Goal: Task Accomplishment & Management: Use online tool/utility

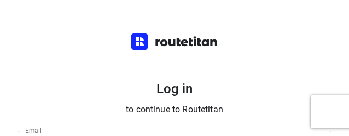
type input "yvonne5611@gmail.com"
click at [280, 87] on h5 "Log in" at bounding box center [175, 89] width 314 height 18
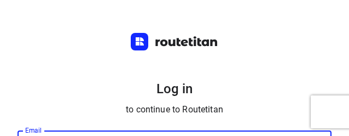
drag, startPoint x: 246, startPoint y: 135, endPoint x: 212, endPoint y: 322, distance: 190.1
click at [212, 136] on html "Log in to continue to Routetitan Email yvonne5611@gmail.com Email ​ Password Pa…" at bounding box center [174, 68] width 349 height 136
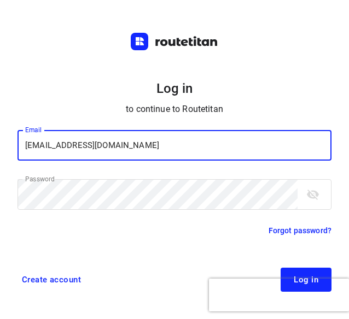
click at [306, 276] on span "Log in" at bounding box center [306, 280] width 25 height 9
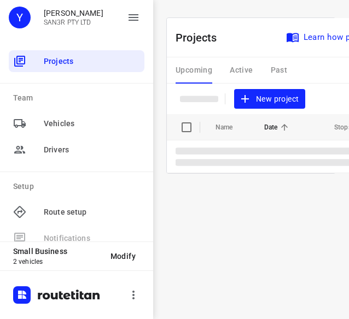
click at [282, 103] on span "New project" at bounding box center [270, 99] width 58 height 14
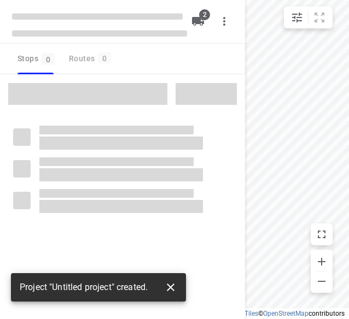
click at [171, 287] on icon "button" at bounding box center [170, 287] width 13 height 13
type input "distance"
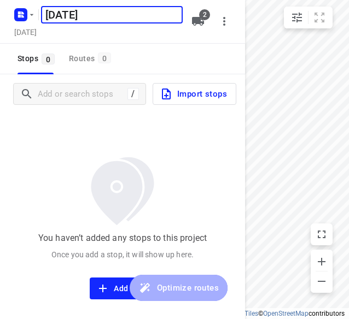
type input "[DATE]"
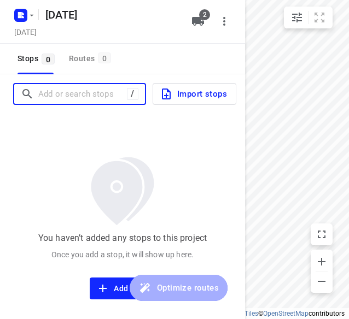
click at [97, 96] on input "Add or search stops" at bounding box center [82, 94] width 89 height 17
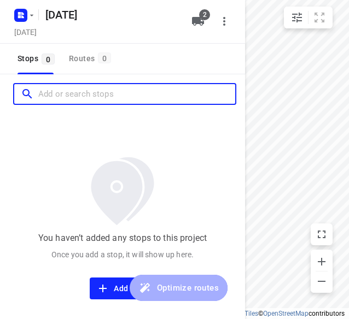
paste input "[STREET_ADDRESS]"
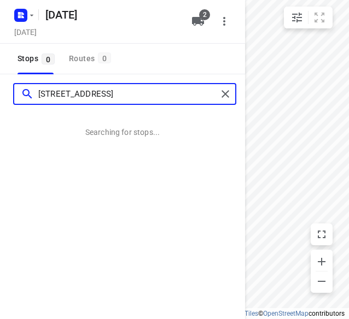
type input "[STREET_ADDRESS]"
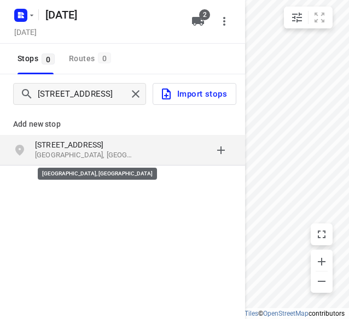
click at [71, 153] on p "[GEOGRAPHIC_DATA], [GEOGRAPHIC_DATA]" at bounding box center [85, 155] width 101 height 10
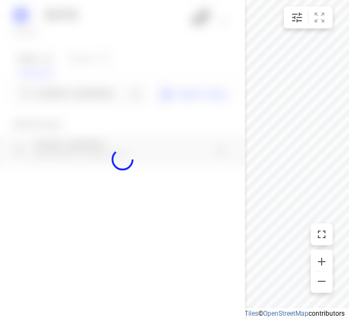
click at [80, 96] on div at bounding box center [122, 159] width 245 height 319
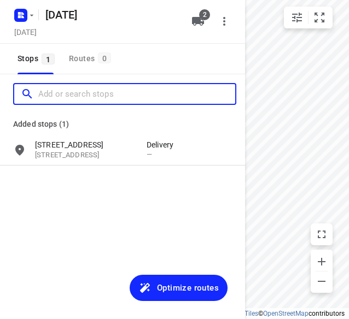
click at [80, 96] on input "Add or search stops" at bounding box center [136, 94] width 197 height 17
paste input "[STREET_ADDRESS]"
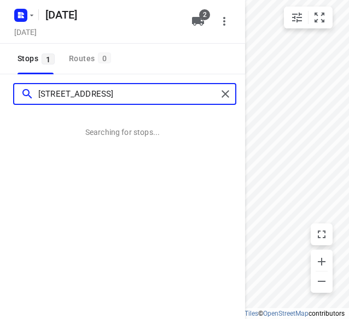
type input "[STREET_ADDRESS]"
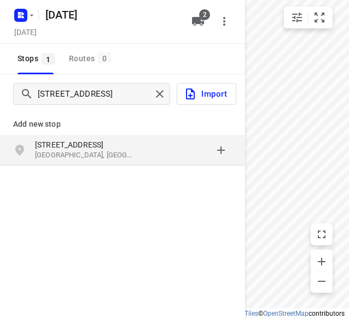
click at [73, 139] on p "[STREET_ADDRESS]" at bounding box center [85, 144] width 101 height 11
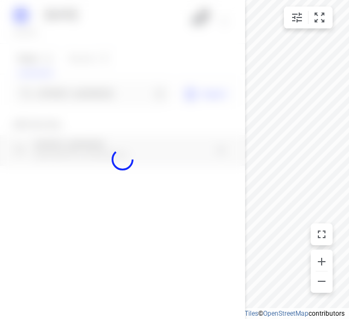
click at [75, 97] on div at bounding box center [122, 159] width 245 height 319
paste input "[STREET_ADDRESS]"
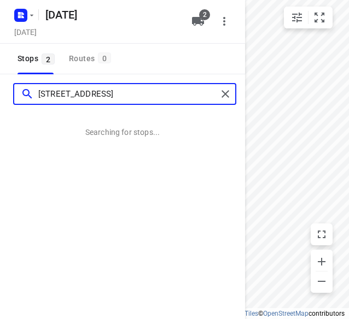
type input "[STREET_ADDRESS]"
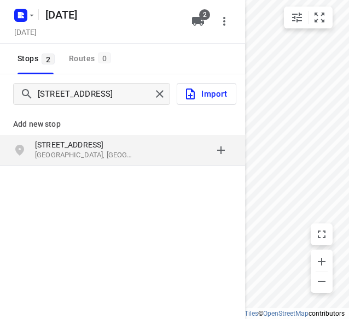
click at [84, 141] on p "[STREET_ADDRESS]" at bounding box center [85, 144] width 101 height 11
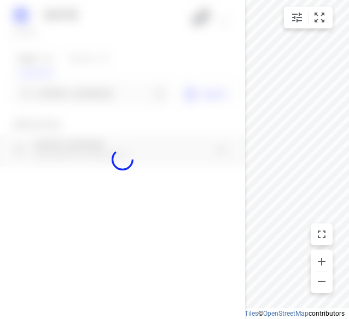
click at [91, 92] on div at bounding box center [122, 159] width 245 height 319
click at [91, 94] on div at bounding box center [122, 159] width 245 height 319
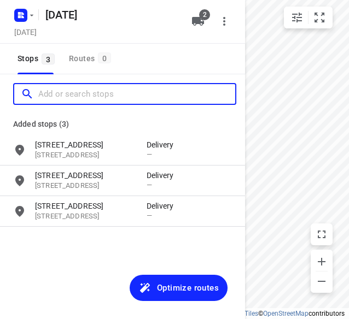
paste input "[STREET_ADDRESS][PERSON_NAME]"
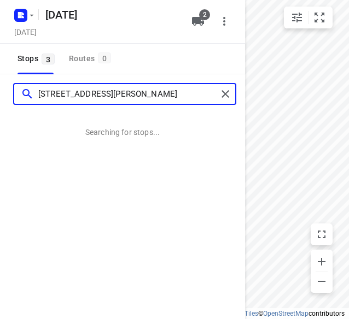
type input "[STREET_ADDRESS][PERSON_NAME]"
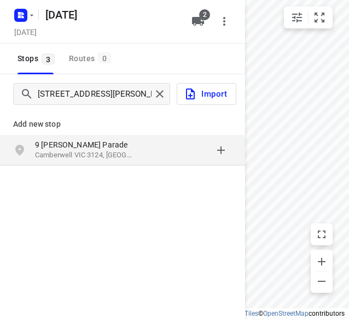
click at [74, 158] on p "Camberwell VIC 3124, [GEOGRAPHIC_DATA]" at bounding box center [85, 155] width 101 height 10
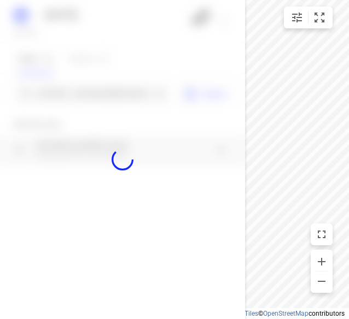
click at [90, 96] on div at bounding box center [122, 159] width 245 height 319
click at [90, 95] on div at bounding box center [122, 159] width 245 height 319
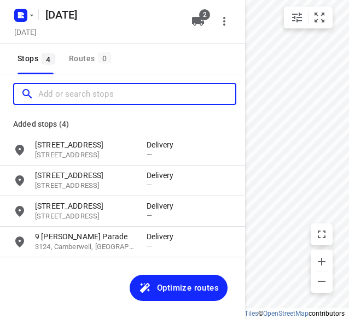
paste input "[STREET_ADDRESS][PERSON_NAME]"
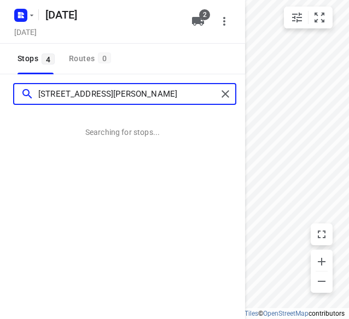
type input "[STREET_ADDRESS][PERSON_NAME]"
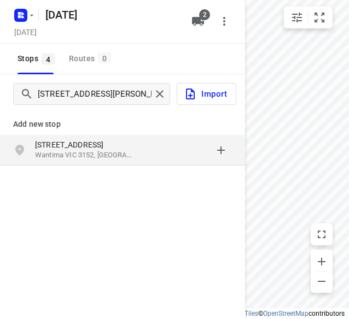
click at [74, 146] on p "[STREET_ADDRESS]" at bounding box center [85, 144] width 101 height 11
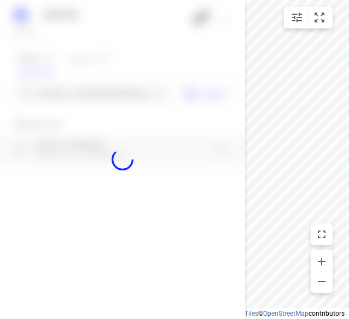
click at [71, 99] on div at bounding box center [122, 159] width 245 height 319
click at [72, 98] on div at bounding box center [122, 159] width 245 height 319
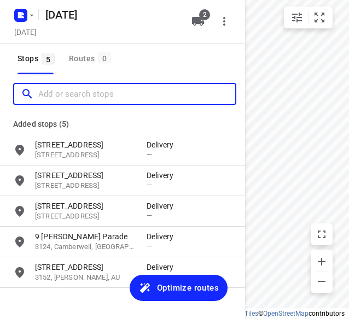
paste input "[STREET_ADDRESS]"
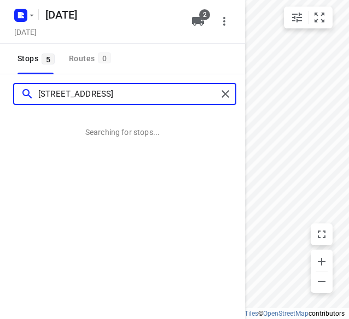
type input "[STREET_ADDRESS]"
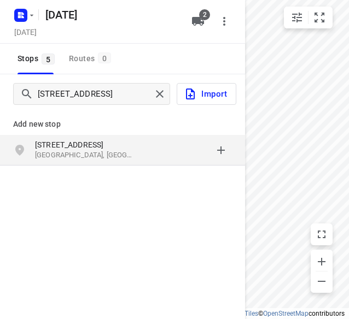
click at [133, 156] on p "[GEOGRAPHIC_DATA], [GEOGRAPHIC_DATA]" at bounding box center [85, 155] width 101 height 10
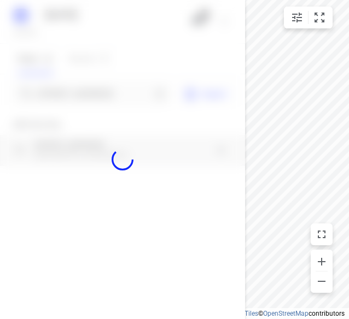
click at [100, 96] on div at bounding box center [122, 159] width 245 height 319
click at [100, 96] on input "[STREET_ADDRESS]" at bounding box center [94, 94] width 113 height 17
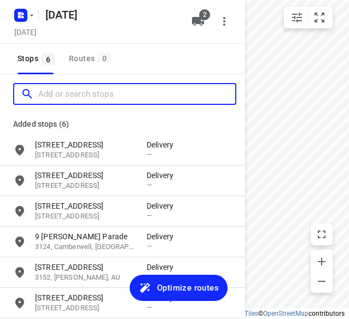
paste input "[STREET_ADDRESS]"
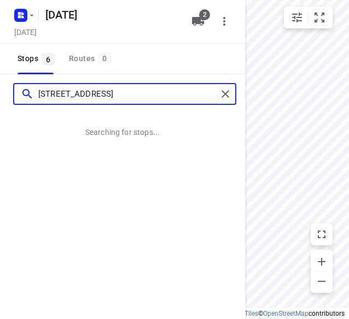
type input "[STREET_ADDRESS]"
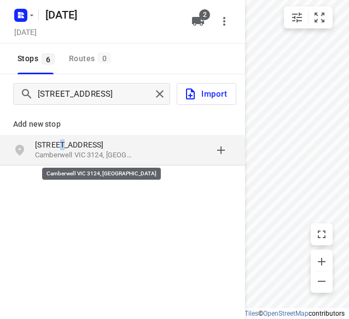
click at [59, 143] on p "[STREET_ADDRESS]" at bounding box center [85, 144] width 101 height 11
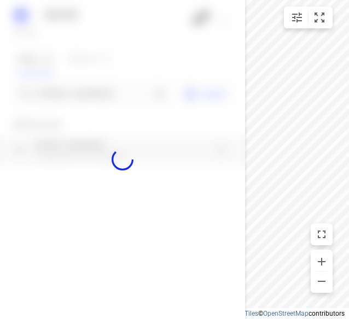
click at [81, 95] on div at bounding box center [122, 159] width 245 height 319
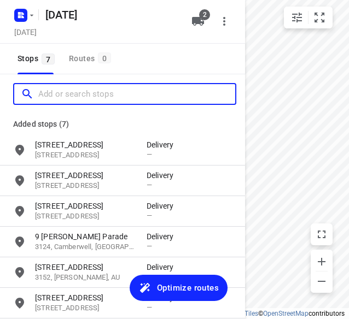
paste input "[STREET_ADDRESS][PERSON_NAME][PERSON_NAME]"
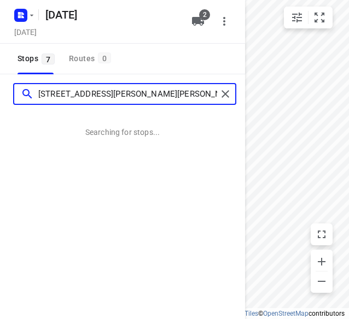
type input "[STREET_ADDRESS][PERSON_NAME][PERSON_NAME]"
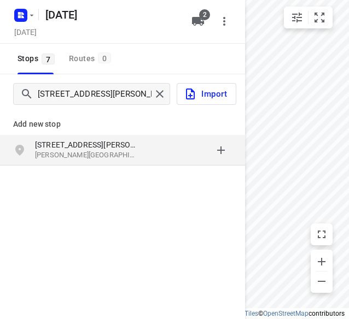
click at [62, 149] on p "[STREET_ADDRESS][PERSON_NAME]" at bounding box center [85, 144] width 101 height 11
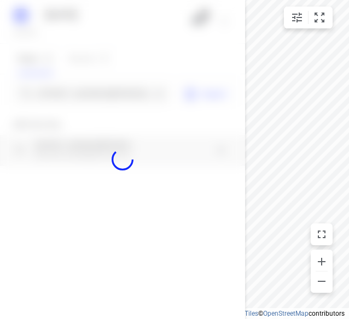
click at [74, 94] on div at bounding box center [122, 159] width 245 height 319
paste input "[STREET_ADDRESS]"
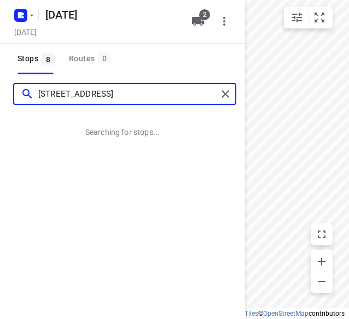
type input "[STREET_ADDRESS]"
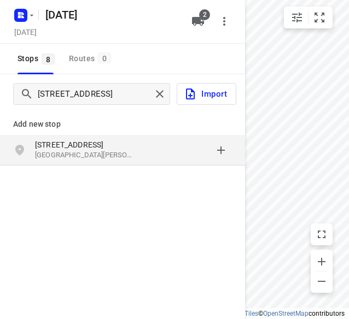
click at [78, 148] on p "[STREET_ADDRESS]" at bounding box center [85, 144] width 101 height 11
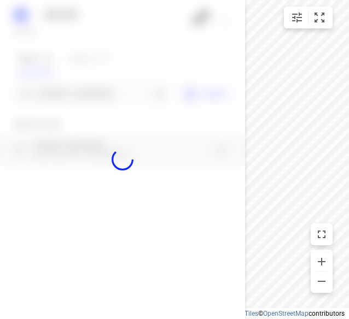
click at [89, 104] on div at bounding box center [122, 159] width 245 height 319
click at [94, 96] on div at bounding box center [122, 159] width 245 height 319
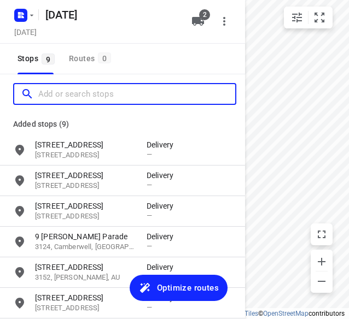
paste input "[STREET_ADDRESS]"
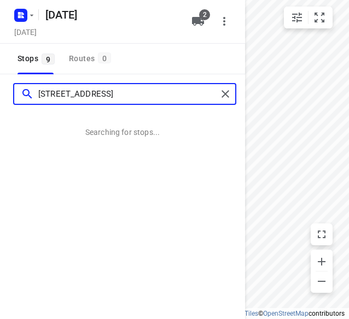
type input "[STREET_ADDRESS]"
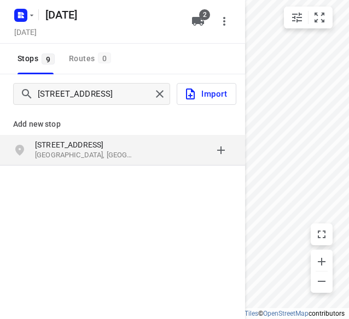
click at [68, 147] on p "[STREET_ADDRESS]" at bounding box center [85, 144] width 101 height 11
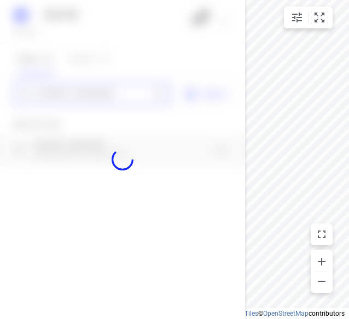
click at [94, 92] on div "[DATE], Oct 13 2 Stops 9 Routes 0 [STREET_ADDRESS] Import Add new stop [STREET_…" at bounding box center [122, 159] width 245 height 319
click at [94, 96] on div at bounding box center [122, 159] width 245 height 319
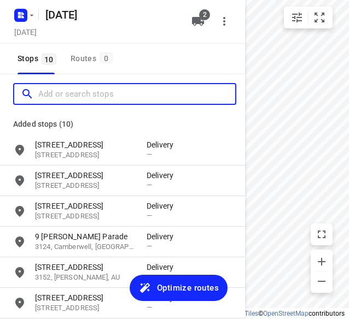
paste input "[STREET_ADDRESS][PERSON_NAME]"
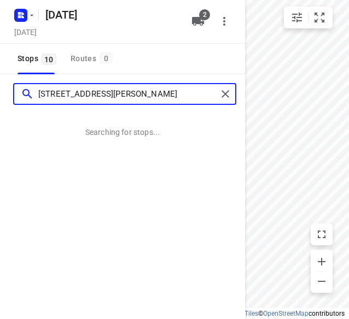
type input "[STREET_ADDRESS][PERSON_NAME]"
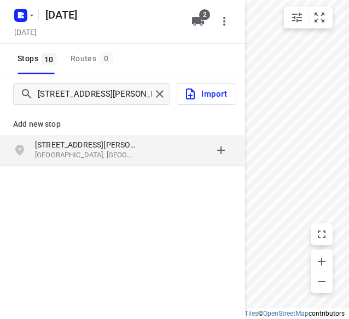
click at [77, 152] on p "[GEOGRAPHIC_DATA], [GEOGRAPHIC_DATA]" at bounding box center [85, 155] width 101 height 10
click at [71, 81] on div "[STREET_ADDRESS][PERSON_NAME]" at bounding box center [122, 93] width 245 height 39
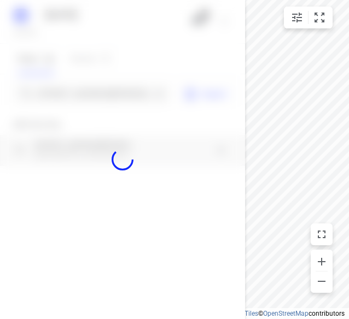
click at [68, 103] on div at bounding box center [122, 159] width 245 height 319
click at [66, 97] on div at bounding box center [122, 159] width 245 height 319
click at [65, 95] on div at bounding box center [122, 159] width 245 height 319
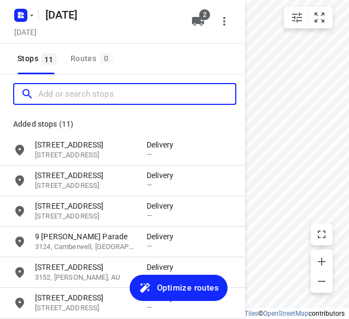
click at [65, 95] on input "Add or search stops" at bounding box center [136, 94] width 197 height 17
paste input "/[STREET_ADDRESS][PERSON_NAME][PERSON_NAME]"
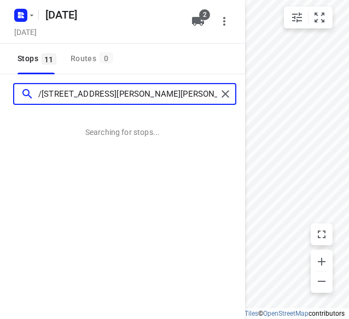
type input "/[STREET_ADDRESS][PERSON_NAME][PERSON_NAME]"
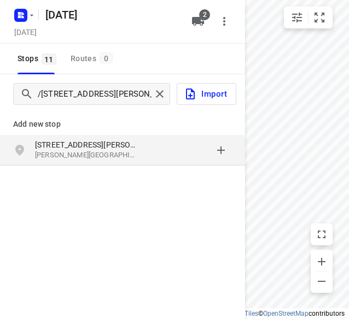
click at [80, 142] on p "[STREET_ADDRESS][PERSON_NAME]" at bounding box center [85, 144] width 101 height 11
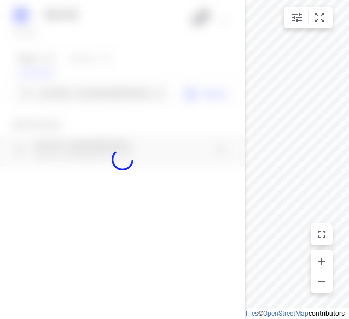
click at [84, 89] on div at bounding box center [122, 159] width 245 height 319
click at [84, 90] on div at bounding box center [122, 159] width 245 height 319
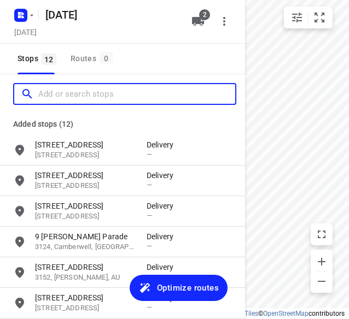
paste input "[STREET_ADDRESS]"
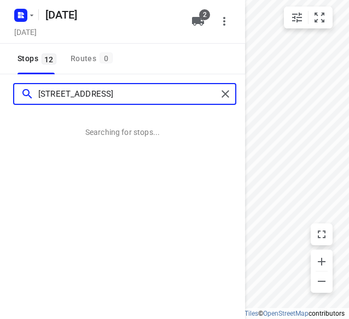
type input "[STREET_ADDRESS]"
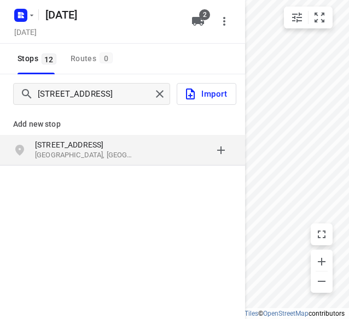
click at [47, 147] on p "[STREET_ADDRESS]" at bounding box center [85, 144] width 101 height 11
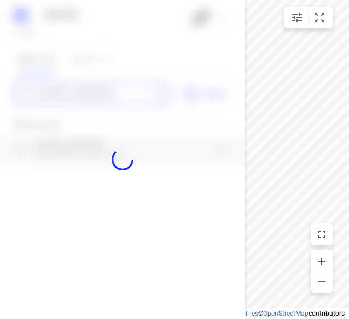
click at [57, 94] on div "[DATE], Oct 13 2 Stops 12 Routes 0 [STREET_ADDRESS][GEOGRAPHIC_DATA] Import Add…" at bounding box center [122, 159] width 245 height 319
click at [57, 94] on div at bounding box center [122, 159] width 245 height 319
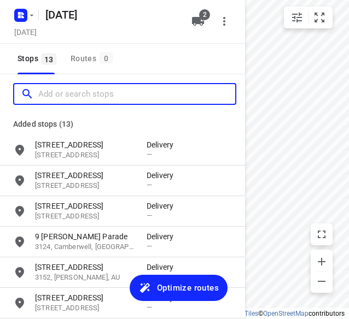
paste input "[STREET_ADDRESS][PERSON_NAME]"
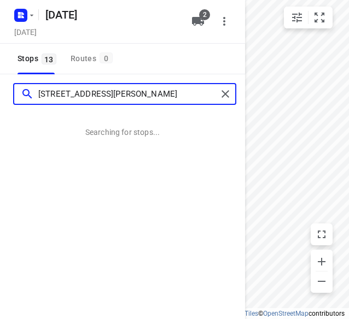
type input "[STREET_ADDRESS][PERSON_NAME]"
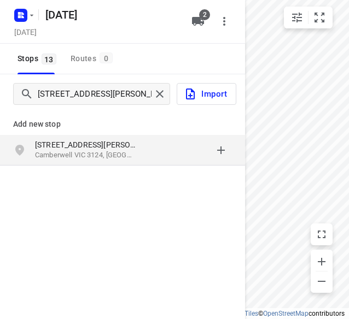
click at [105, 153] on p "Camberwell VIC 3124, [GEOGRAPHIC_DATA]" at bounding box center [85, 155] width 101 height 10
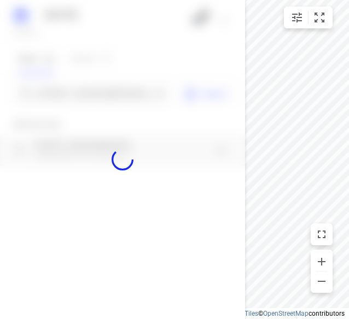
click at [104, 99] on div at bounding box center [122, 159] width 245 height 319
click at [104, 98] on div at bounding box center [122, 159] width 245 height 319
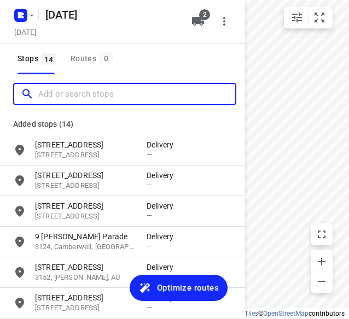
paste input "[STREET_ADDRESS][PERSON_NAME][PERSON_NAME]"
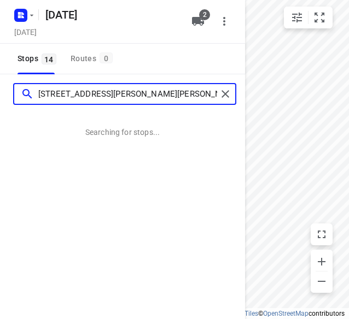
type input "[STREET_ADDRESS][PERSON_NAME][PERSON_NAME]"
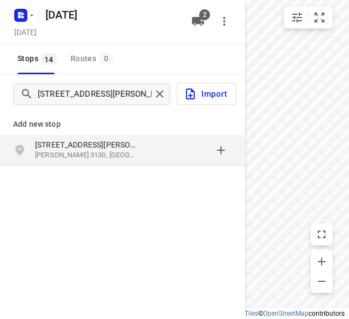
click at [137, 155] on div "[STREET_ADDRESS][PERSON_NAME][PERSON_NAME]" at bounding box center [91, 150] width 112 height 22
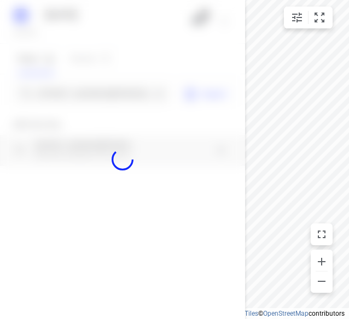
click at [106, 100] on div at bounding box center [122, 159] width 245 height 319
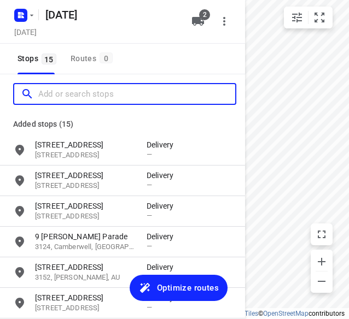
paste input "[STREET_ADDRESS][PERSON_NAME][PERSON_NAME][PERSON_NAME]"
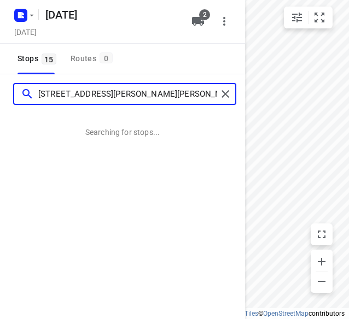
type input "[STREET_ADDRESS][PERSON_NAME][PERSON_NAME][PERSON_NAME]"
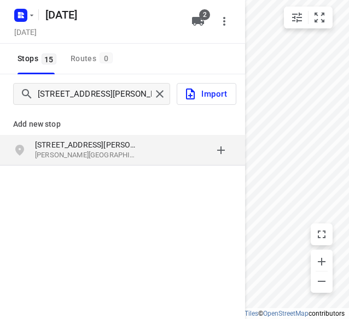
click at [94, 152] on p "[PERSON_NAME][GEOGRAPHIC_DATA][PERSON_NAME], [GEOGRAPHIC_DATA]" at bounding box center [85, 155] width 101 height 10
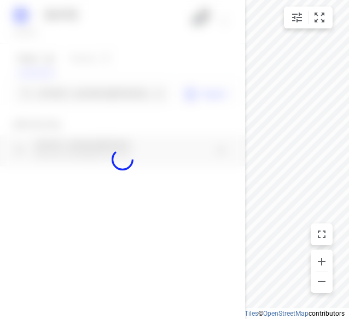
click at [105, 100] on div at bounding box center [122, 159] width 245 height 319
click at [107, 96] on div at bounding box center [122, 159] width 245 height 319
paste input "[STREET_ADDRESS]"
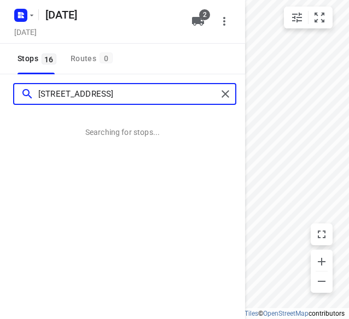
type input "[STREET_ADDRESS]"
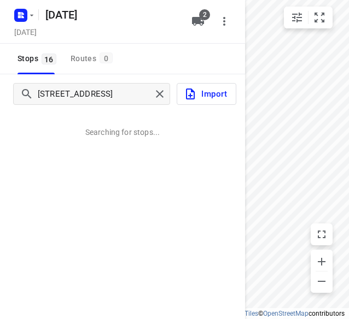
click at [84, 143] on div "[STREET_ADDRESS] Searching for stops..." at bounding box center [122, 233] width 245 height 319
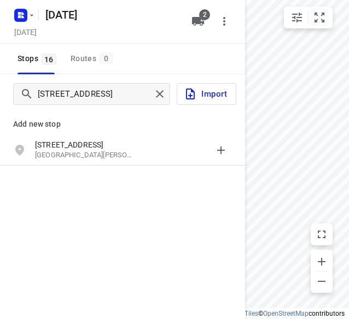
click at [84, 143] on p "[STREET_ADDRESS]" at bounding box center [85, 144] width 101 height 11
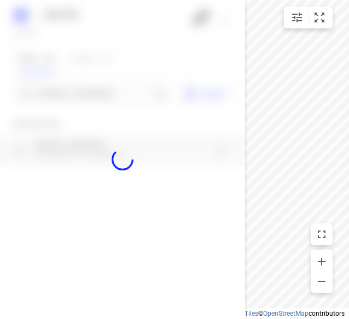
click at [79, 95] on div at bounding box center [122, 159] width 245 height 319
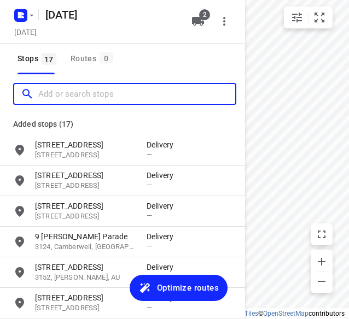
paste input "[STREET_ADDRESS][PERSON_NAME]"
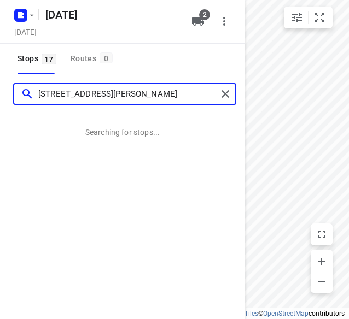
type input "[STREET_ADDRESS][PERSON_NAME]"
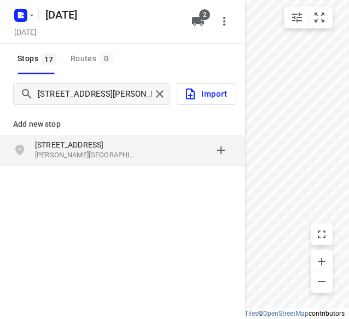
click at [168, 157] on div "grid" at bounding box center [189, 150] width 85 height 22
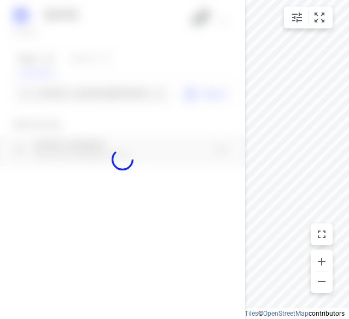
click at [121, 100] on div at bounding box center [122, 159] width 245 height 319
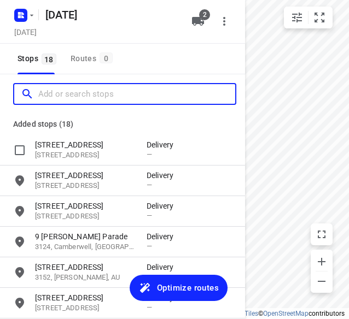
paste input "[STREET_ADDRESS]"
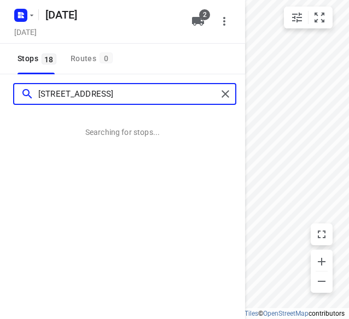
type input "[STREET_ADDRESS]"
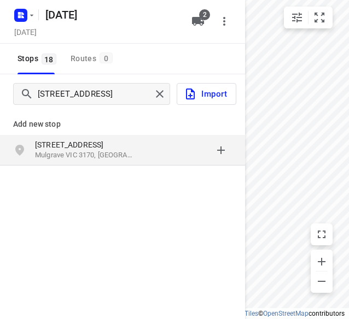
click at [71, 143] on p "[STREET_ADDRESS]" at bounding box center [85, 144] width 101 height 11
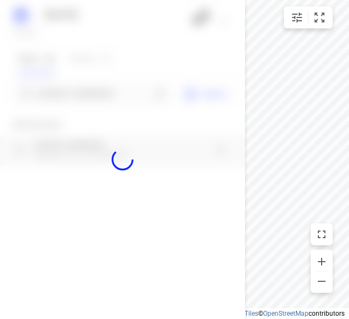
click at [89, 87] on div at bounding box center [122, 159] width 245 height 319
click at [88, 93] on div at bounding box center [122, 159] width 245 height 319
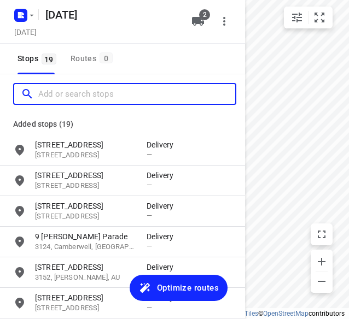
paste input "[STREET_ADDRESS][PERSON_NAME]"
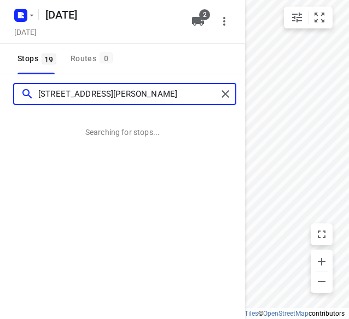
type input "[STREET_ADDRESS][PERSON_NAME]"
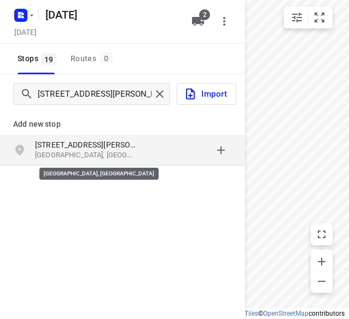
click at [75, 153] on p "[GEOGRAPHIC_DATA], [GEOGRAPHIC_DATA]" at bounding box center [85, 155] width 101 height 10
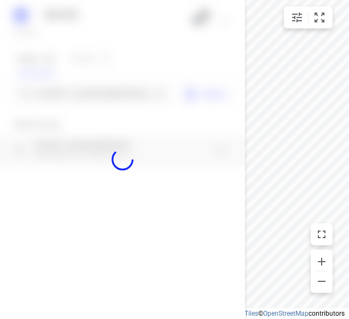
click at [88, 105] on div at bounding box center [122, 159] width 245 height 319
click at [85, 108] on div at bounding box center [122, 159] width 245 height 319
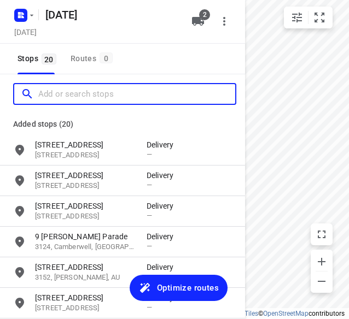
paste input "/[STREET_ADDRESS]"
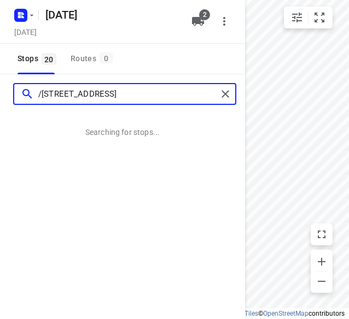
type input "/[STREET_ADDRESS]"
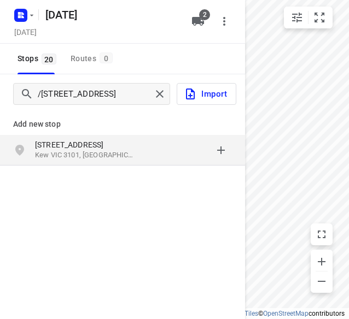
click at [69, 142] on p "[STREET_ADDRESS]" at bounding box center [85, 144] width 101 height 11
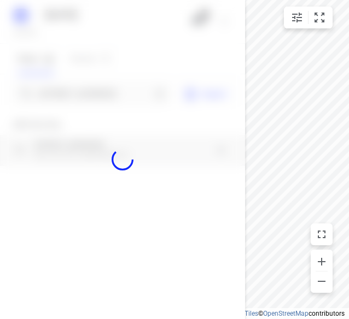
click at [91, 95] on div at bounding box center [122, 159] width 245 height 319
click at [93, 92] on div at bounding box center [122, 159] width 245 height 319
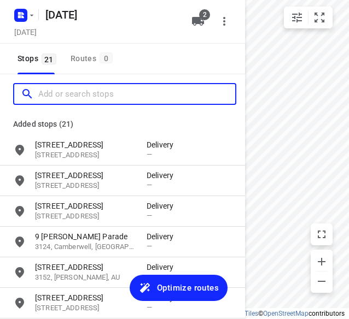
paste input "[STREET_ADDRESS]"
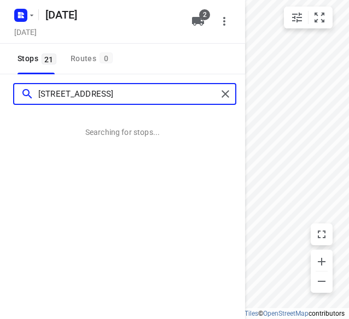
type input "[STREET_ADDRESS]"
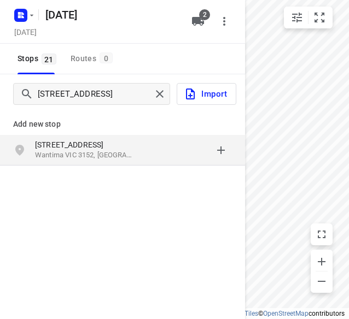
click at [168, 154] on div "grid" at bounding box center [189, 150] width 85 height 22
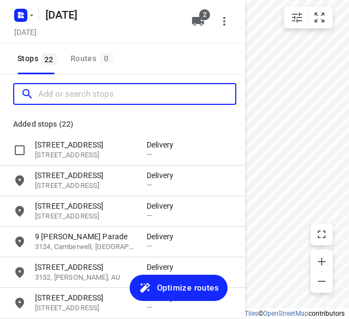
paste input "[STREET_ADDRESS][PERSON_NAME]"
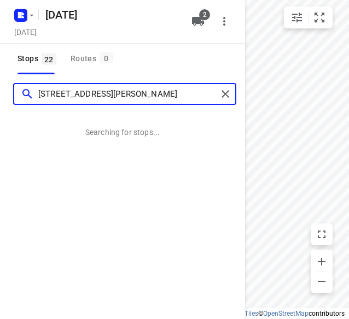
type input "[STREET_ADDRESS][PERSON_NAME]"
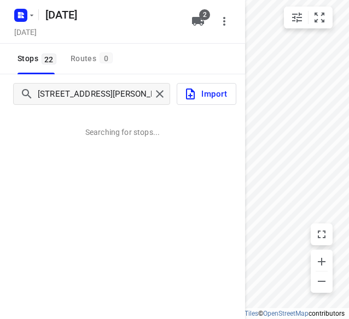
click at [123, 142] on div "[STREET_ADDRESS][PERSON_NAME] Searching for stops..." at bounding box center [122, 233] width 245 height 319
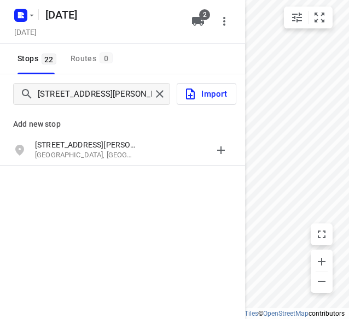
click at [123, 142] on p "[STREET_ADDRESS][PERSON_NAME]" at bounding box center [85, 144] width 101 height 11
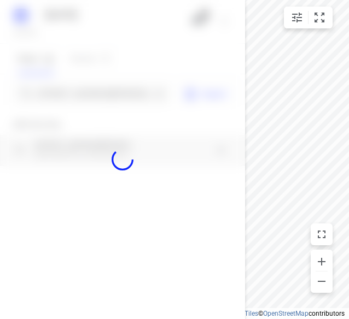
click at [132, 102] on div at bounding box center [122, 159] width 245 height 319
click at [132, 102] on div "[DATE], Oct 13 2 Stops 22 Routes 0 [STREET_ADDRESS][PERSON_NAME] Import Add new…" at bounding box center [122, 159] width 245 height 319
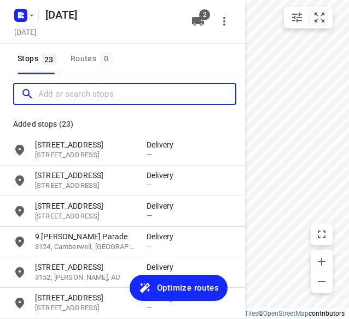
paste input "[STREET_ADDRESS][PERSON_NAME]"
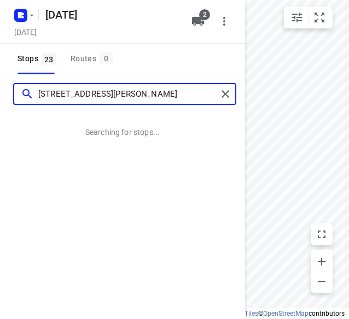
type input "[STREET_ADDRESS][PERSON_NAME]"
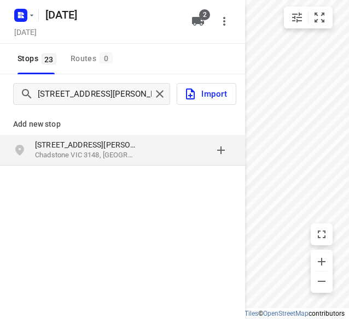
click at [132, 141] on p "[STREET_ADDRESS][PERSON_NAME]" at bounding box center [85, 144] width 101 height 11
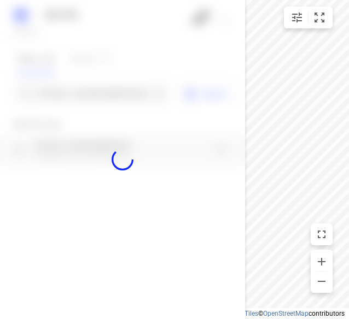
click at [116, 104] on div at bounding box center [122, 159] width 245 height 319
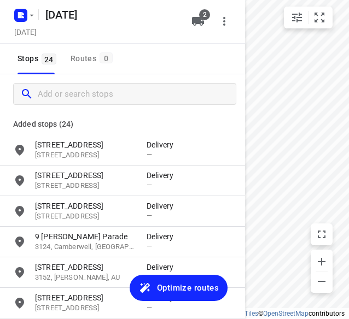
click at [116, 104] on div at bounding box center [124, 94] width 223 height 22
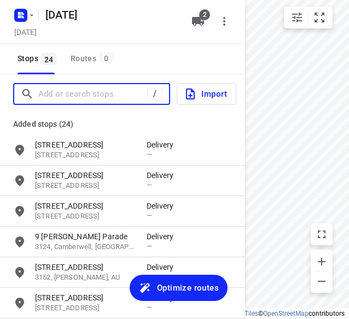
click at [113, 86] on input "Add or search stops" at bounding box center [92, 94] width 109 height 17
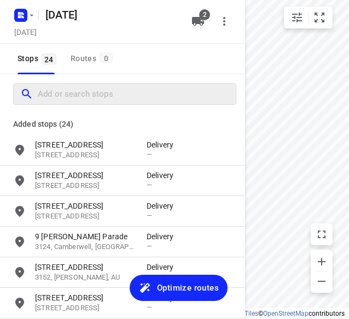
click at [106, 104] on div at bounding box center [124, 94] width 223 height 22
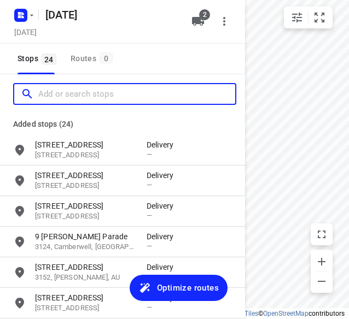
click at [117, 94] on input "Add or search stops" at bounding box center [136, 94] width 197 height 17
paste input "12 [GEOGRAPHIC_DATA]"
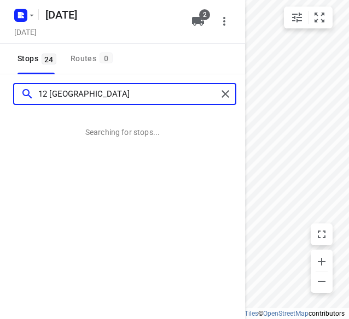
type input "12 [GEOGRAPHIC_DATA]"
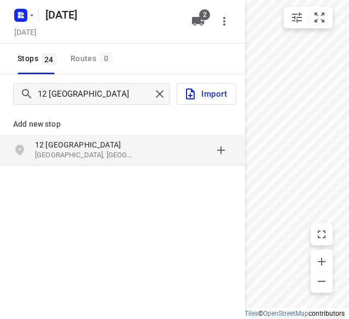
click at [94, 149] on p "12 [GEOGRAPHIC_DATA]" at bounding box center [85, 144] width 101 height 11
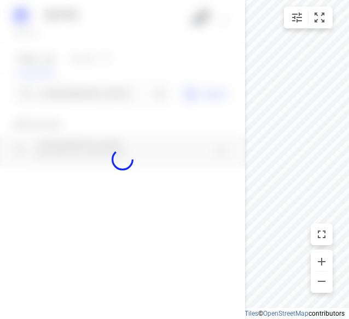
click at [98, 94] on div at bounding box center [122, 159] width 245 height 319
click at [98, 94] on input "12 [GEOGRAPHIC_DATA]" at bounding box center [94, 94] width 113 height 17
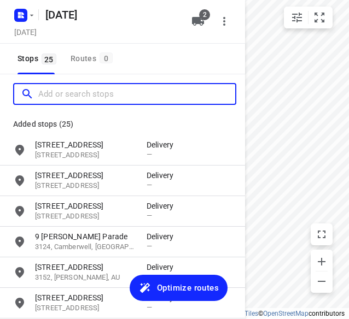
paste input "[STREET_ADDRESS]"
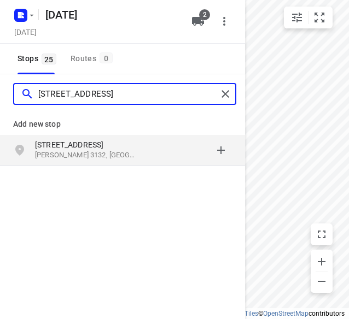
type input "[STREET_ADDRESS]"
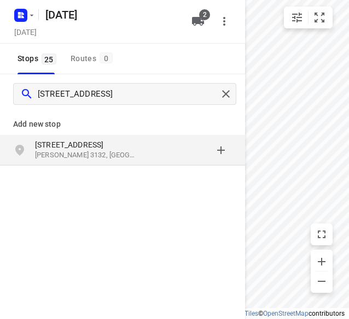
click at [190, 161] on div "grid" at bounding box center [189, 150] width 85 height 22
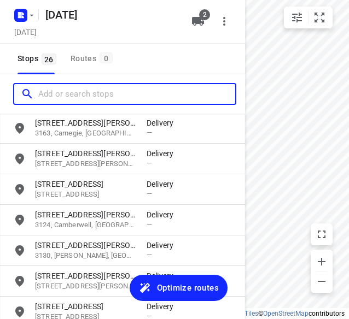
scroll to position [662, 0]
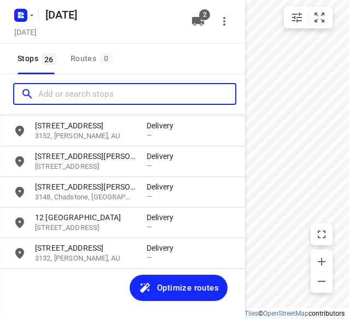
click at [124, 96] on input "Add or search stops" at bounding box center [136, 94] width 197 height 17
paste input "[STREET_ADDRESS]"
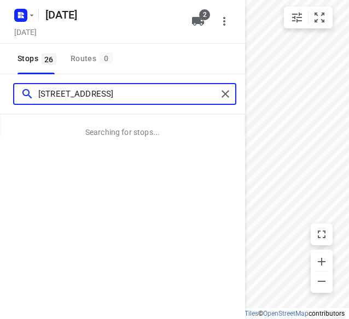
type input "[STREET_ADDRESS]"
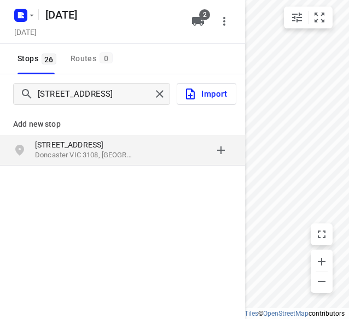
click at [94, 150] on p "Doncaster VIC 3108, [GEOGRAPHIC_DATA]" at bounding box center [85, 155] width 101 height 10
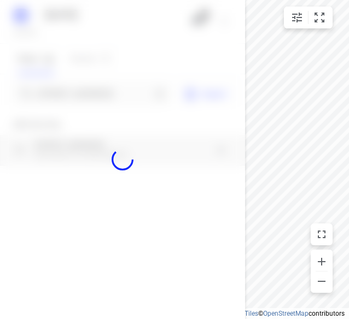
click at [69, 87] on div at bounding box center [122, 159] width 245 height 319
click at [69, 87] on div "[DATE], Oct 13 2 Stops 26 Routes 0 [STREET_ADDRESS] Import Add new stop [STREET…" at bounding box center [122, 159] width 245 height 319
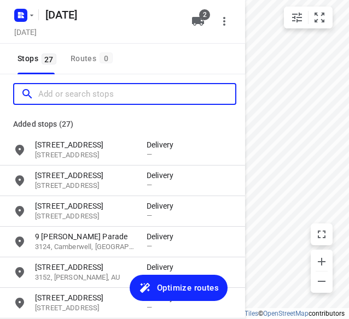
scroll to position [0, 0]
paste input "[STREET_ADDRESS][PERSON_NAME]"
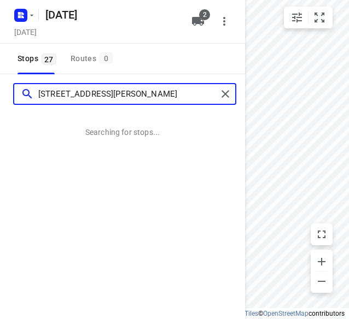
type input "[STREET_ADDRESS][PERSON_NAME]"
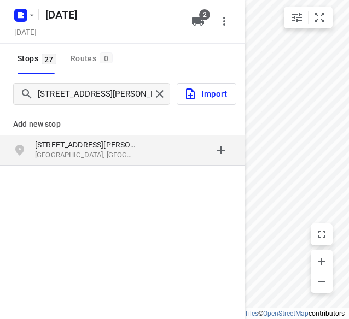
click at [60, 152] on p "[GEOGRAPHIC_DATA], [GEOGRAPHIC_DATA]" at bounding box center [85, 155] width 101 height 10
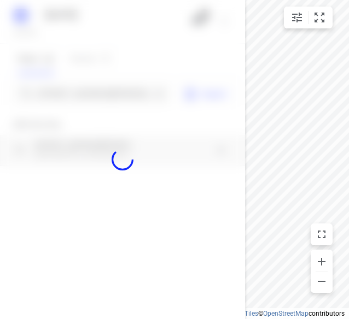
click at [81, 84] on div at bounding box center [122, 159] width 245 height 319
click at [79, 92] on div at bounding box center [122, 159] width 245 height 319
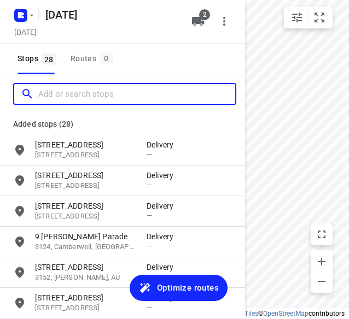
click at [78, 88] on input "Add or search stops" at bounding box center [136, 94] width 197 height 17
paste input "[STREET_ADDRESS]"
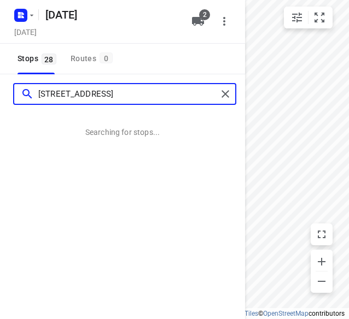
click at [39, 91] on input "[STREET_ADDRESS]" at bounding box center [127, 94] width 179 height 17
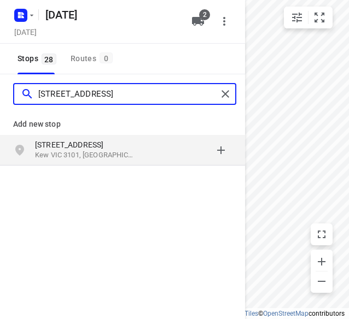
type input "[STREET_ADDRESS]"
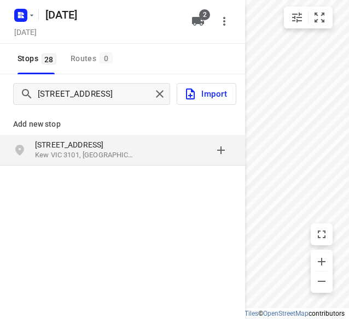
click at [71, 150] on p "Kew VIC 3101, [GEOGRAPHIC_DATA]" at bounding box center [85, 155] width 101 height 10
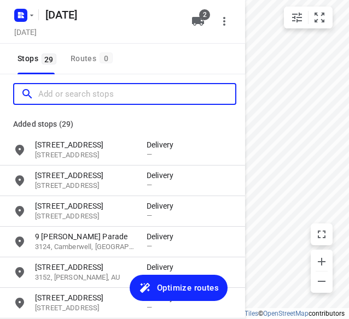
click at [63, 93] on input "Add or search stops" at bounding box center [136, 94] width 197 height 17
paste input "[STREET_ADDRESS]"
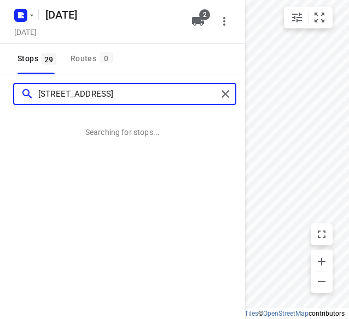
type input "[STREET_ADDRESS]"
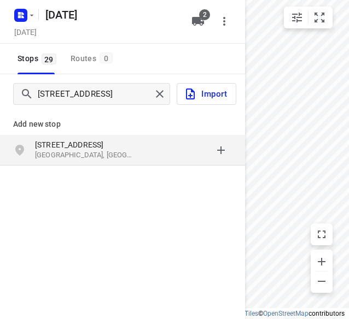
click at [107, 149] on p "[STREET_ADDRESS]" at bounding box center [85, 144] width 101 height 11
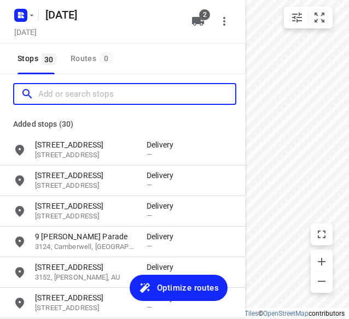
click at [113, 92] on input "Add or search stops" at bounding box center [136, 94] width 197 height 17
paste input "[STREET_ADDRESS]"
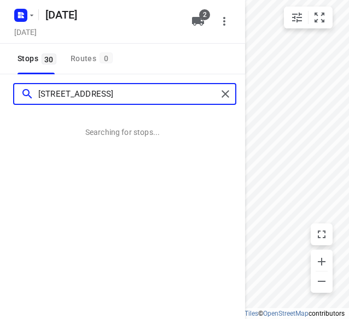
type input "[STREET_ADDRESS]"
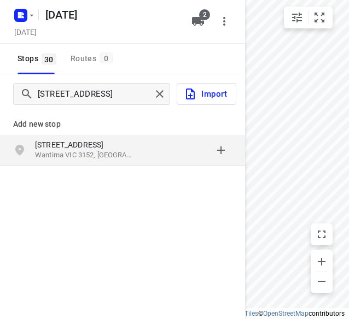
click at [157, 149] on div "grid" at bounding box center [189, 150] width 85 height 22
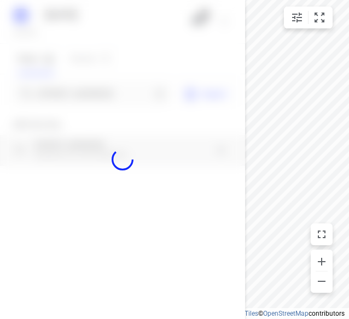
click at [88, 112] on div at bounding box center [122, 159] width 245 height 319
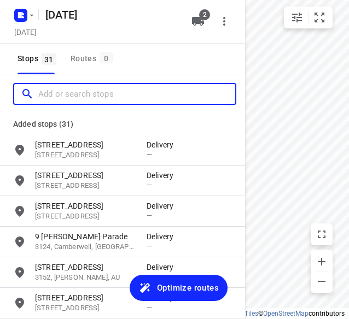
click at [89, 100] on input "Add or search stops" at bounding box center [136, 94] width 197 height 17
paste input "[STREET_ADDRESS][PERSON_NAME][PERSON_NAME]"
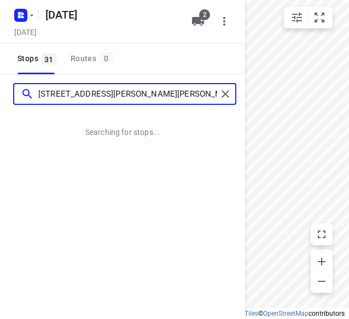
type input "[STREET_ADDRESS][PERSON_NAME][PERSON_NAME]"
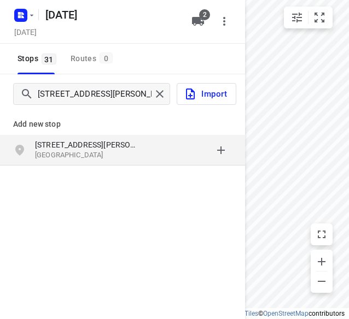
click at [155, 162] on div "[STREET_ADDRESS][PERSON_NAME][PERSON_NAME]" at bounding box center [122, 150] width 245 height 31
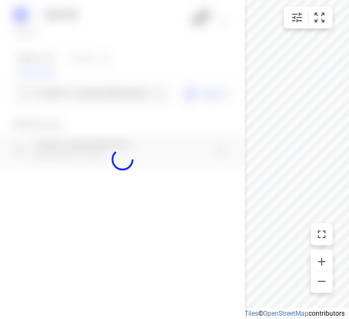
click at [96, 84] on div at bounding box center [122, 159] width 245 height 319
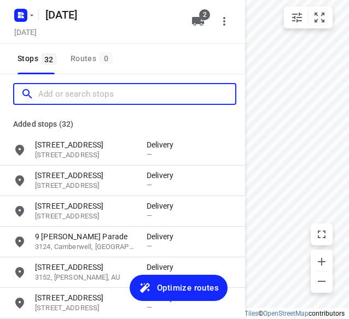
click at [92, 87] on input "Add or search stops" at bounding box center [136, 94] width 197 height 17
paste input "[STREET_ADDRESS]"
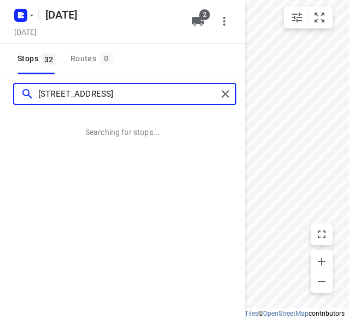
type input "[STREET_ADDRESS]"
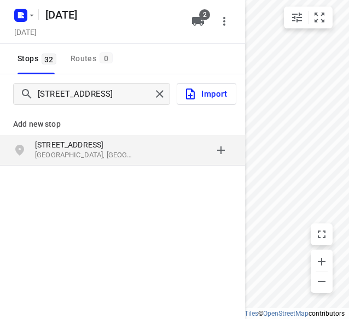
click at [107, 139] on p "[STREET_ADDRESS]" at bounding box center [85, 144] width 101 height 11
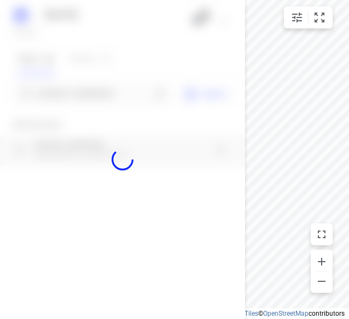
click at [97, 115] on div at bounding box center [122, 159] width 245 height 319
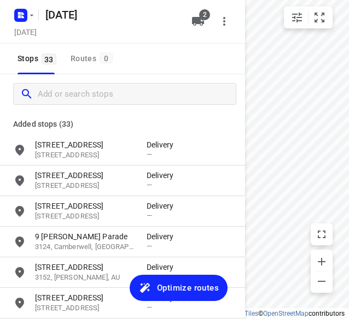
click at [99, 108] on div at bounding box center [122, 93] width 245 height 39
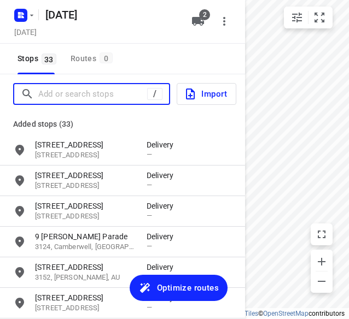
click at [100, 95] on input "Add or search stops" at bounding box center [92, 94] width 109 height 17
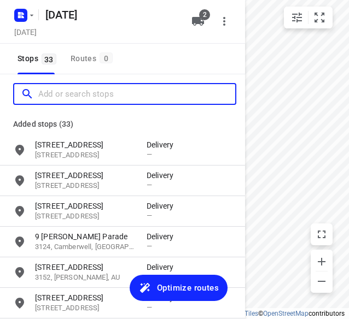
paste input "[STREET_ADDRESS]"
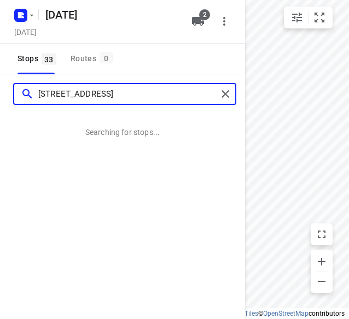
type input "[STREET_ADDRESS]"
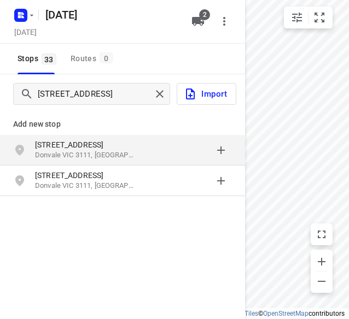
click at [109, 147] on p "[STREET_ADDRESS]" at bounding box center [85, 144] width 101 height 11
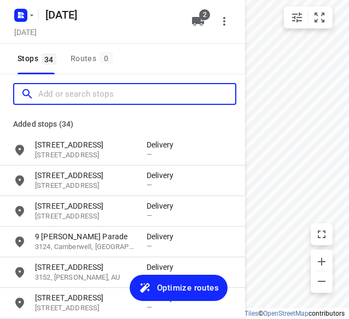
click at [109, 97] on input "Add or search stops" at bounding box center [136, 94] width 197 height 17
paste input "[STREET_ADDRESS]"
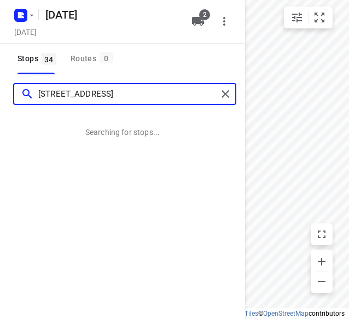
type input "[STREET_ADDRESS]"
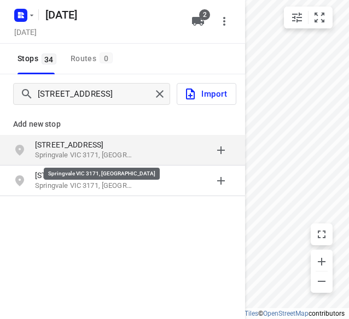
click at [59, 152] on p "Springvale VIC 3171, [GEOGRAPHIC_DATA]" at bounding box center [85, 155] width 101 height 10
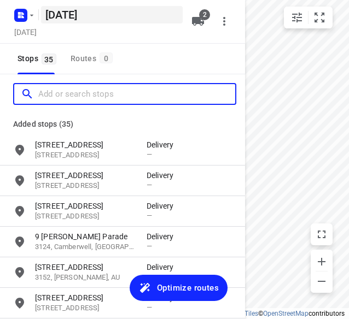
paste input "[STREET_ADDRESS]"
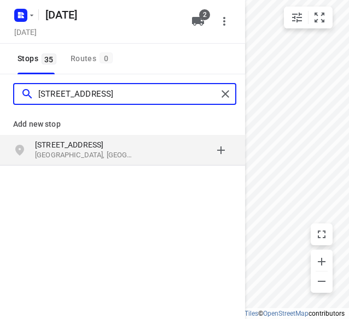
type input "[STREET_ADDRESS]"
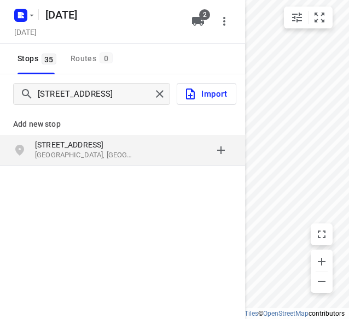
click at [89, 144] on p "[STREET_ADDRESS]" at bounding box center [85, 144] width 101 height 11
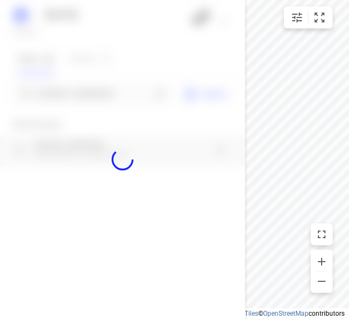
click at [83, 92] on div at bounding box center [122, 159] width 245 height 319
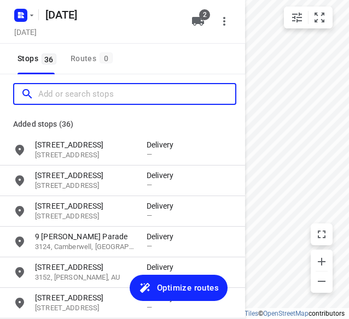
paste input "[STREET_ADDRESS][PERSON_NAME]"
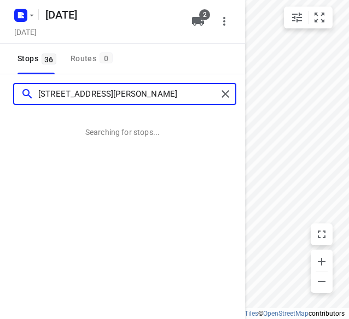
type input "[STREET_ADDRESS][PERSON_NAME]"
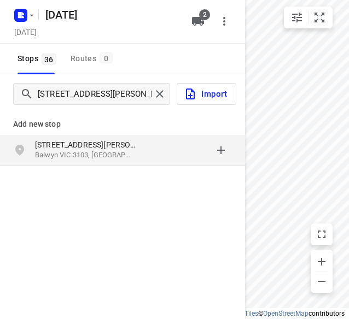
click at [74, 145] on p "[STREET_ADDRESS][PERSON_NAME]" at bounding box center [85, 144] width 101 height 11
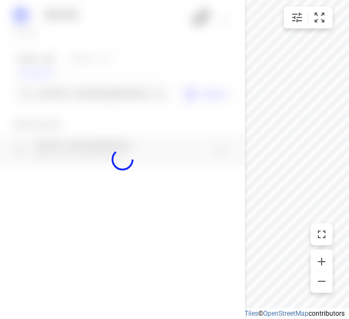
click at [85, 98] on div at bounding box center [122, 159] width 245 height 319
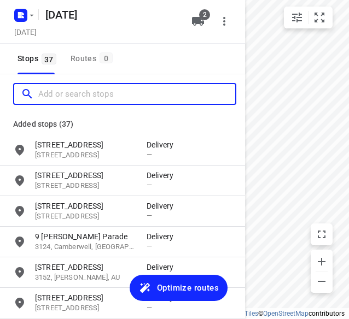
paste input "[STREET_ADDRESS][DEMOGRAPHIC_DATA][DEMOGRAPHIC_DATA]"
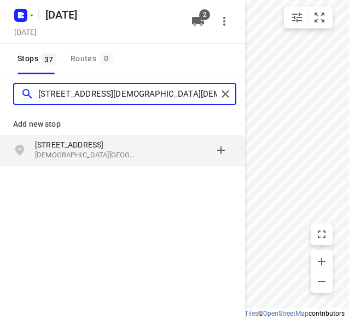
type input "[STREET_ADDRESS][DEMOGRAPHIC_DATA][DEMOGRAPHIC_DATA]"
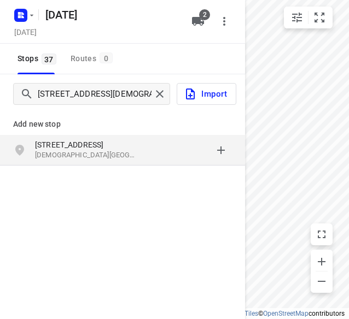
click at [129, 135] on div "[STREET_ADDRESS][DEMOGRAPHIC_DATA][DEMOGRAPHIC_DATA]" at bounding box center [122, 150] width 245 height 31
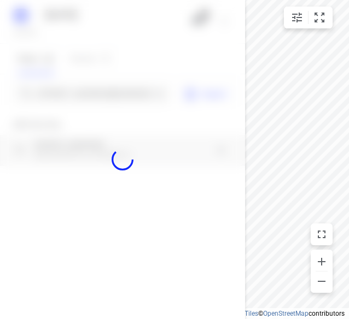
click at [115, 94] on div at bounding box center [122, 159] width 245 height 319
paste input "[STREET_ADDRESS]"
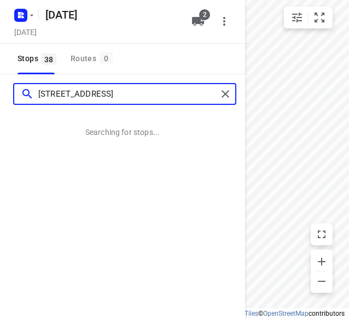
type input "[STREET_ADDRESS]"
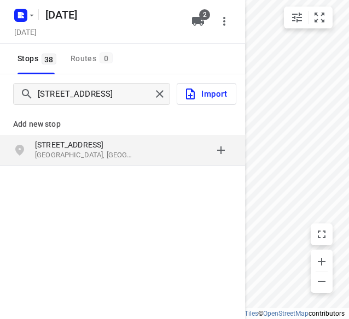
click at [27, 150] on div "grid" at bounding box center [24, 150] width 22 height 22
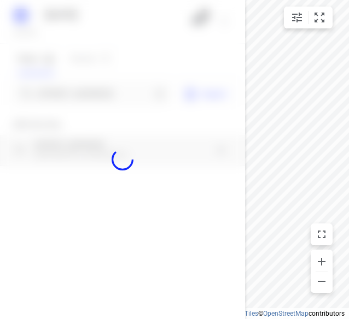
click at [46, 97] on div at bounding box center [122, 159] width 245 height 319
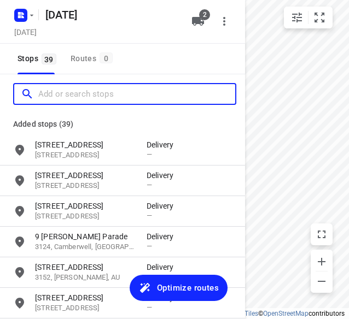
paste input "[STREET_ADDRESS][PERSON_NAME]"
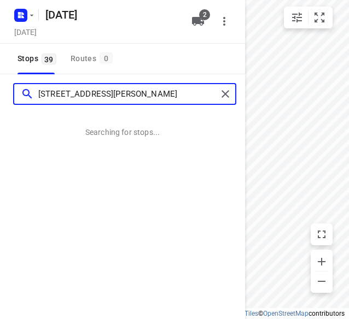
type input "[STREET_ADDRESS][PERSON_NAME]"
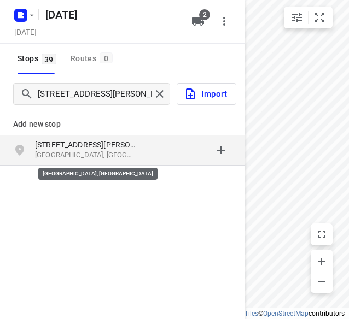
click at [59, 154] on p "[GEOGRAPHIC_DATA], [GEOGRAPHIC_DATA]" at bounding box center [85, 155] width 101 height 10
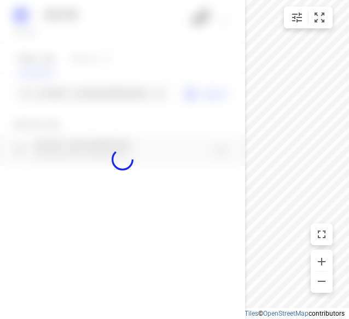
click at [81, 81] on div at bounding box center [122, 159] width 245 height 319
click at [80, 90] on div at bounding box center [122, 159] width 245 height 319
click at [79, 90] on div at bounding box center [122, 159] width 245 height 319
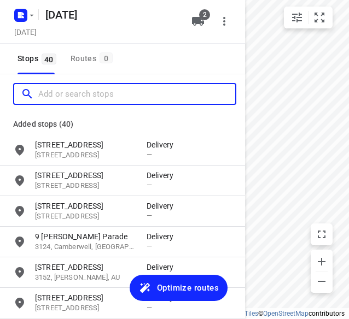
click at [79, 90] on input "Add or search stops" at bounding box center [136, 94] width 197 height 17
paste input "[STREET_ADDRESS][PERSON_NAME][PERSON_NAME][PERSON_NAME]"
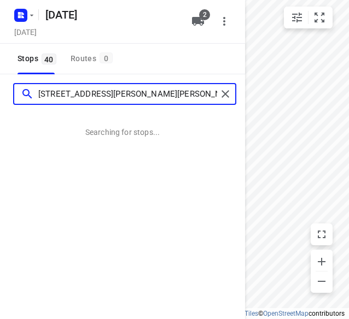
type input "[STREET_ADDRESS][PERSON_NAME][PERSON_NAME][PERSON_NAME]"
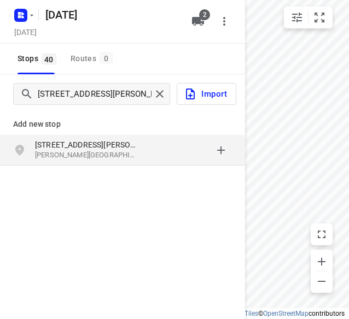
click at [69, 153] on p "[PERSON_NAME][GEOGRAPHIC_DATA][PERSON_NAME], [GEOGRAPHIC_DATA]" at bounding box center [85, 155] width 101 height 10
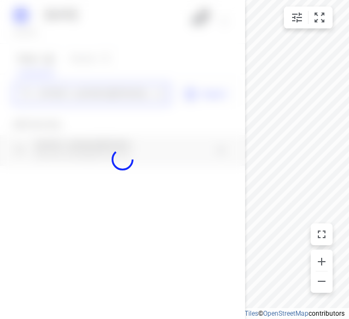
click at [65, 94] on div "[DATE], Oct 13 2 Stops 40 Routes 0 [STREET_ADDRESS][PERSON_NAME][PERSON_NAME][P…" at bounding box center [122, 159] width 245 height 319
click at [65, 94] on div at bounding box center [122, 159] width 245 height 319
paste input "[STREET_ADDRESS][PERSON_NAME]"
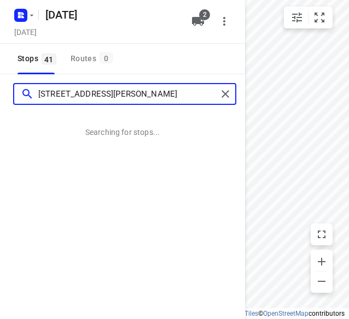
type input "[STREET_ADDRESS][PERSON_NAME]"
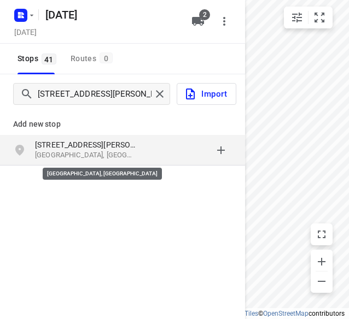
click at [67, 152] on p "[GEOGRAPHIC_DATA], [GEOGRAPHIC_DATA]" at bounding box center [85, 155] width 101 height 10
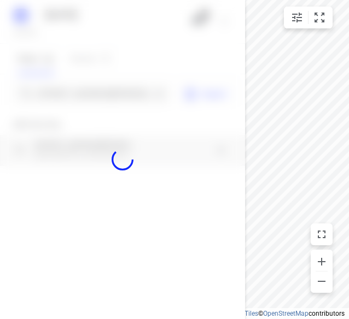
click at [67, 90] on div at bounding box center [122, 159] width 245 height 319
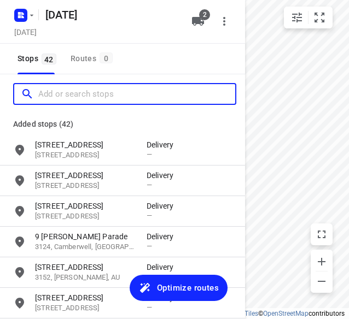
paste input "[STREET_ADDRESS]"
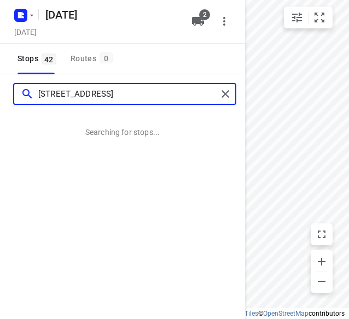
type input "[STREET_ADDRESS]"
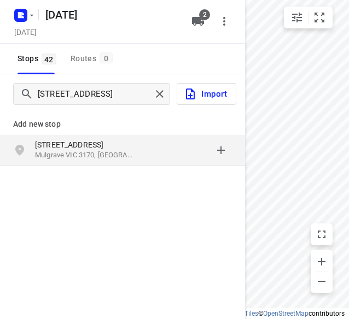
click at [110, 143] on p "[STREET_ADDRESS]" at bounding box center [85, 144] width 101 height 11
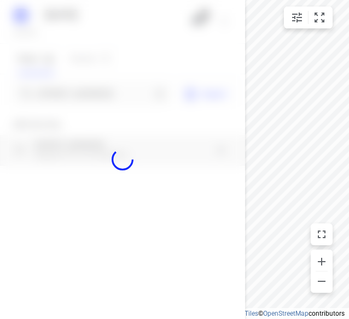
click at [98, 101] on div at bounding box center [122, 159] width 245 height 319
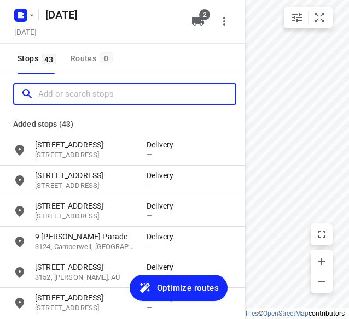
paste input "[STREET_ADDRESS]"
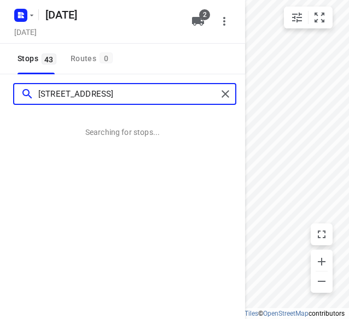
type input "[STREET_ADDRESS]"
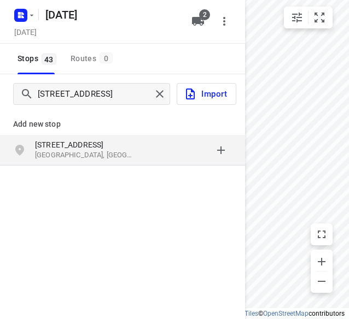
click at [155, 154] on div "grid" at bounding box center [189, 150] width 85 height 22
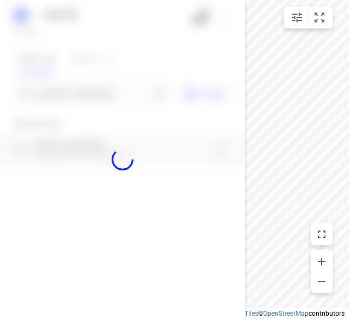
click at [101, 94] on div at bounding box center [122, 159] width 245 height 319
paste input "[STREET_ADDRESS]"
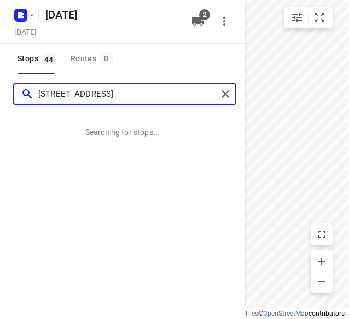
type input "[STREET_ADDRESS]"
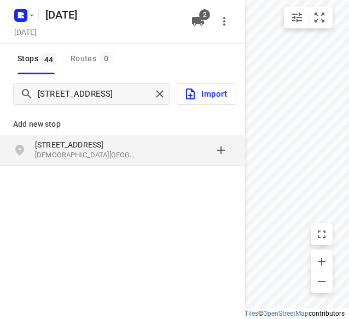
click at [117, 145] on p "[STREET_ADDRESS]" at bounding box center [85, 144] width 101 height 11
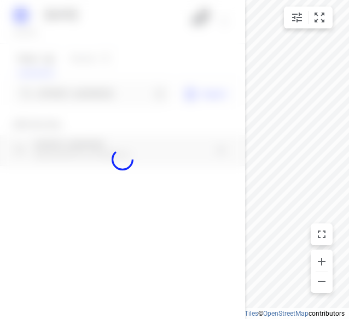
click at [113, 95] on div at bounding box center [122, 159] width 245 height 319
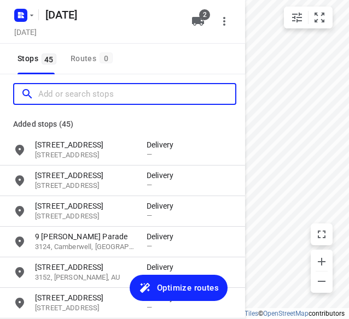
paste input "[STREET_ADDRESS][PERSON_NAME]"
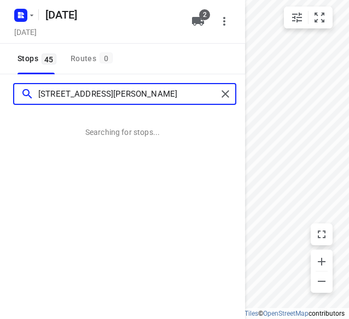
type input "[STREET_ADDRESS][PERSON_NAME]"
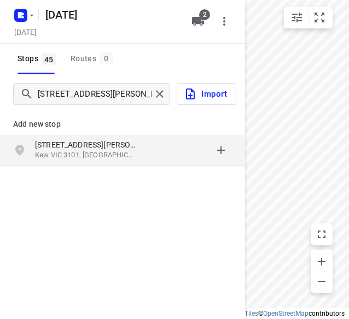
click at [105, 139] on p "[STREET_ADDRESS][PERSON_NAME]" at bounding box center [85, 144] width 101 height 11
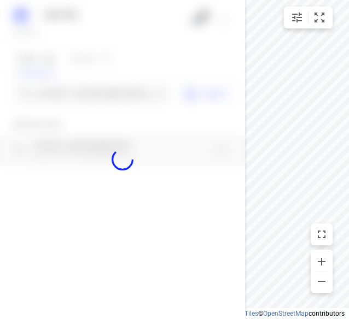
click at [103, 94] on div at bounding box center [122, 159] width 245 height 319
paste input "[STREET_ADDRESS][PERSON_NAME][PERSON_NAME]"
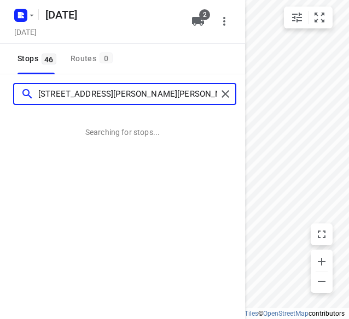
type input "[STREET_ADDRESS][PERSON_NAME][PERSON_NAME]"
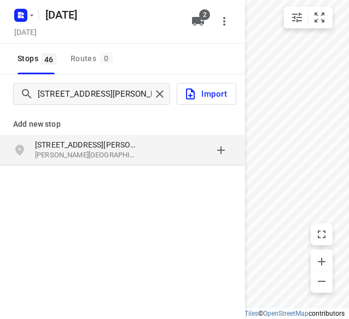
click at [96, 151] on p "[PERSON_NAME][GEOGRAPHIC_DATA], [GEOGRAPHIC_DATA]" at bounding box center [85, 155] width 101 height 10
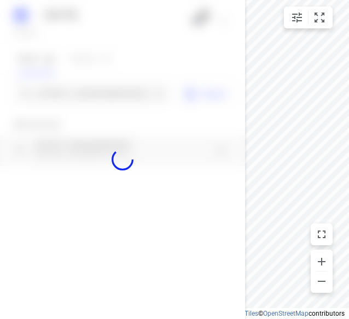
click at [80, 103] on div at bounding box center [122, 159] width 245 height 319
click at [82, 97] on div at bounding box center [122, 159] width 245 height 319
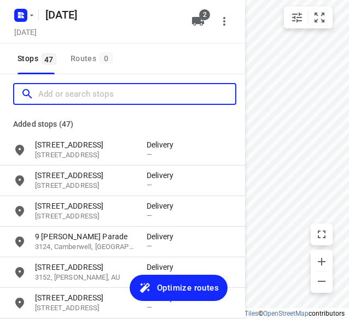
paste input "[STREET_ADDRESS]"
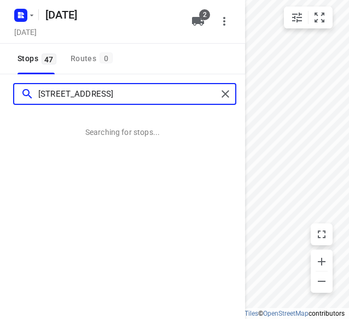
type input "[STREET_ADDRESS]"
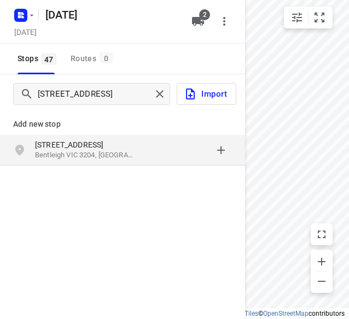
click at [192, 155] on div "grid" at bounding box center [189, 150] width 85 height 22
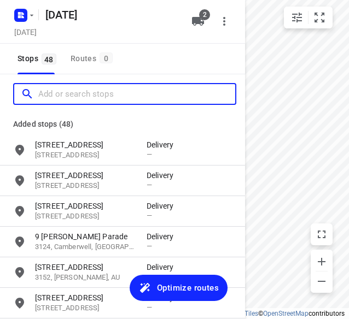
click at [80, 94] on input "Add or search stops" at bounding box center [136, 94] width 197 height 17
paste input "[STREET_ADDRESS][US_STATE]"
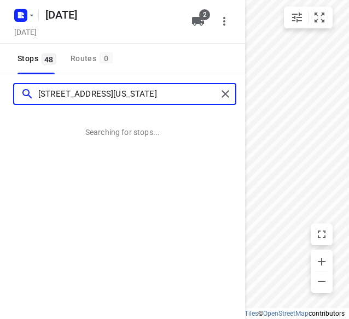
type input "[STREET_ADDRESS][US_STATE]"
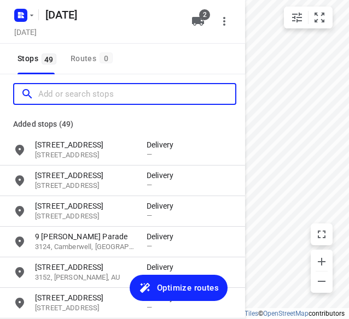
click at [77, 91] on input "Add or search stops" at bounding box center [136, 94] width 197 height 17
paste input "[STREET_ADDRESS]"
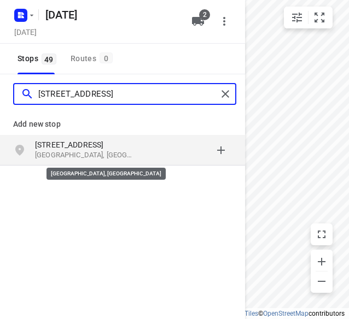
type input "[STREET_ADDRESS]"
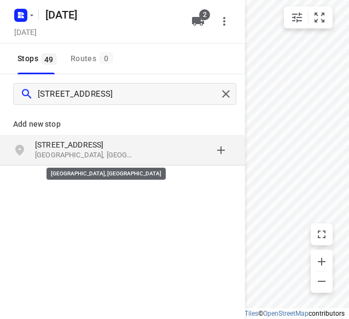
click at [100, 156] on p "[GEOGRAPHIC_DATA], [GEOGRAPHIC_DATA]" at bounding box center [85, 155] width 101 height 10
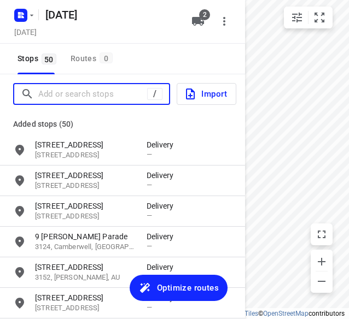
click at [73, 100] on input "Add or search stops" at bounding box center [92, 94] width 109 height 17
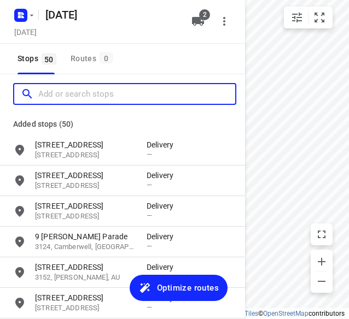
paste input "9 Pioneer Ct Wheelers hill 3150"
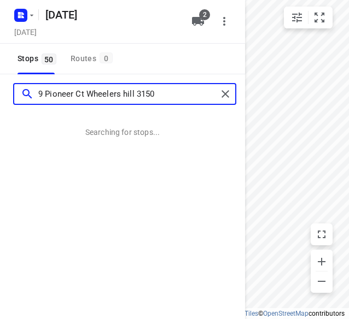
type input "9 Pioneer Ct Wheelers hill 3150"
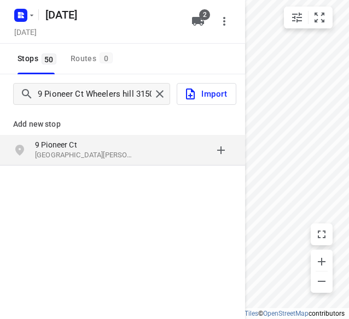
click at [93, 143] on p "9 Pioneer Ct" at bounding box center [85, 144] width 101 height 11
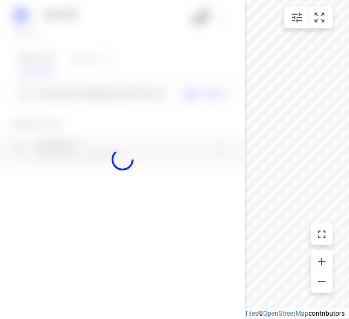
click at [84, 95] on div at bounding box center [122, 159] width 245 height 319
click at [84, 95] on div "[DATE], Oct 13 2 Stops 50 Routes 0 9 Pioneer Ct [GEOGRAPHIC_DATA] 3150 Import A…" at bounding box center [122, 159] width 245 height 319
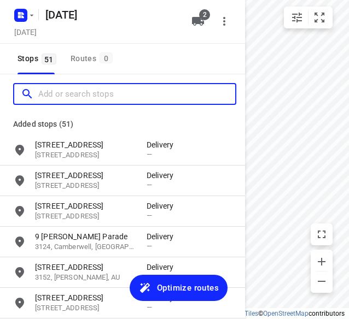
paste input "[STREET_ADDRESS][PERSON_NAME]"
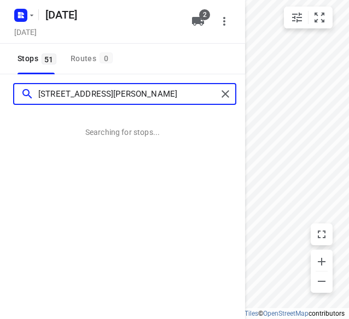
type input "[STREET_ADDRESS][PERSON_NAME]"
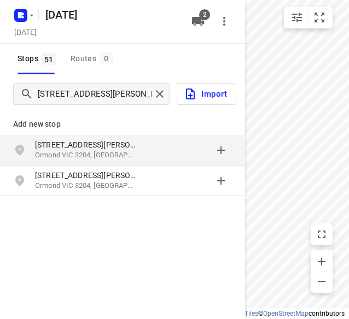
click at [113, 152] on p "Ormond VIC 3204, [GEOGRAPHIC_DATA]" at bounding box center [85, 155] width 101 height 10
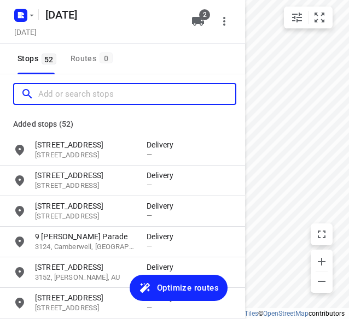
click at [113, 94] on input "Add or search stops" at bounding box center [136, 94] width 197 height 17
paste input "[STREET_ADDRESS]"
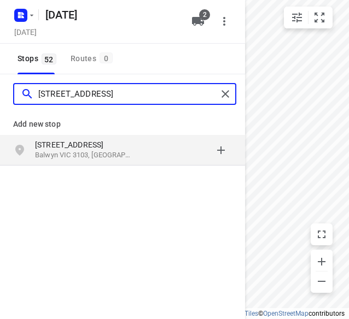
type input "[STREET_ADDRESS]"
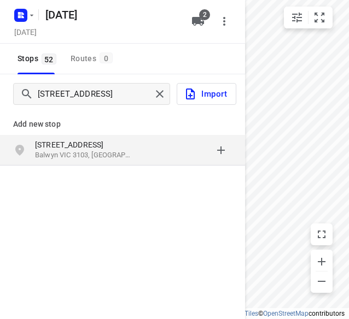
click at [143, 156] on div "[STREET_ADDRESS]" at bounding box center [91, 150] width 112 height 22
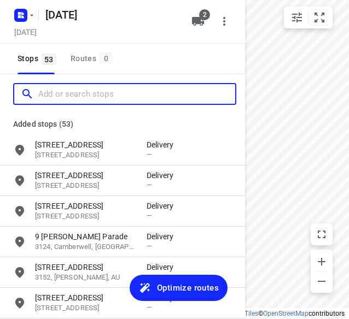
click at [101, 96] on input "Add or search stops" at bounding box center [136, 94] width 197 height 17
paste input "[STREET_ADDRESS][PERSON_NAME]"
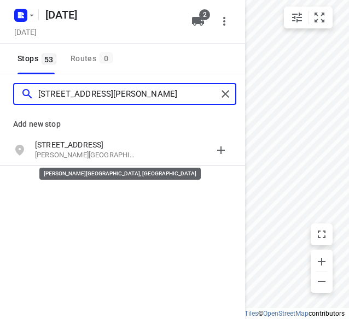
type input "[STREET_ADDRESS][PERSON_NAME]"
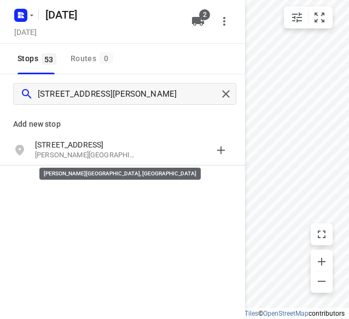
click at [113, 159] on p "[PERSON_NAME][GEOGRAPHIC_DATA], [GEOGRAPHIC_DATA]" at bounding box center [85, 155] width 101 height 10
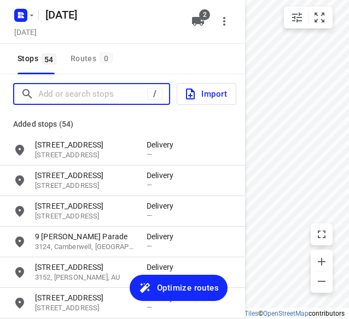
click at [133, 94] on input "Add or search stops" at bounding box center [92, 94] width 109 height 17
paste input "[STREET_ADDRESS]"
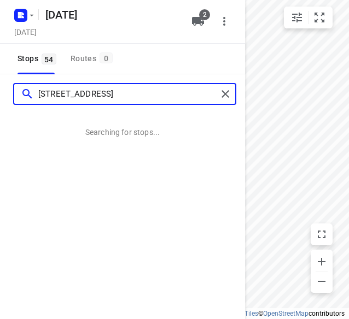
type input "[STREET_ADDRESS]"
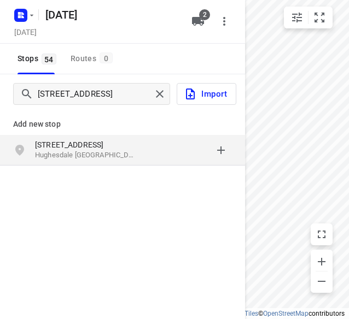
click at [125, 141] on p "[STREET_ADDRESS]" at bounding box center [85, 144] width 101 height 11
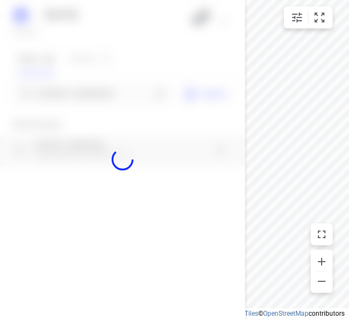
click at [81, 98] on div at bounding box center [122, 159] width 245 height 319
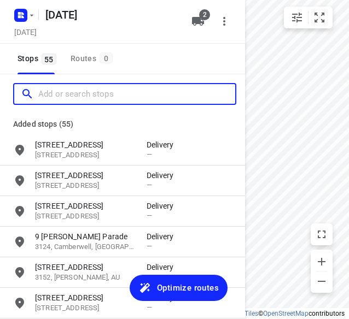
click at [81, 98] on input "Add or search stops" at bounding box center [136, 94] width 197 height 17
paste input "[STREET_ADDRESS]"
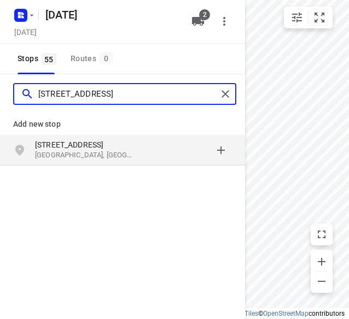
type input "[STREET_ADDRESS]"
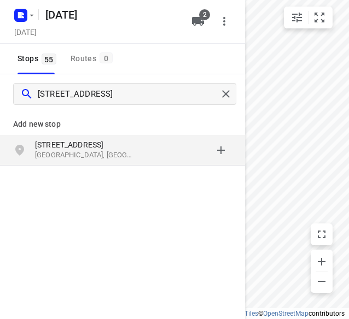
click at [142, 158] on div "[STREET_ADDRESS]" at bounding box center [91, 150] width 112 height 22
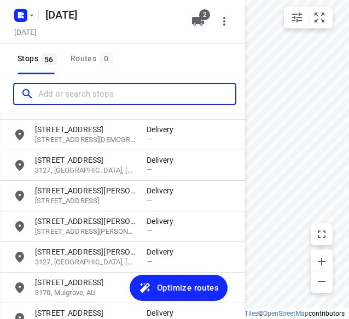
scroll to position [1581, 0]
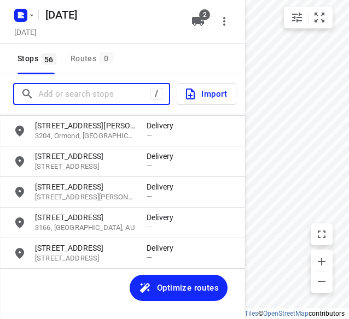
click at [109, 96] on input "Add or search stops" at bounding box center [94, 94] width 112 height 17
paste input "[STREET_ADDRESS]"
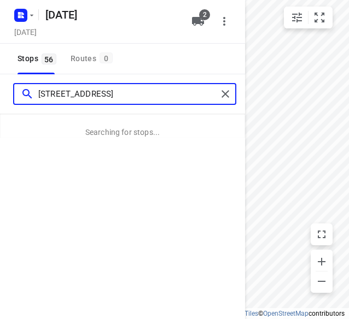
type input "[STREET_ADDRESS]"
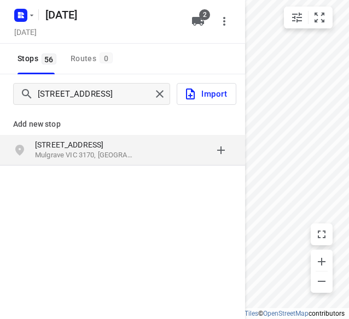
click at [89, 157] on p "Mulgrave VIC 3170, [GEOGRAPHIC_DATA]" at bounding box center [85, 155] width 101 height 10
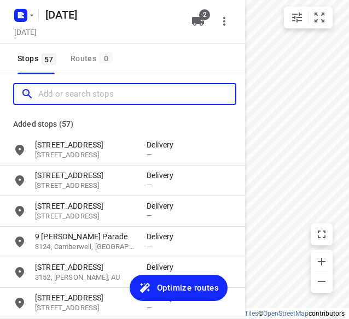
scroll to position [0, 0]
click at [89, 93] on input "Add or search stops" at bounding box center [136, 94] width 197 height 17
paste input "[STREET_ADDRESS][PERSON_NAME]"
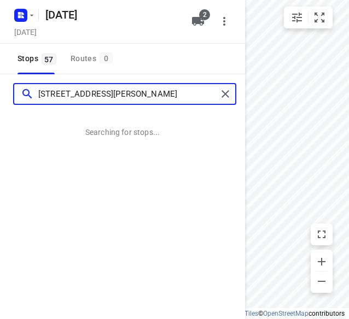
type input "[STREET_ADDRESS][PERSON_NAME]"
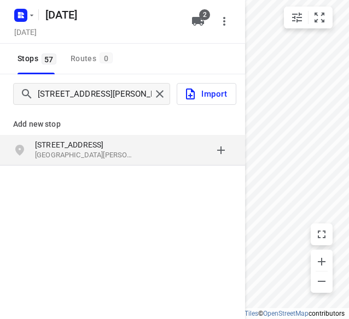
click at [159, 162] on div "[STREET_ADDRESS][PERSON_NAME]" at bounding box center [122, 150] width 245 height 31
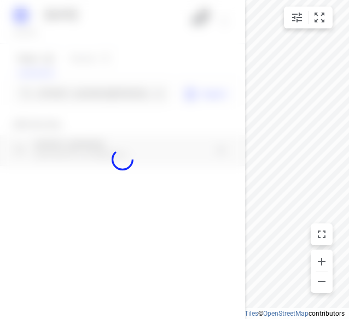
click at [116, 98] on div at bounding box center [122, 159] width 245 height 319
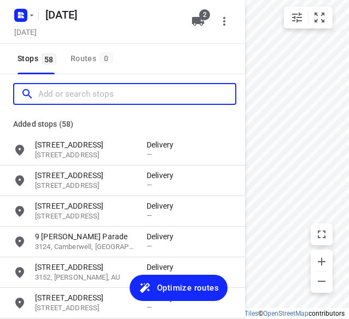
paste input "[STREET_ADDRESS][PERSON_NAME][PERSON_NAME]"
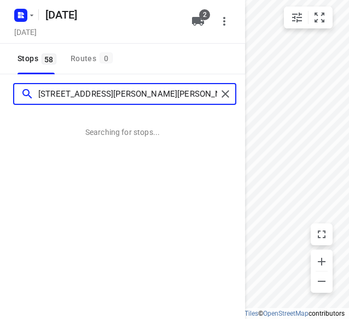
type input "[STREET_ADDRESS][PERSON_NAME][PERSON_NAME]"
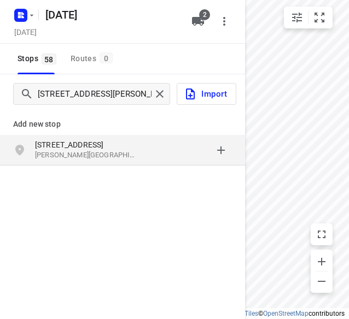
click at [92, 148] on p "[STREET_ADDRESS]" at bounding box center [85, 144] width 101 height 11
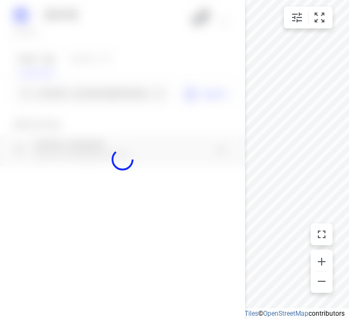
click at [88, 92] on div at bounding box center [122, 159] width 245 height 319
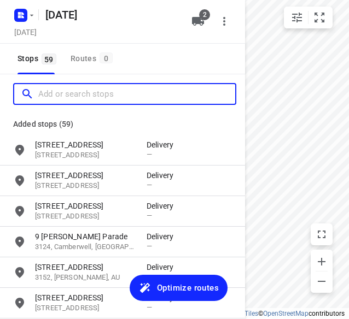
click at [88, 91] on input "Add or search stops" at bounding box center [136, 94] width 197 height 17
paste input "[STREET_ADDRESS][PERSON_NAME]"
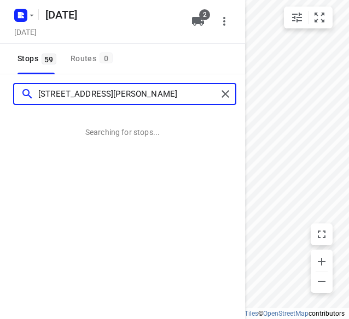
type input "[STREET_ADDRESS][PERSON_NAME]"
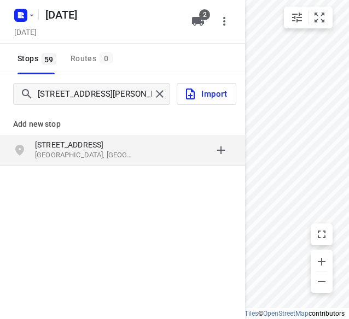
click at [147, 154] on div "grid" at bounding box center [189, 150] width 85 height 22
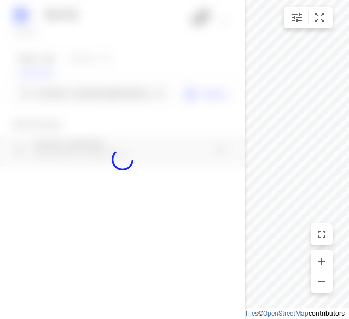
click at [121, 98] on div at bounding box center [122, 159] width 245 height 319
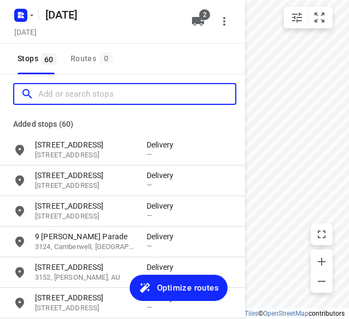
paste input "[STREET_ADDRESS][PERSON_NAME]"
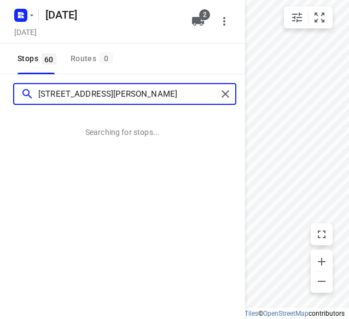
type input "[STREET_ADDRESS][PERSON_NAME]"
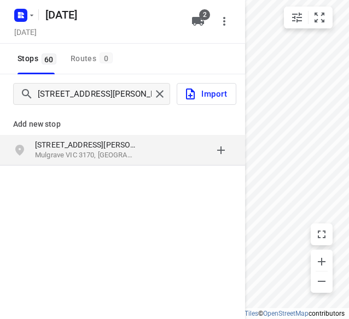
click at [102, 148] on p "[STREET_ADDRESS][PERSON_NAME]" at bounding box center [85, 144] width 101 height 11
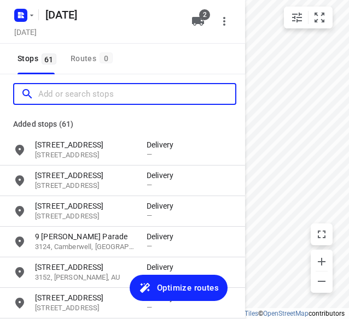
click at [107, 95] on input "Add or search stops" at bounding box center [136, 94] width 197 height 17
paste input "[STREET_ADDRESS][PERSON_NAME][PERSON_NAME]"
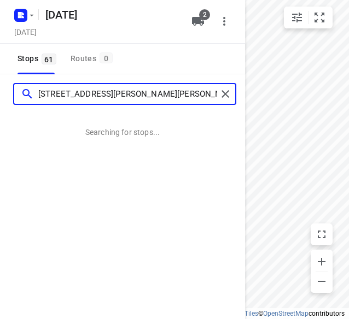
type input "[STREET_ADDRESS][PERSON_NAME][PERSON_NAME]"
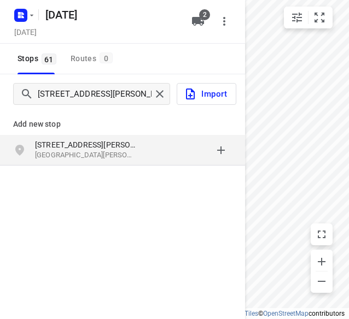
click at [73, 159] on p "[GEOGRAPHIC_DATA][PERSON_NAME], [GEOGRAPHIC_DATA]" at bounding box center [85, 155] width 101 height 10
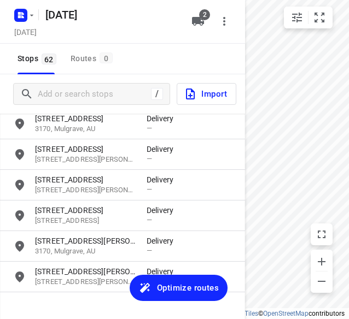
scroll to position [1765, 0]
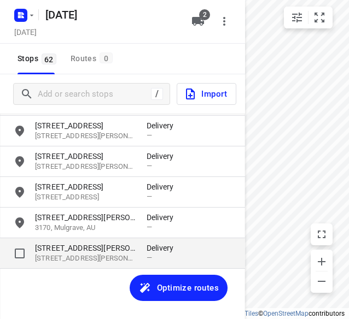
click at [53, 246] on p "[STREET_ADDRESS][PERSON_NAME]" at bounding box center [85, 248] width 101 height 11
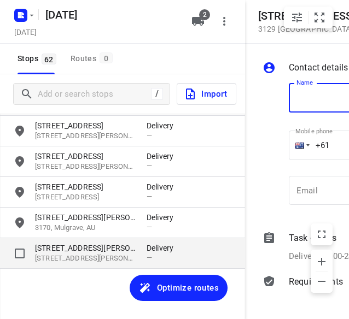
scroll to position [0, 116]
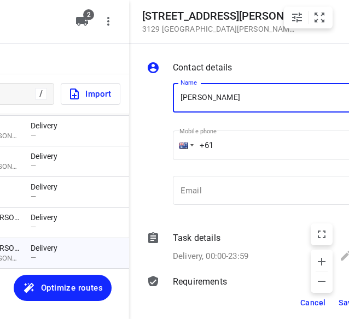
type input "[PERSON_NAME]"
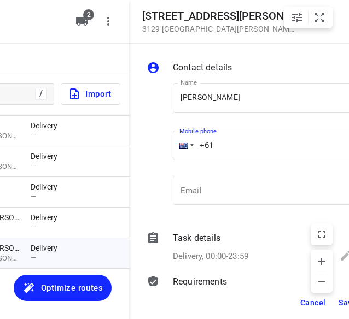
drag, startPoint x: 238, startPoint y: 153, endPoint x: 162, endPoint y: 153, distance: 76.6
click at [162, 153] on div "Name [PERSON_NAME] Name Mobile phone +61 ​ Email Email" at bounding box center [249, 146] width 210 height 144
paste input "406261785"
type input "[PHONE_NUMBER]"
click at [340, 299] on span "Save" at bounding box center [348, 303] width 18 height 9
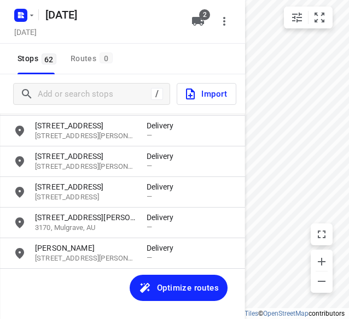
scroll to position [0, 0]
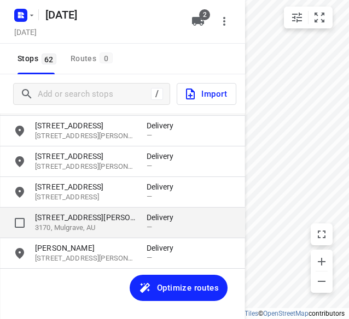
click at [129, 228] on p "3170, Mulgrave, AU" at bounding box center [85, 228] width 101 height 10
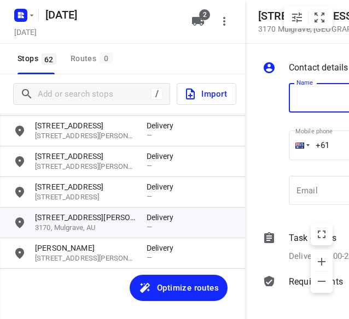
scroll to position [0, 119]
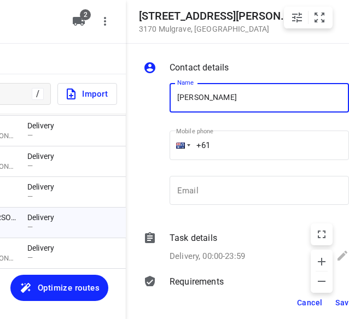
type input "[PERSON_NAME] Q 2/32"
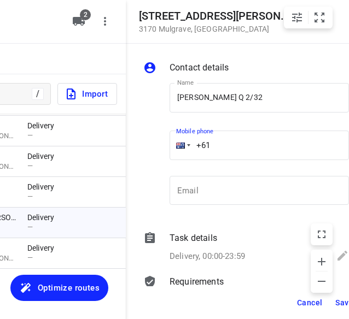
drag, startPoint x: 223, startPoint y: 148, endPoint x: 194, endPoint y: 148, distance: 29.0
click at [194, 148] on input "+61" at bounding box center [259, 146] width 179 height 30
paste input "434405244"
type input "[PHONE_NUMBER]"
click at [334, 304] on button "Save" at bounding box center [344, 303] width 27 height 20
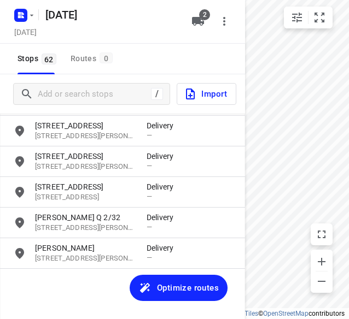
scroll to position [0, 0]
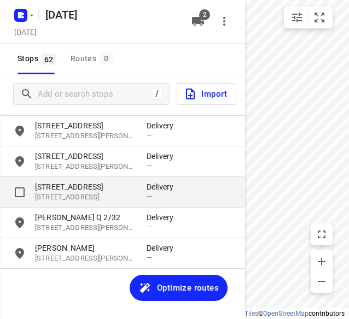
click at [106, 193] on p "[STREET_ADDRESS]" at bounding box center [85, 198] width 101 height 10
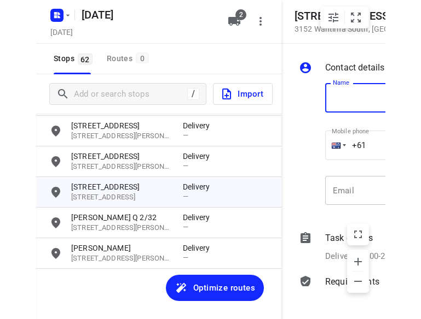
scroll to position [0, 88]
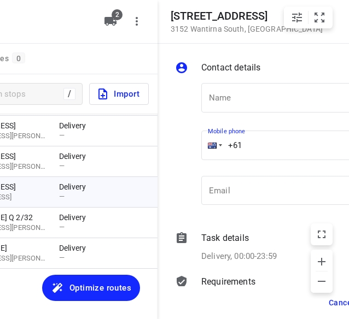
drag, startPoint x: 236, startPoint y: 142, endPoint x: 182, endPoint y: 148, distance: 54.5
click at [161, 142] on div "Contact details Name Name Mobile phone +61 ​ Email Email Task details Delivery,…" at bounding box center [280, 165] width 245 height 243
paste input "412987997"
type input "[PHONE_NUMBER]"
click at [249, 99] on input "text" at bounding box center [290, 98] width 179 height 30
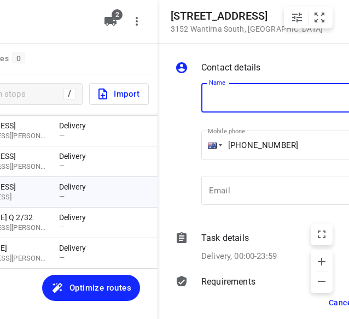
paste input "孝安"
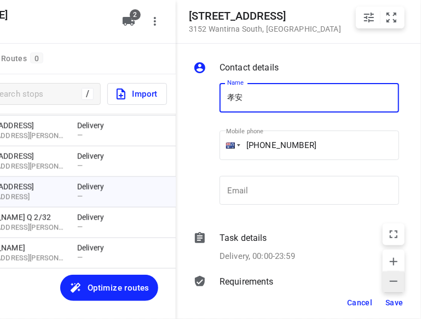
scroll to position [0, 78]
type input "孝安"
click at [348, 301] on span "Save" at bounding box center [394, 303] width 18 height 9
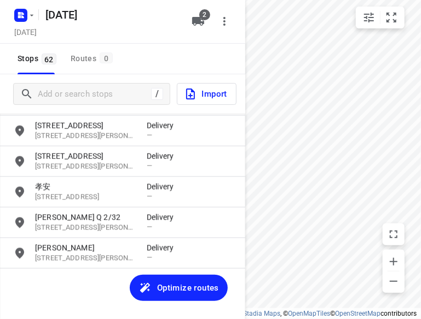
scroll to position [0, 0]
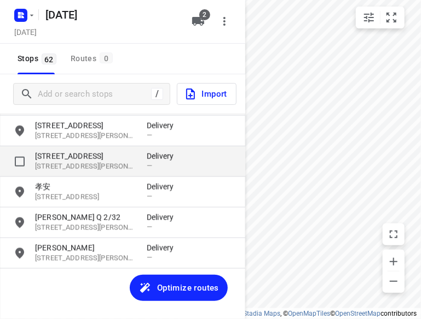
click at [148, 156] on p "Delivery" at bounding box center [163, 156] width 33 height 11
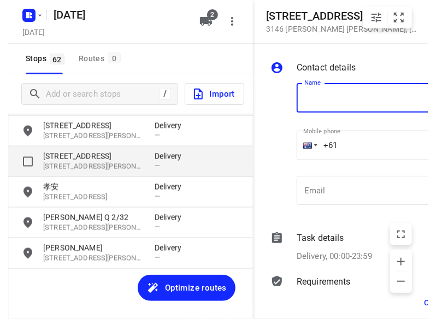
scroll to position [0, 33]
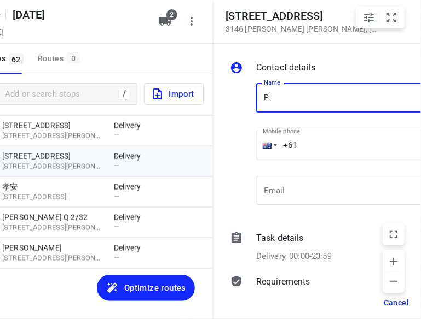
type input "[PERSON_NAME]"
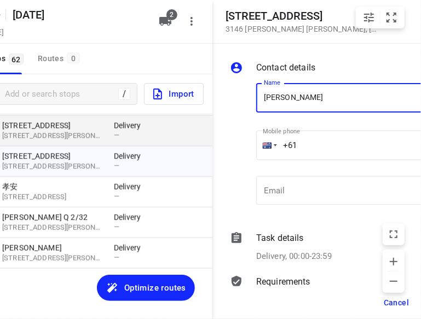
click at [199, 142] on div "[STREET_ADDRESS][PERSON_NAME][PERSON_NAME] Contact details Name [PERSON_NAME] N…" at bounding box center [89, 159] width 245 height 319
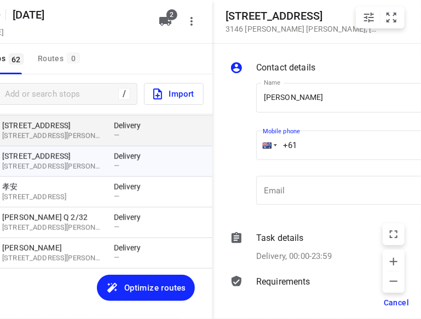
paste input "468604090"
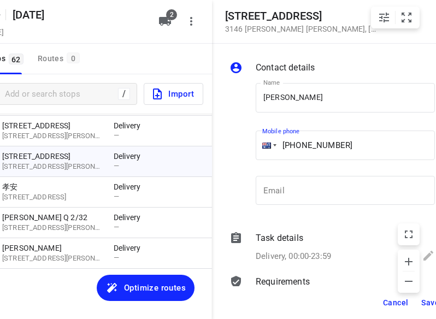
type input "[PHONE_NUMBER]"
click at [348, 304] on span "Save" at bounding box center [431, 303] width 18 height 9
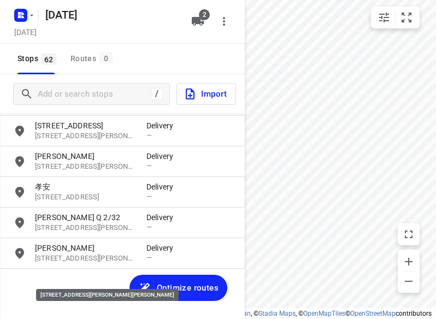
scroll to position [1656, 0]
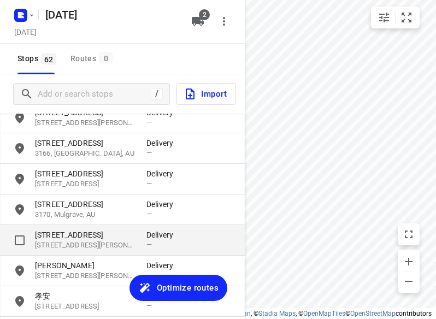
click at [93, 242] on p "[STREET_ADDRESS][PERSON_NAME]" at bounding box center [85, 246] width 101 height 10
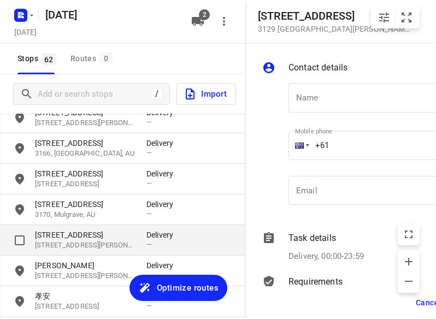
scroll to position [0, 28]
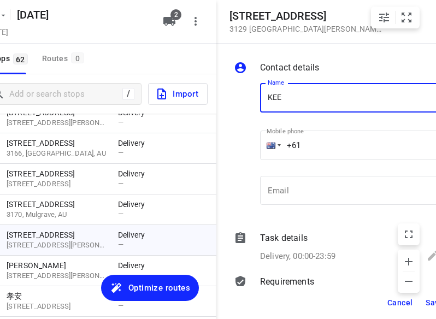
type input "KEE"
click at [318, 146] on input "+61" at bounding box center [349, 146] width 179 height 30
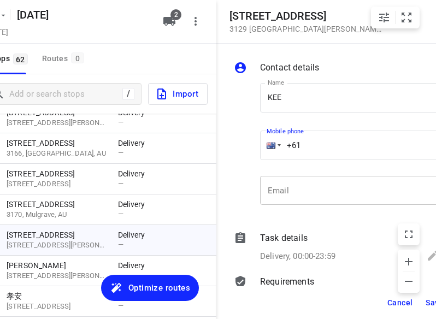
paste input "433339910"
type input "[PHONE_NUMBER]"
click at [348, 302] on span "Save" at bounding box center [435, 303] width 18 height 9
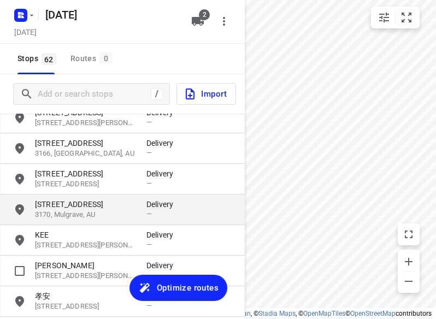
scroll to position [0, 0]
click at [83, 217] on p "3170, Mulgrave, AU" at bounding box center [85, 215] width 101 height 10
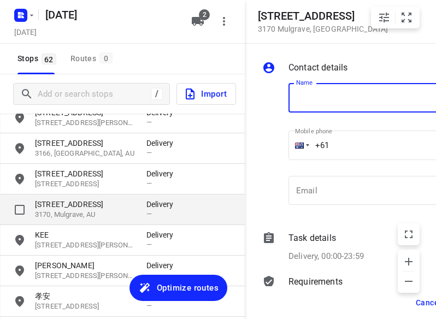
scroll to position [0, 28]
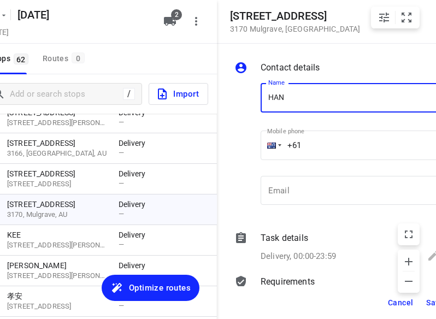
type input "HAN"
click at [346, 159] on div "Mobile phone +61 ​" at bounding box center [350, 148] width 179 height 44
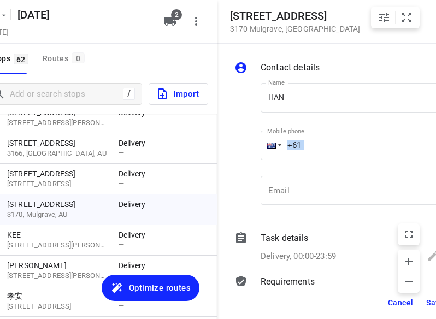
click at [337, 148] on input "+61" at bounding box center [350, 146] width 179 height 30
paste input "450569255"
type input "[PHONE_NUMBER]"
click at [348, 305] on button "Save" at bounding box center [435, 303] width 27 height 20
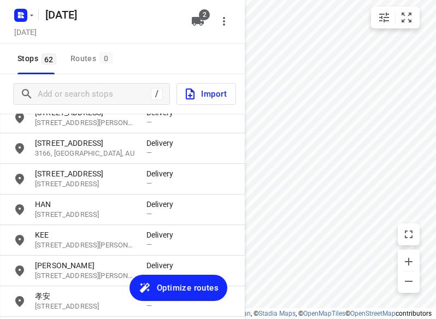
scroll to position [0, 0]
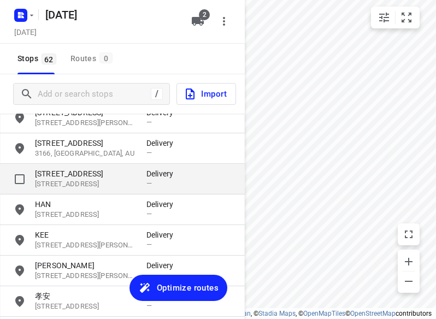
click at [78, 180] on p "[STREET_ADDRESS]" at bounding box center [85, 184] width 101 height 10
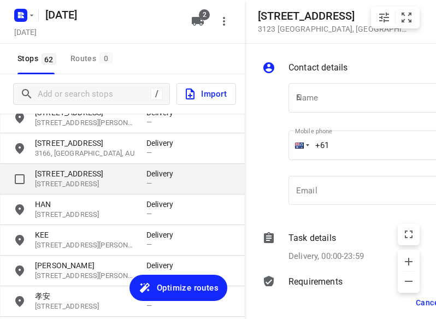
scroll to position [0, 32]
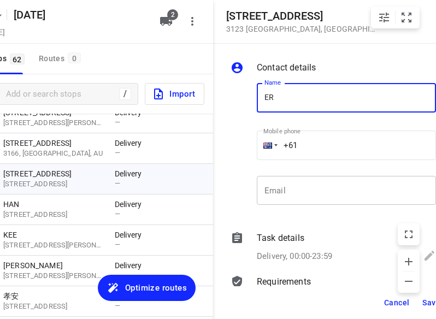
type input "[PERSON_NAME]"
click at [308, 145] on input "+61" at bounding box center [346, 146] width 179 height 30
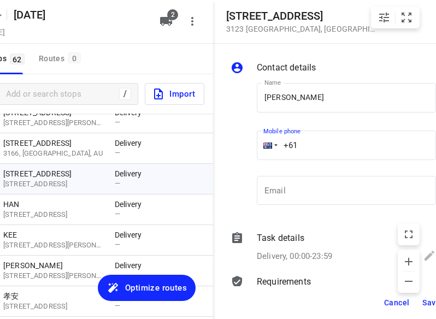
paste input "488888282"
type input "[PHONE_NUMBER]"
click at [348, 303] on span "Save" at bounding box center [432, 303] width 18 height 9
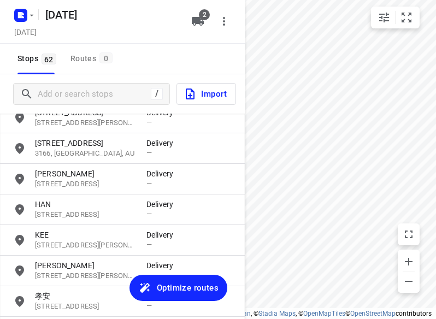
scroll to position [0, 0]
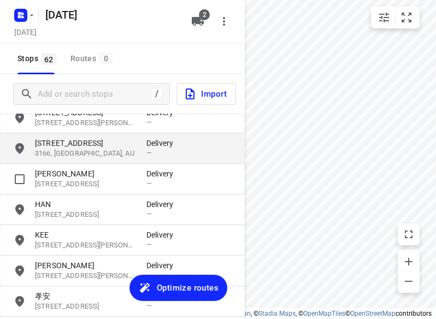
click at [96, 145] on p "[STREET_ADDRESS]" at bounding box center [85, 143] width 101 height 11
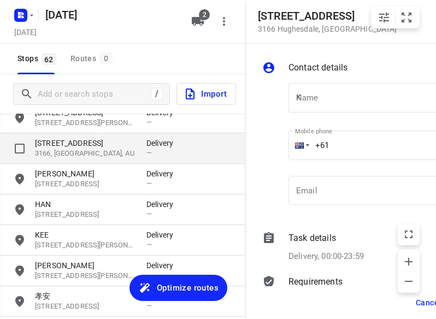
scroll to position [0, 28]
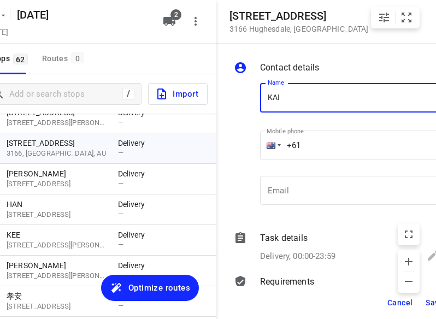
type input "[PERSON_NAME] KUNG 8/47-49"
click at [335, 143] on input "+61" at bounding box center [349, 146] width 179 height 30
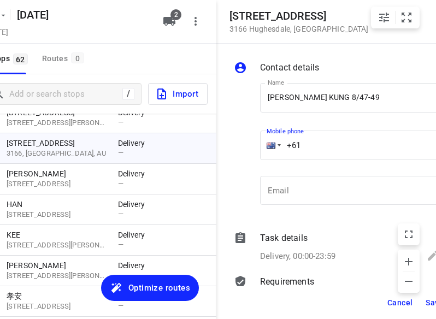
paste input "61422972118"
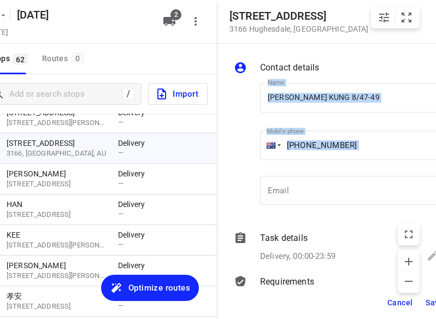
drag, startPoint x: 394, startPoint y: 160, endPoint x: 249, endPoint y: 157, distance: 144.4
click at [249, 157] on div "Name [PERSON_NAME] 8/47-49 Name Mobile phone [PHONE_NUMBER] ​ Email Email" at bounding box center [337, 146] width 210 height 144
click at [348, 166] on p "​" at bounding box center [349, 165] width 179 height 7
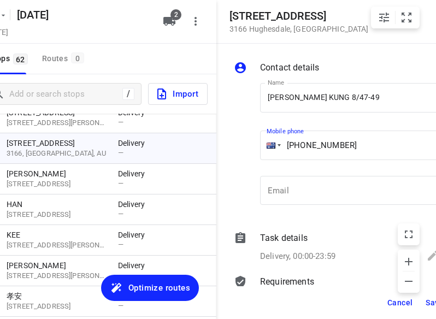
drag, startPoint x: 352, startPoint y: 137, endPoint x: 286, endPoint y: 137, distance: 65.6
click at [287, 137] on input "[PHONE_NUMBER]" at bounding box center [349, 146] width 179 height 30
paste input "tel"
type input "[PHONE_NUMBER]"
click at [348, 301] on div "i © 2025 Routetitan , © Stadia Maps , © OpenMapTiles © OpenStreetMap contributo…" at bounding box center [218, 159] width 436 height 319
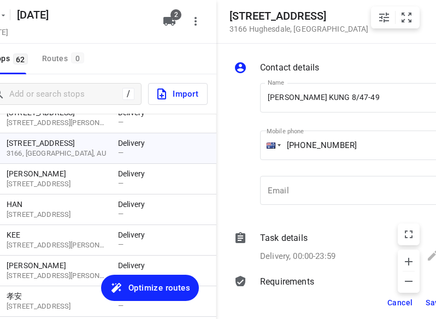
click at [348, 302] on span "Save" at bounding box center [435, 303] width 18 height 9
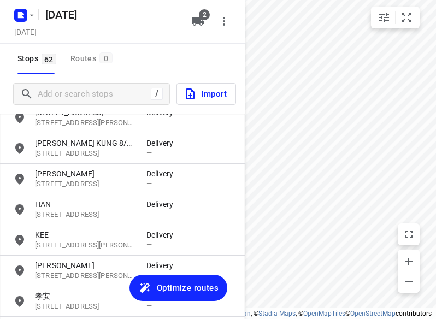
scroll to position [0, 0]
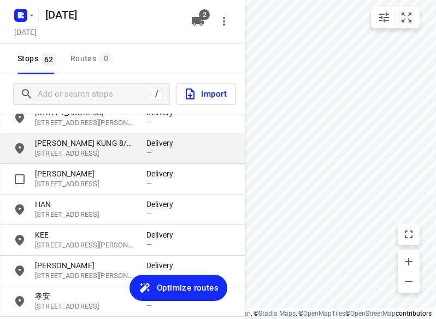
click at [101, 148] on p "[PERSON_NAME] KUNG 8/47-49" at bounding box center [85, 143] width 101 height 11
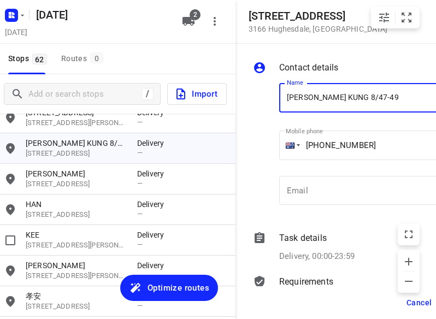
scroll to position [1546, 0]
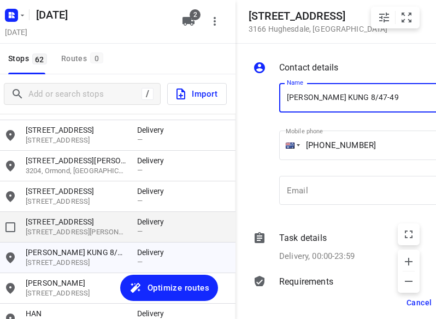
click at [68, 232] on p "[STREET_ADDRESS][PERSON_NAME]" at bounding box center [76, 233] width 101 height 10
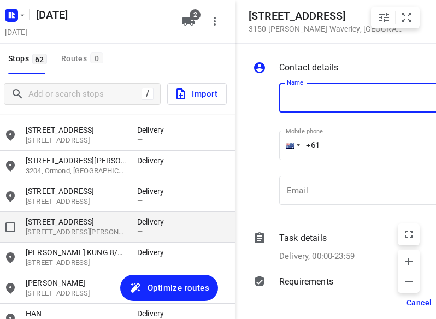
scroll to position [0, 32]
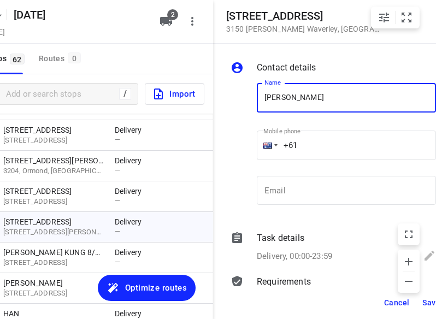
type input "[PERSON_NAME]"
click at [234, 142] on div "Name [PERSON_NAME] Name Mobile phone +61 ​ Email Email" at bounding box center [334, 146] width 210 height 144
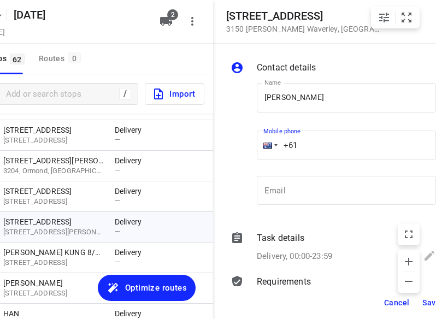
paste input "425178884"
type input "[PHONE_NUMBER]"
click at [348, 301] on button "Save" at bounding box center [431, 303] width 27 height 20
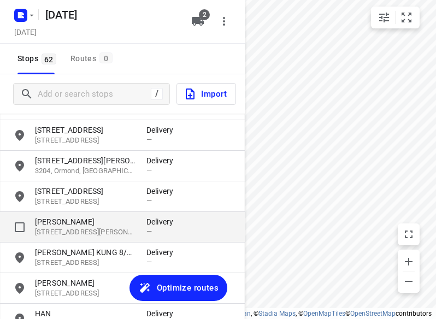
scroll to position [0, 0]
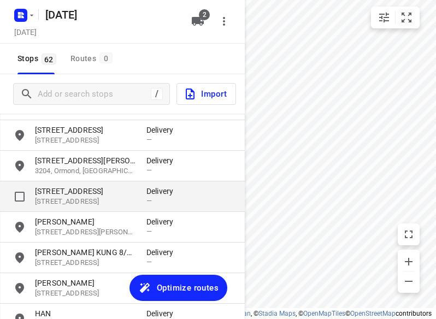
click at [87, 194] on p "[STREET_ADDRESS]" at bounding box center [85, 191] width 101 height 11
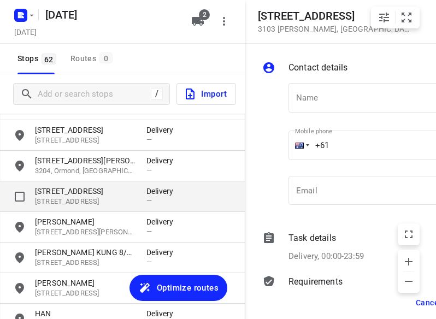
scroll to position [0, 32]
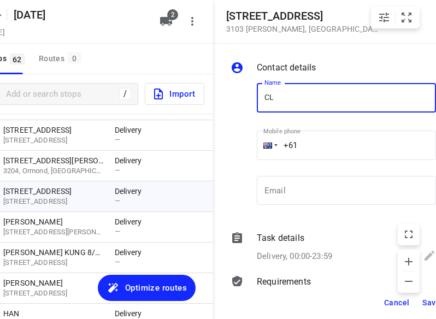
type input "[PERSON_NAME] 3/2"
click at [325, 142] on input "+61" at bounding box center [346, 146] width 179 height 30
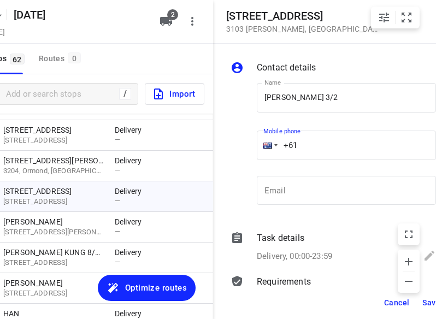
paste input "61449848915"
drag, startPoint x: 365, startPoint y: 119, endPoint x: 357, endPoint y: 134, distance: 17.4
click at [348, 125] on div "Name [PERSON_NAME] 3/2 Name Mobile phone [PHONE_NUMBER] ​ Email Email" at bounding box center [347, 146] width 184 height 144
drag, startPoint x: 347, startPoint y: 147, endPoint x: 242, endPoint y: 150, distance: 105.1
click at [242, 150] on div "Name [PERSON_NAME] 3/2 Name Mobile phone [PHONE_NUMBER] ​ Email Email" at bounding box center [334, 146] width 210 height 144
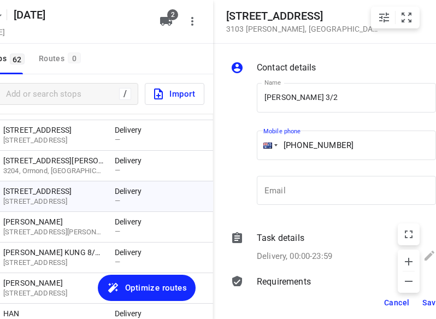
paste input "tel"
type input "[PHONE_NUMBER]"
click at [348, 304] on button "Save" at bounding box center [431, 303] width 27 height 20
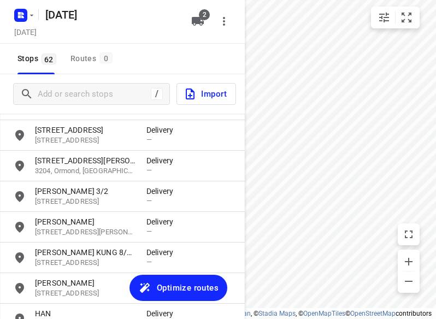
scroll to position [0, 0]
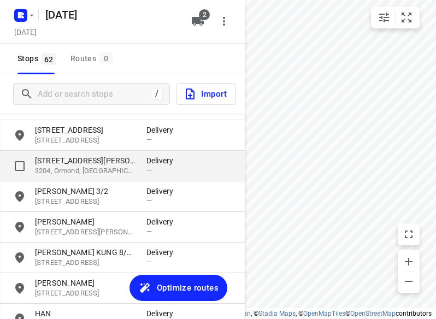
click at [106, 166] on p "[STREET_ADDRESS][PERSON_NAME]" at bounding box center [85, 160] width 101 height 11
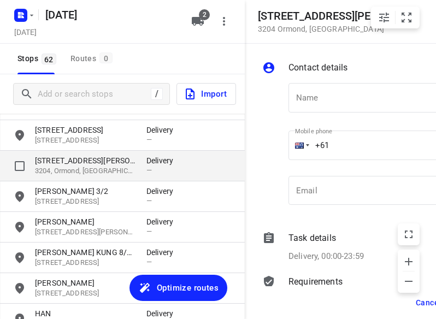
scroll to position [0, 32]
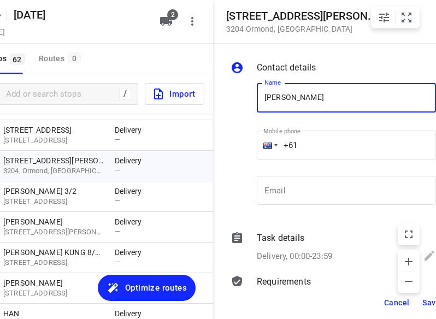
click at [336, 150] on input "+61" at bounding box center [346, 146] width 179 height 30
drag, startPoint x: 329, startPoint y: 96, endPoint x: 329, endPoint y: 112, distance: 16.4
click at [329, 96] on input "[PERSON_NAME]" at bounding box center [346, 98] width 179 height 30
type input "[PERSON_NAME] 8A"
click at [331, 141] on input "+61" at bounding box center [346, 146] width 179 height 30
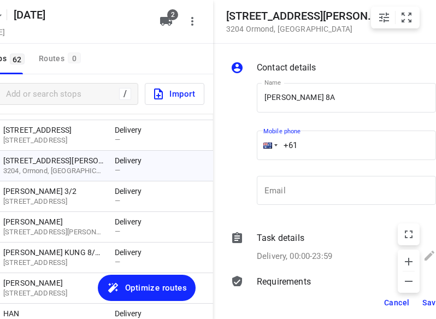
paste input "61422500549"
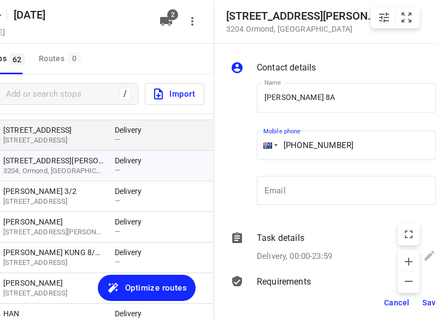
drag, startPoint x: 358, startPoint y: 143, endPoint x: 124, endPoint y: 144, distance: 234.1
click at [124, 144] on div "[STREET_ADDRESS][PERSON_NAME] Contact details Name [PERSON_NAME] 8A Name Mobile…" at bounding box center [90, 159] width 245 height 319
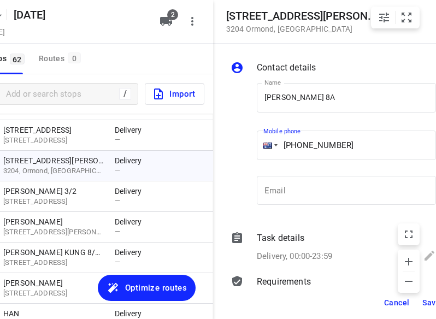
paste input "tel"
type input "[PHONE_NUMBER]"
click at [348, 303] on span "Save" at bounding box center [432, 303] width 18 height 9
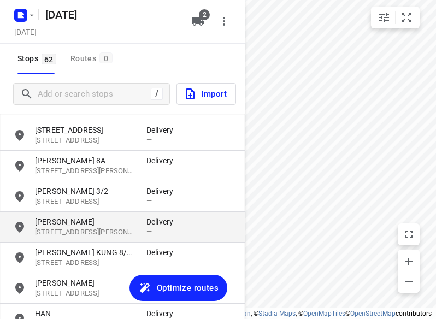
scroll to position [0, 0]
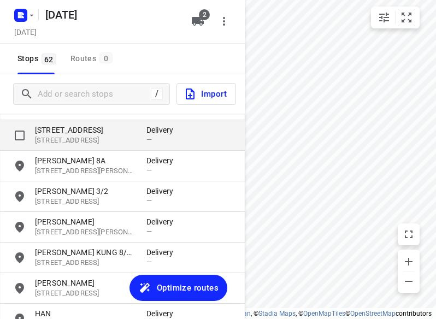
click at [81, 138] on p "[STREET_ADDRESS]" at bounding box center [85, 141] width 101 height 10
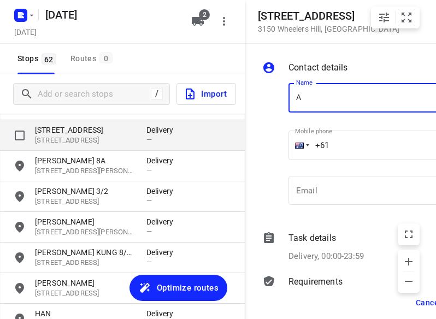
scroll to position [0, 27]
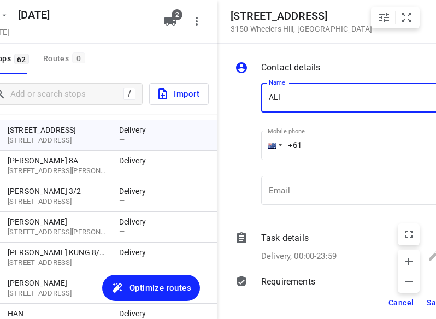
type input "[PERSON_NAME]"
drag, startPoint x: 312, startPoint y: 127, endPoint x: 332, endPoint y: 149, distance: 29.8
click at [332, 149] on input "+61" at bounding box center [350, 146] width 179 height 30
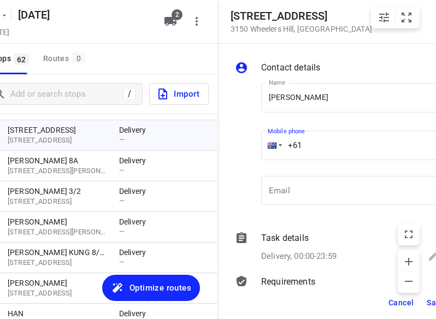
paste input "61438260038"
drag, startPoint x: 363, startPoint y: 154, endPoint x: 234, endPoint y: 154, distance: 129.1
click at [234, 154] on div "Name [PERSON_NAME] Name Mobile phone [PHONE_NUMBER] ​ Email Email" at bounding box center [338, 146] width 210 height 144
paste input "tel"
type input "[PHONE_NUMBER]"
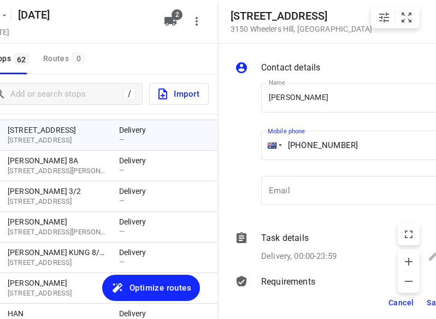
click at [348, 304] on button "Save" at bounding box center [436, 303] width 27 height 20
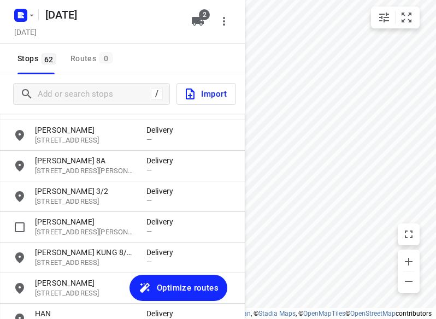
scroll to position [1327, 0]
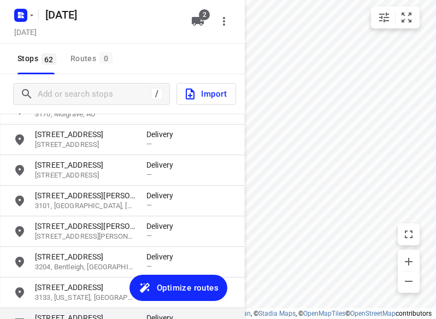
click at [60, 316] on p "[STREET_ADDRESS]" at bounding box center [85, 318] width 101 height 11
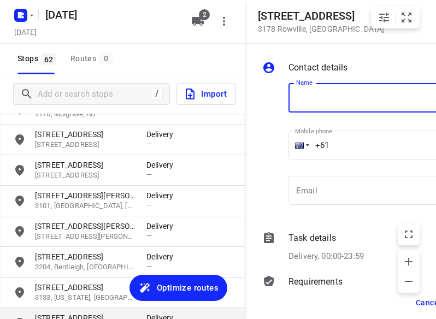
scroll to position [0, 28]
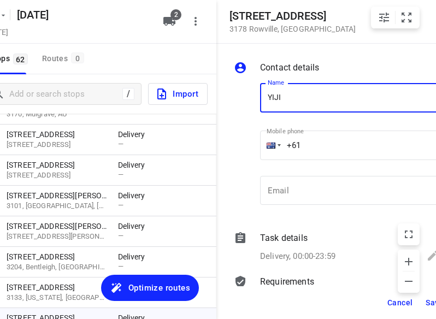
type input "[PERSON_NAME]"
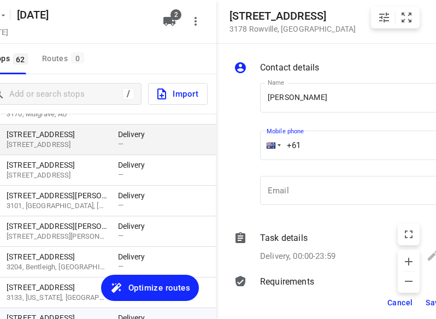
drag, startPoint x: 317, startPoint y: 148, endPoint x: 176, endPoint y: 153, distance: 141.2
click at [176, 153] on div "[STREET_ADDRESS] Contact details Name [PERSON_NAME] Name Mobile phone +61 ​ Ema…" at bounding box center [94, 159] width 245 height 319
paste input "452609476"
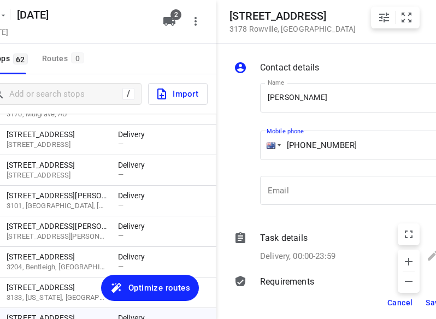
type input "[PHONE_NUMBER]"
click at [348, 301] on button "Save" at bounding box center [435, 303] width 27 height 20
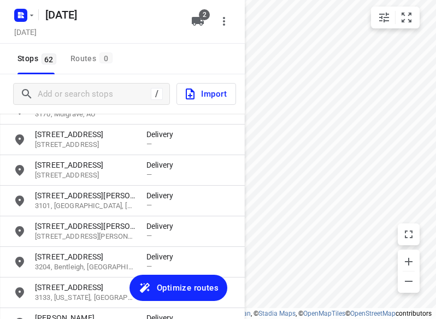
scroll to position [0, 0]
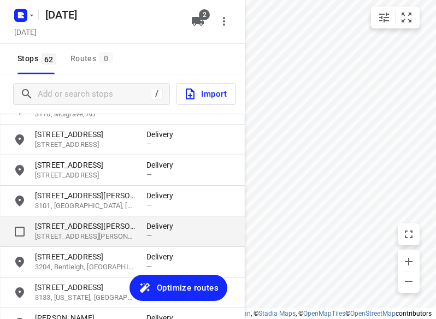
click at [83, 232] on p "[STREET_ADDRESS][PERSON_NAME]" at bounding box center [85, 237] width 101 height 10
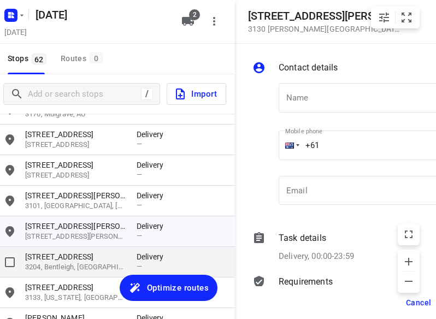
click at [71, 270] on p "3204, Bentleigh, [GEOGRAPHIC_DATA]" at bounding box center [75, 268] width 101 height 10
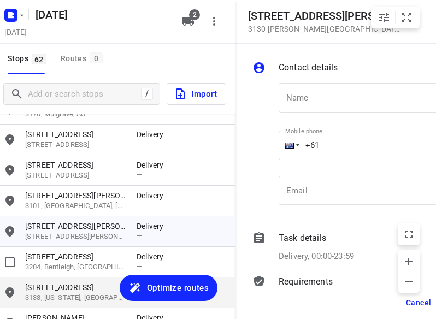
scroll to position [0, 32]
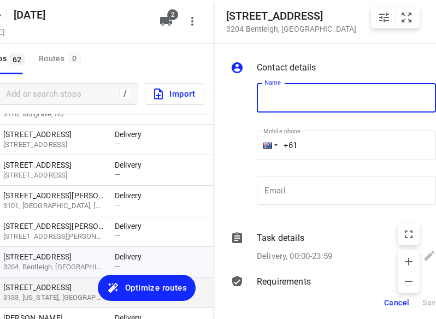
click at [54, 292] on p "[STREET_ADDRESS]" at bounding box center [53, 287] width 101 height 11
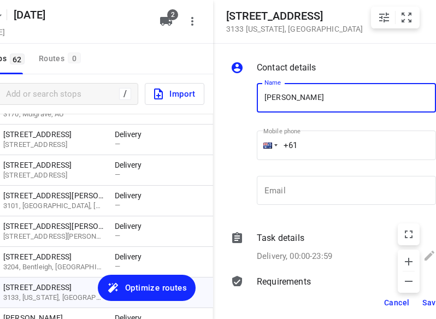
type input "[PERSON_NAME]"
click at [307, 139] on input "+61" at bounding box center [346, 146] width 179 height 30
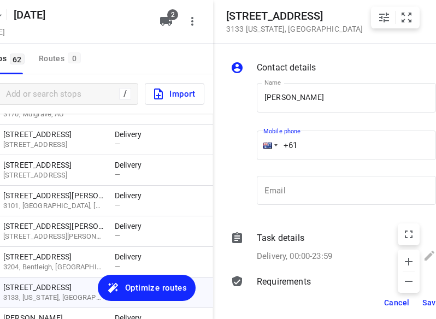
paste input "421967070"
type input "[PHONE_NUMBER]"
click at [348, 304] on span "Save" at bounding box center [432, 303] width 18 height 9
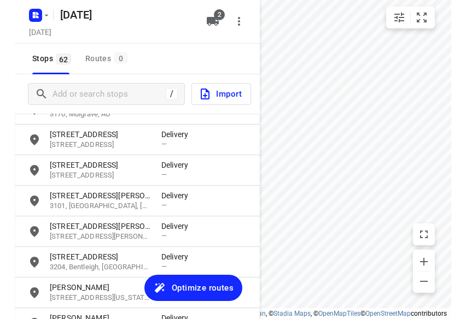
scroll to position [0, 0]
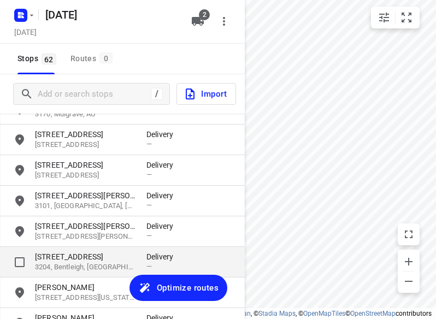
click at [95, 259] on p "[STREET_ADDRESS]" at bounding box center [85, 257] width 101 height 11
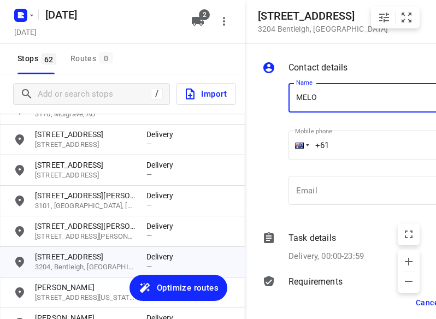
type input "[PERSON_NAME]"
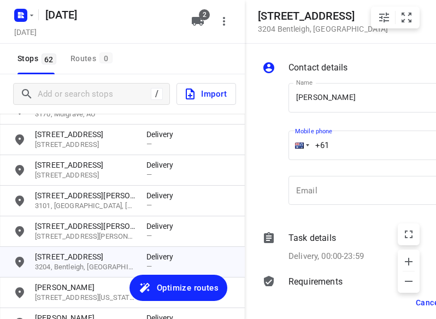
click at [348, 141] on input "+61" at bounding box center [378, 146] width 179 height 30
paste input "403220334"
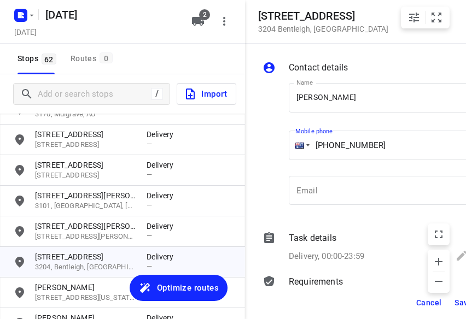
type input "[PHONE_NUMBER]"
click at [348, 302] on span "Save" at bounding box center [464, 303] width 18 height 9
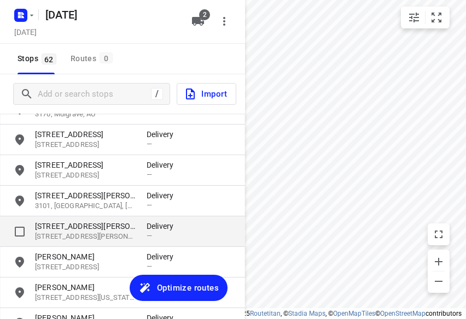
click at [68, 237] on p "[STREET_ADDRESS][PERSON_NAME]" at bounding box center [85, 237] width 101 height 10
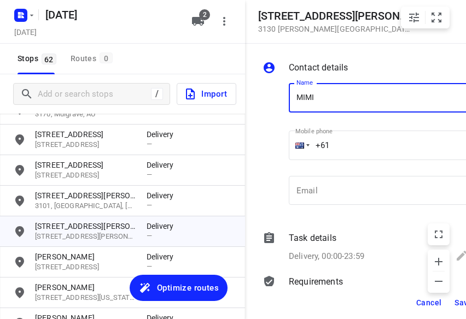
type input "MIMI"
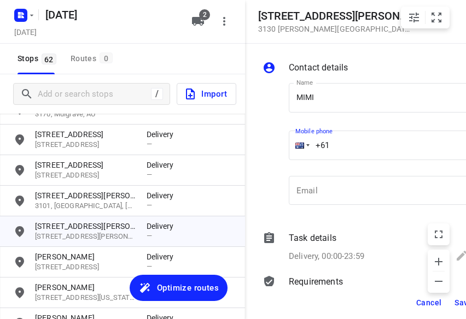
click at [346, 149] on input "+61" at bounding box center [378, 146] width 179 height 30
paste input "413163144"
type input "[PHONE_NUMBER]"
click at [348, 304] on span "Save" at bounding box center [464, 303] width 18 height 9
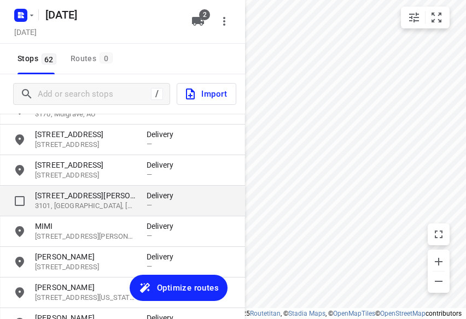
click at [83, 198] on p "[STREET_ADDRESS][PERSON_NAME]" at bounding box center [85, 195] width 101 height 11
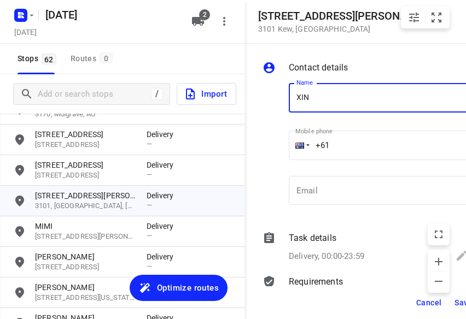
click at [348, 110] on input "XIN" at bounding box center [378, 98] width 179 height 30
click at [348, 146] on input "+61" at bounding box center [378, 146] width 179 height 30
click at [341, 102] on input "XIN" at bounding box center [378, 98] width 179 height 30
type input "[PERSON_NAME]"
click at [348, 141] on input "+61" at bounding box center [378, 146] width 179 height 30
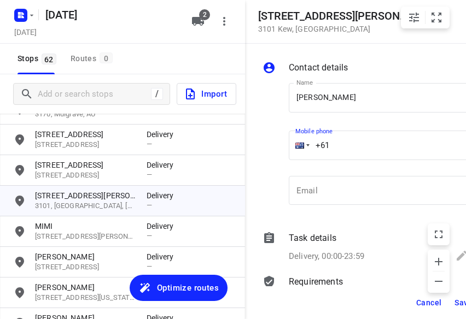
paste input "433351220"
type input "[PHONE_NUMBER]"
click at [348, 301] on span "Save" at bounding box center [464, 303] width 18 height 9
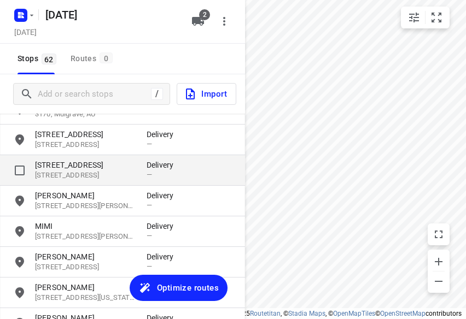
click at [90, 171] on p "[STREET_ADDRESS]" at bounding box center [85, 176] width 101 height 10
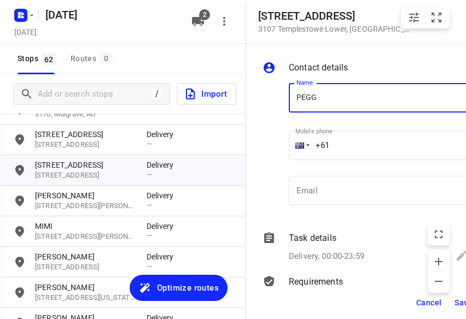
type input "[PERSON_NAME]"
click at [343, 145] on input "+61" at bounding box center [378, 146] width 179 height 30
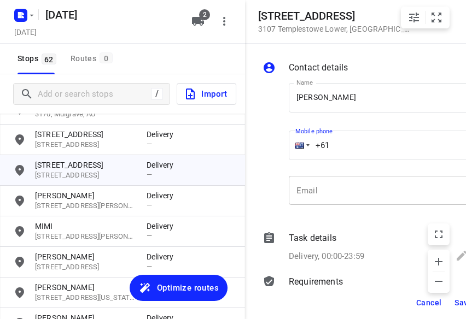
paste input "478299977"
type input "[PHONE_NUMBER]"
click at [348, 304] on span "Save" at bounding box center [464, 303] width 18 height 9
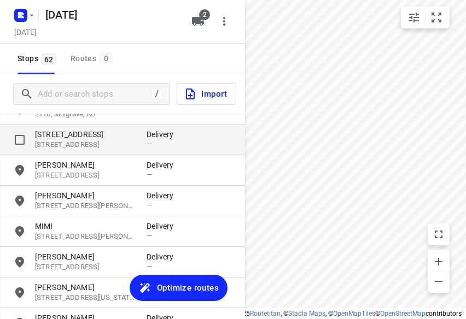
drag, startPoint x: 78, startPoint y: 149, endPoint x: 68, endPoint y: 153, distance: 10.4
click at [78, 149] on p "[STREET_ADDRESS]" at bounding box center [85, 145] width 101 height 10
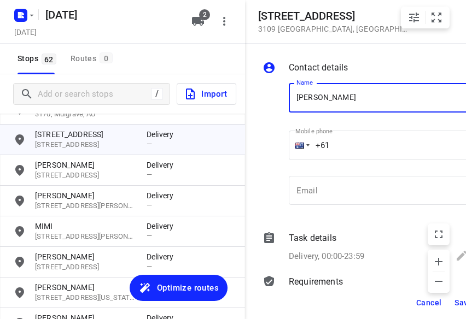
paste input "421077917"
type input "JULIE421077917"
click at [348, 142] on input "+61" at bounding box center [378, 146] width 179 height 30
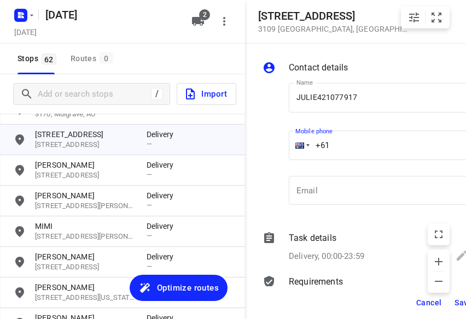
paste input "421077917"
type input "[PHONE_NUMBER]"
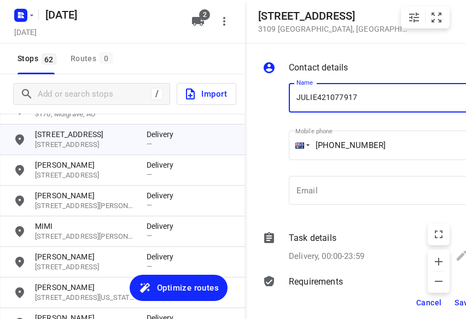
drag, startPoint x: 368, startPoint y: 91, endPoint x: 317, endPoint y: 97, distance: 50.6
click at [317, 97] on input "JULIE421077917" at bounding box center [378, 98] width 179 height 30
type input "[PERSON_NAME]"
click at [348, 300] on button "Save" at bounding box center [463, 303] width 27 height 20
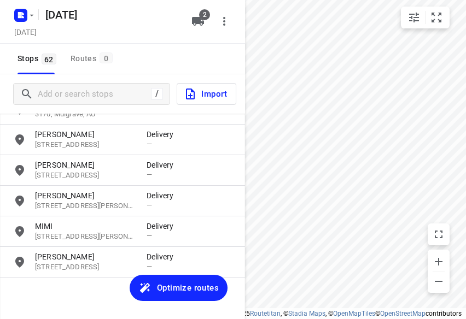
scroll to position [1218, 0]
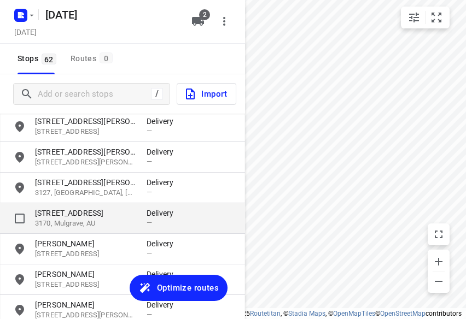
click at [91, 222] on p "3170, Mulgrave, AU" at bounding box center [85, 224] width 101 height 10
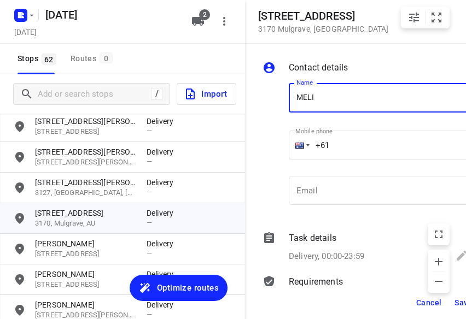
type input "[PERSON_NAME]"
click at [348, 143] on input "+61" at bounding box center [378, 146] width 179 height 30
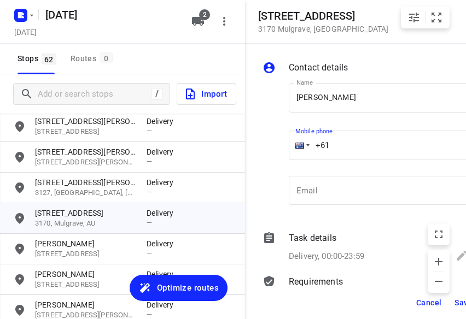
paste input "434851126"
type input "[PHONE_NUMBER]"
click at [348, 305] on button "Save" at bounding box center [463, 303] width 27 height 20
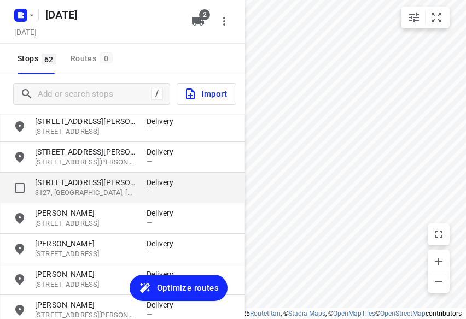
click at [57, 185] on p "[STREET_ADDRESS][PERSON_NAME]" at bounding box center [85, 182] width 101 height 11
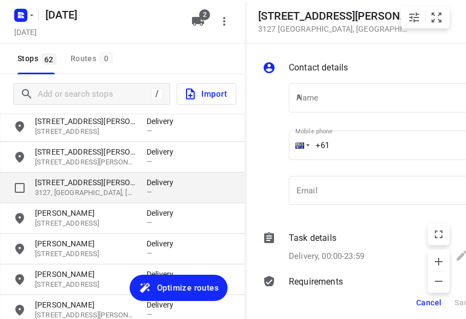
scroll to position [0, 2]
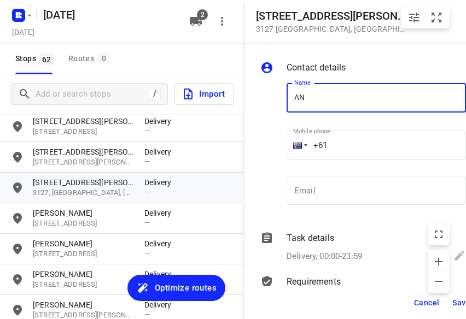
click at [299, 96] on input "AN" at bounding box center [376, 98] width 179 height 30
click at [298, 97] on input "AN" at bounding box center [376, 98] width 179 height 30
click at [295, 97] on input "AN" at bounding box center [376, 98] width 179 height 30
click at [335, 105] on input "WAN" at bounding box center [376, 98] width 179 height 30
type input "WAN TEING"
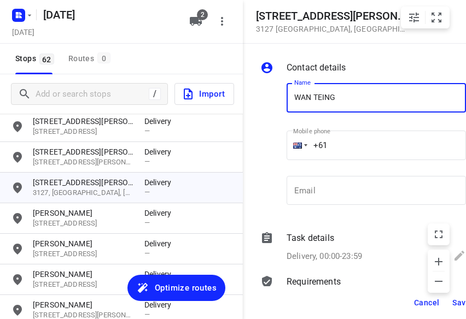
click at [342, 144] on input "+61" at bounding box center [376, 146] width 179 height 30
paste input "412633046"
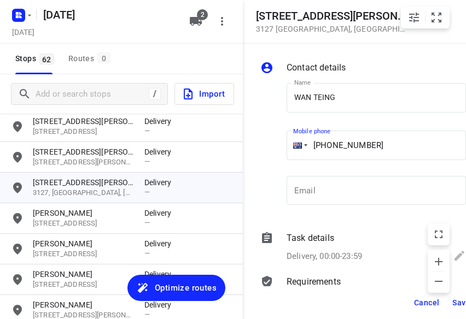
type input "[PHONE_NUMBER]"
click at [348, 310] on button "Save" at bounding box center [461, 303] width 27 height 20
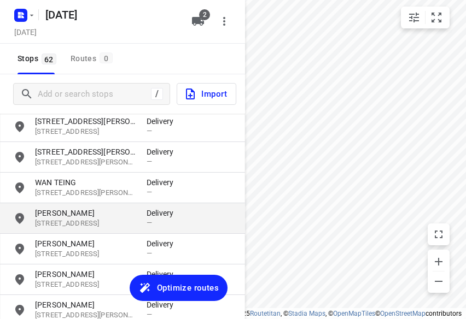
scroll to position [0, 0]
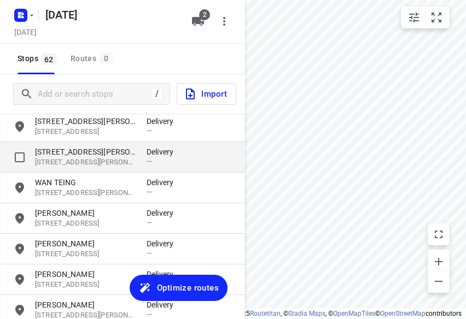
click at [86, 160] on p "[STREET_ADDRESS][PERSON_NAME][PERSON_NAME]" at bounding box center [85, 163] width 101 height 10
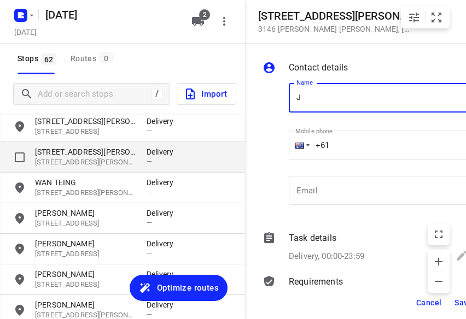
scroll to position [0, 2]
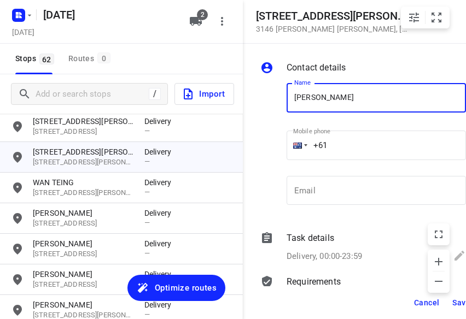
type input "[PERSON_NAME]"
click at [348, 147] on input "+61" at bounding box center [376, 146] width 179 height 30
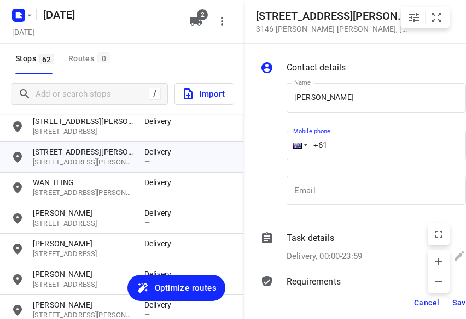
paste input "412868762"
type input "[PHONE_NUMBER]"
click at [348, 297] on button "Save" at bounding box center [461, 303] width 27 height 20
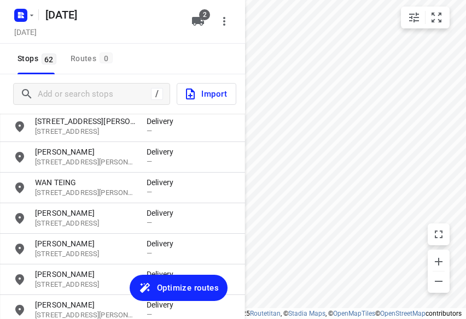
scroll to position [0, 0]
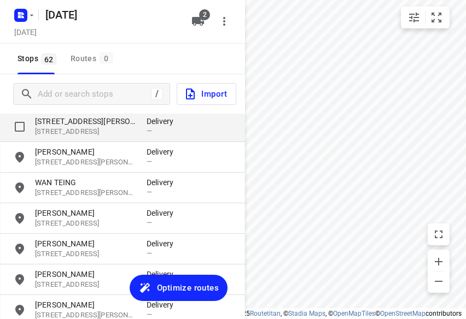
click at [106, 133] on p "[STREET_ADDRESS]" at bounding box center [85, 132] width 101 height 10
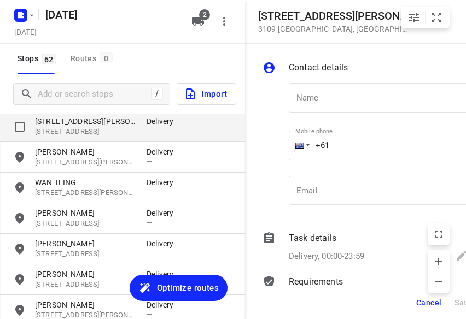
scroll to position [0, 2]
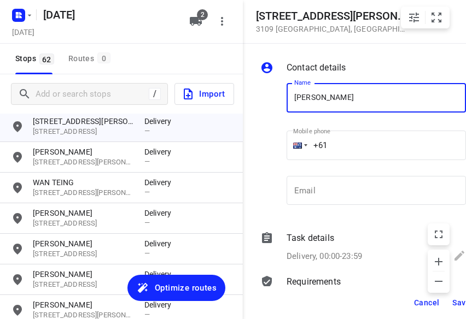
type input "[PERSON_NAME]"
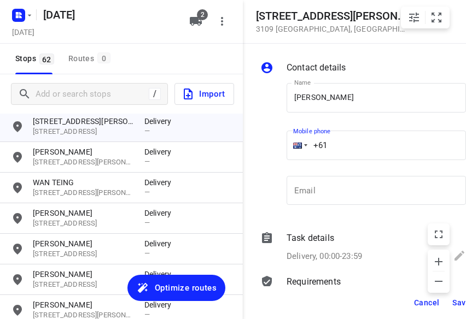
click at [342, 148] on input "+61" at bounding box center [376, 146] width 179 height 30
paste input "412969239"
type input "[PHONE_NUMBER]"
click at [348, 300] on span "Save" at bounding box center [461, 303] width 18 height 9
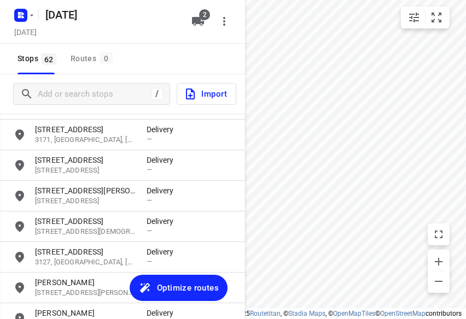
scroll to position [1054, 0]
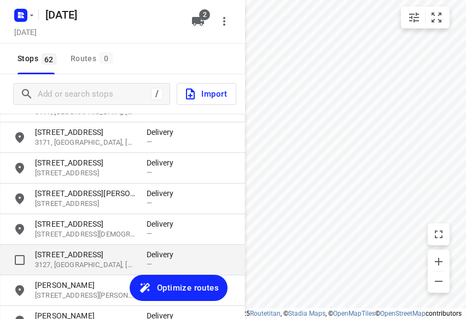
click at [62, 264] on p "3127, [GEOGRAPHIC_DATA], [GEOGRAPHIC_DATA]" at bounding box center [85, 265] width 101 height 10
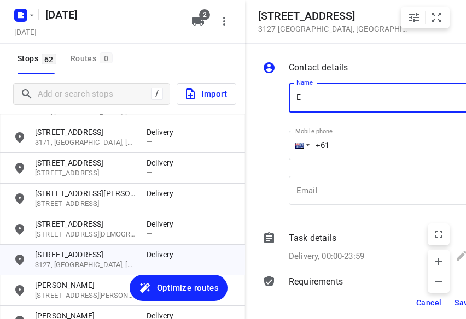
type input "E [PERSON_NAME]"
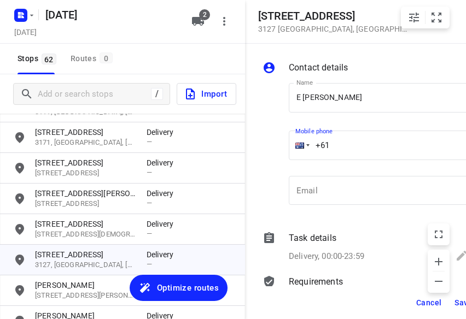
drag, startPoint x: 356, startPoint y: 142, endPoint x: 247, endPoint y: 148, distance: 108.5
click at [253, 148] on div "Contact details Name [PERSON_NAME] Name Mobile phone +61 ​ Email Email Task det…" at bounding box center [367, 165] width 245 height 243
paste input "403061822"
type input "[PHONE_NUMBER]"
click at [348, 302] on span "Save" at bounding box center [464, 303] width 18 height 9
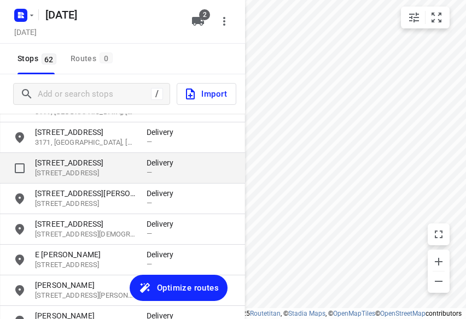
click at [77, 182] on div "[STREET_ADDRESS] Delivery —" at bounding box center [122, 168] width 245 height 31
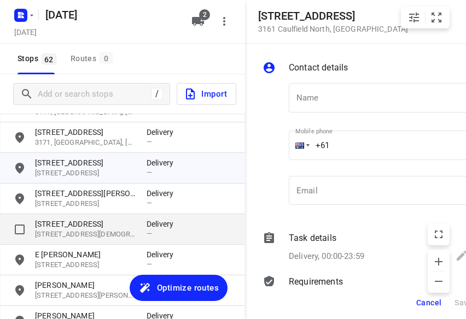
click at [80, 223] on p "[STREET_ADDRESS]" at bounding box center [85, 224] width 101 height 11
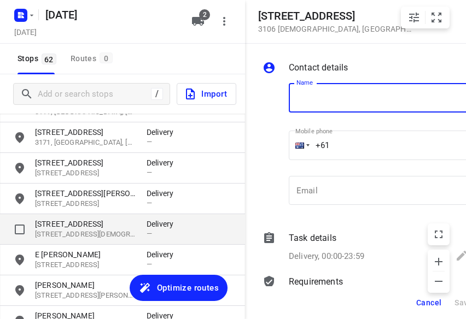
scroll to position [0, 2]
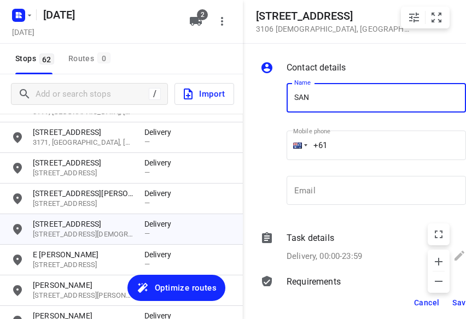
type input "[PERSON_NAME]"
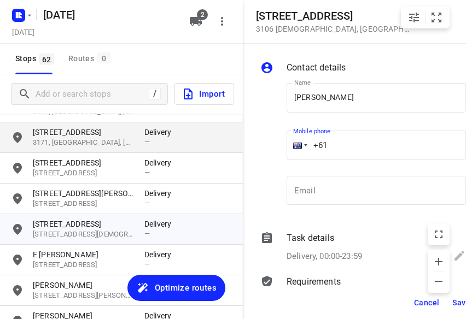
drag, startPoint x: 353, startPoint y: 138, endPoint x: 212, endPoint y: 138, distance: 140.6
click at [208, 139] on div "[STREET_ADDRESS] Contact details Name [PERSON_NAME] Name Mobile phone +61 ​ Ema…" at bounding box center [120, 159] width 245 height 319
paste input "448993758"
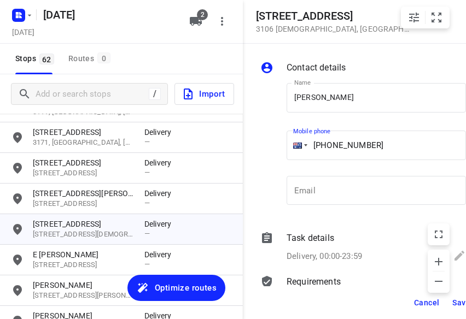
type input "[PHONE_NUMBER]"
click at [348, 300] on span "Save" at bounding box center [461, 303] width 18 height 9
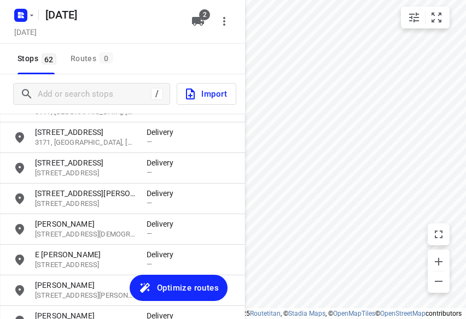
scroll to position [0, 0]
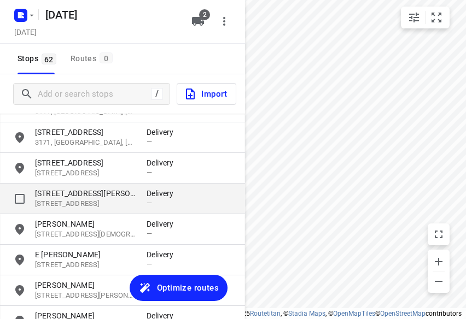
click at [74, 192] on p "[STREET_ADDRESS][PERSON_NAME]" at bounding box center [85, 193] width 101 height 11
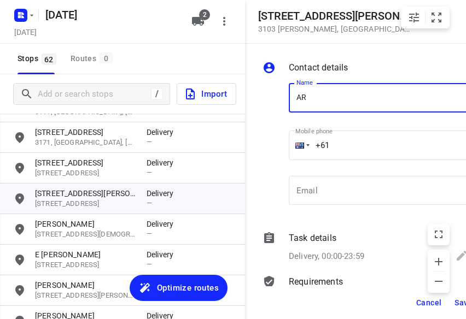
click at [304, 98] on input "AR" at bounding box center [378, 98] width 179 height 30
click at [296, 101] on input "AR" at bounding box center [378, 98] width 179 height 30
click at [342, 101] on input "CAR" at bounding box center [378, 98] width 179 height 30
type input "[PERSON_NAME]"
drag, startPoint x: 353, startPoint y: 141, endPoint x: 264, endPoint y: 154, distance: 90.7
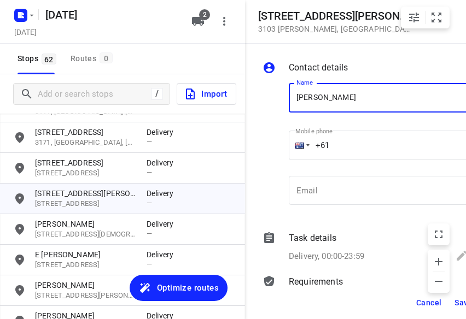
click at [264, 154] on div "Name [PERSON_NAME] Name Mobile phone +61 ​ Email Email" at bounding box center [365, 146] width 210 height 144
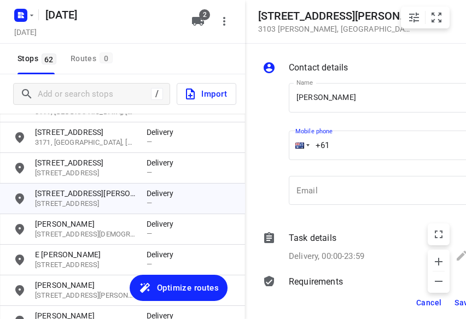
paste input "434189288"
type input "[PHONE_NUMBER]"
click at [348, 299] on span "Save" at bounding box center [464, 303] width 18 height 9
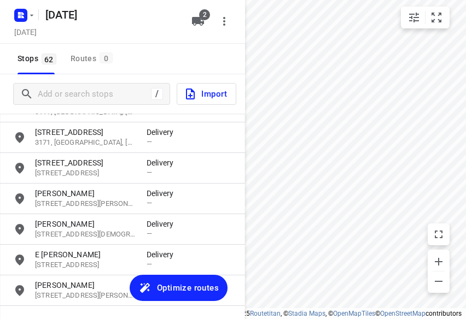
scroll to position [945, 0]
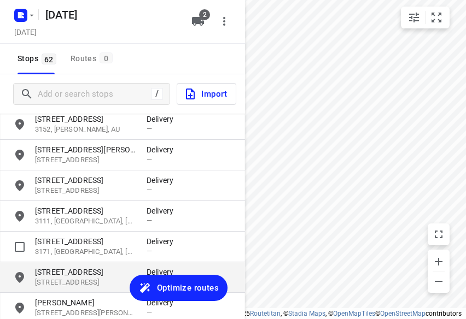
click at [74, 275] on p "[STREET_ADDRESS]" at bounding box center [85, 272] width 101 height 11
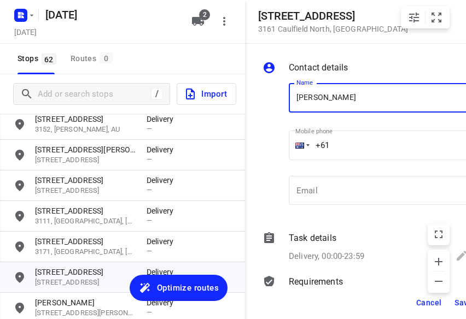
paste input "[PHONE_NUMBER]"
type input "[PERSON_NAME]+61421077923"
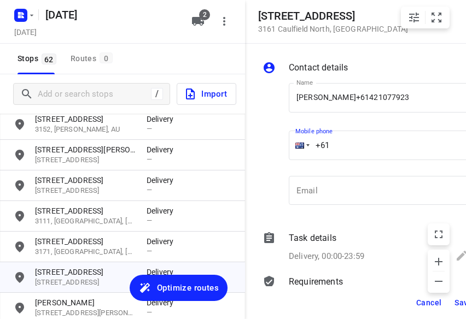
drag, startPoint x: 325, startPoint y: 138, endPoint x: 312, endPoint y: 132, distance: 14.7
click at [284, 142] on div "Name [PERSON_NAME]+[PHONE_NUMBER] Name Mobile phone +61 ​ Email Email" at bounding box center [365, 146] width 210 height 144
paste input "421077923"
type input "[PHONE_NUMBER]"
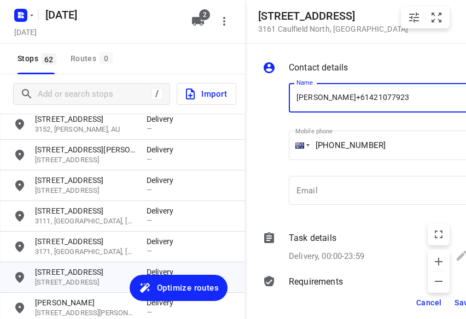
drag, startPoint x: 426, startPoint y: 102, endPoint x: 357, endPoint y: 101, distance: 68.9
click at [348, 101] on input "[PERSON_NAME]+61421077923" at bounding box center [378, 98] width 179 height 30
type input "[PERSON_NAME]"
click at [348, 308] on button "Save" at bounding box center [463, 303] width 27 height 20
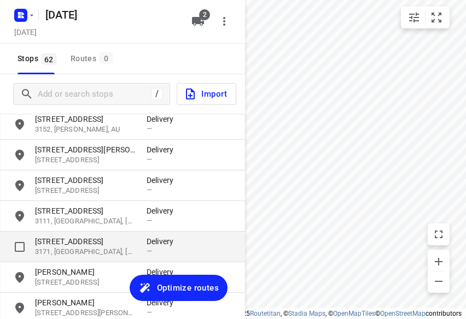
click at [78, 242] on p "[STREET_ADDRESS]" at bounding box center [85, 241] width 101 height 11
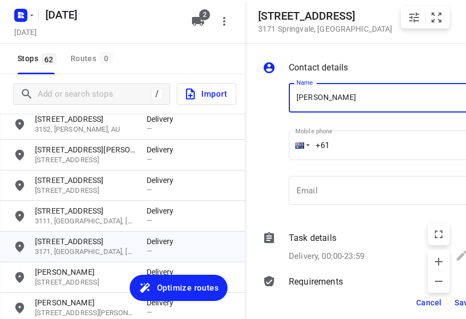
type input "[PERSON_NAME]"
click at [348, 139] on input "+61" at bounding box center [378, 146] width 179 height 30
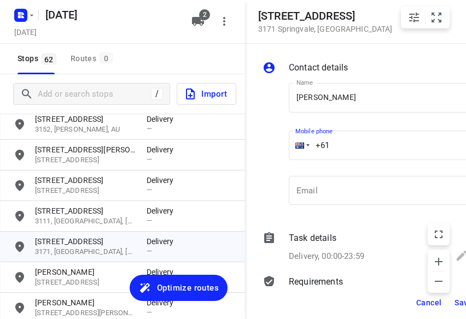
drag, startPoint x: 340, startPoint y: 145, endPoint x: 278, endPoint y: 151, distance: 62.6
click at [278, 151] on div "Name [PERSON_NAME] Name Mobile phone +61 ​ Email Email" at bounding box center [365, 146] width 210 height 144
paste input "426281227"
type input "[PHONE_NUMBER]"
click at [348, 299] on button "Save" at bounding box center [463, 303] width 27 height 20
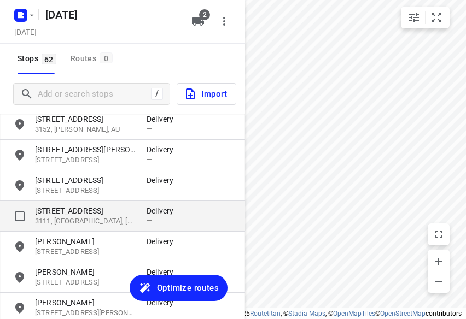
click at [58, 218] on p "3111, [GEOGRAPHIC_DATA], [GEOGRAPHIC_DATA]" at bounding box center [85, 222] width 101 height 10
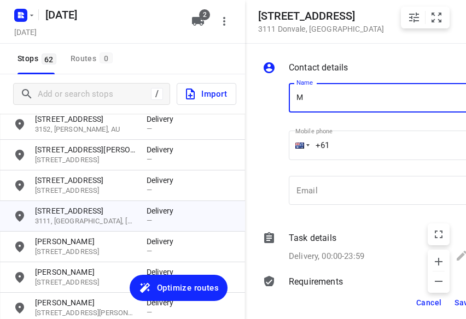
click at [298, 102] on input "M" at bounding box center [378, 98] width 179 height 30
drag, startPoint x: 330, startPoint y: 100, endPoint x: 340, endPoint y: 113, distance: 16.4
click at [330, 101] on input "AM" at bounding box center [378, 98] width 179 height 30
paste input "[PHONE_NUMBER]"
type input "[PERSON_NAME]+61421906306"
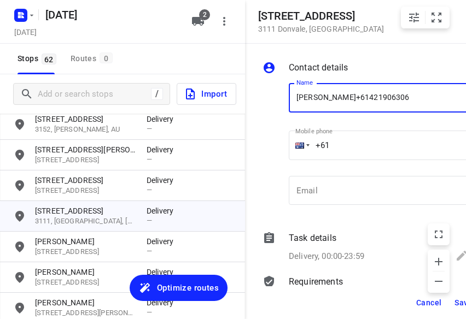
click at [307, 148] on div "+61" at bounding box center [378, 146] width 179 height 30
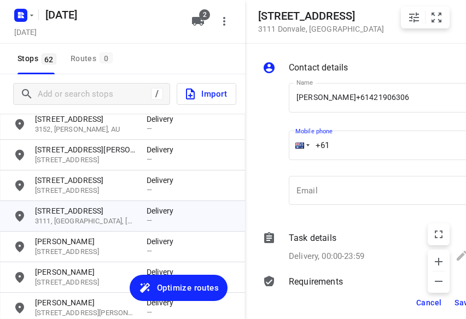
paste input "421906306"
type input "[PHONE_NUMBER]"
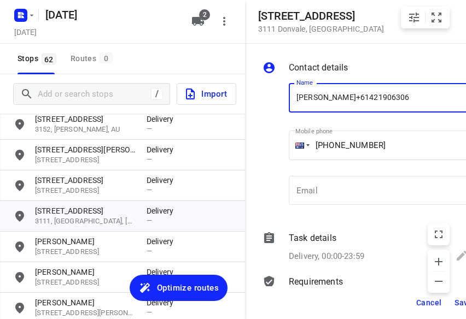
drag, startPoint x: 424, startPoint y: 103, endPoint x: 352, endPoint y: 100, distance: 71.7
click at [348, 100] on input "[PERSON_NAME]+61421906306" at bounding box center [378, 98] width 179 height 30
type input "[PERSON_NAME]"
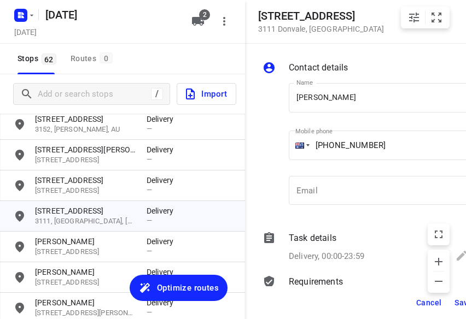
click at [348, 302] on button "Save" at bounding box center [463, 303] width 27 height 20
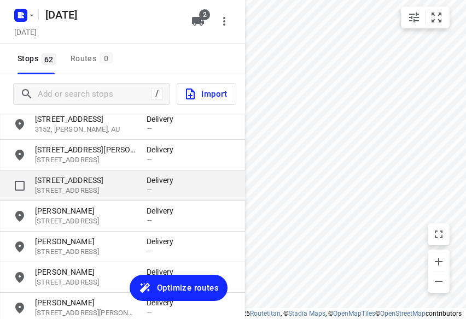
click at [79, 183] on p "[STREET_ADDRESS]" at bounding box center [85, 180] width 101 height 11
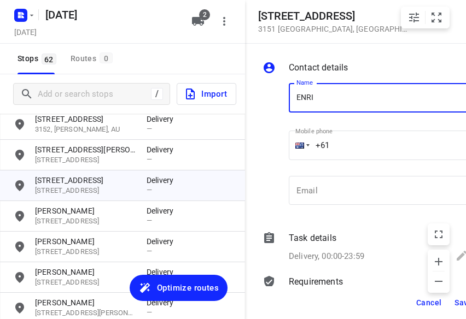
type input "[PERSON_NAME]"
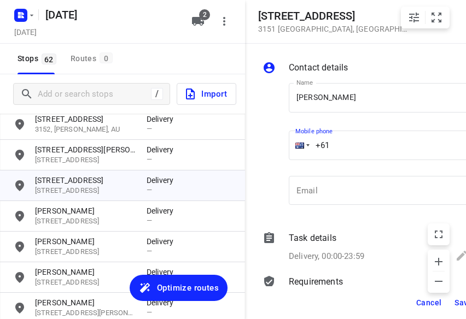
drag, startPoint x: 308, startPoint y: 144, endPoint x: 279, endPoint y: 143, distance: 29.5
click at [284, 144] on div "Mobile phone +61 ​" at bounding box center [378, 149] width 188 height 50
paste input "423385421"
type input "[PHONE_NUMBER]"
click at [348, 300] on span "Save" at bounding box center [464, 303] width 18 height 9
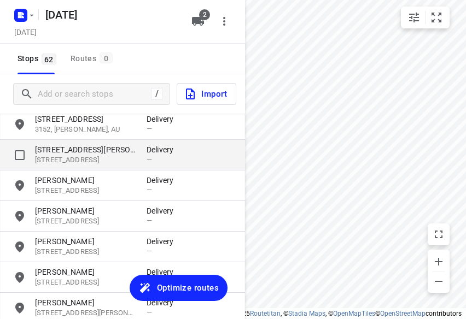
click at [77, 141] on div "[STREET_ADDRESS][PERSON_NAME] Delivery —" at bounding box center [122, 155] width 245 height 31
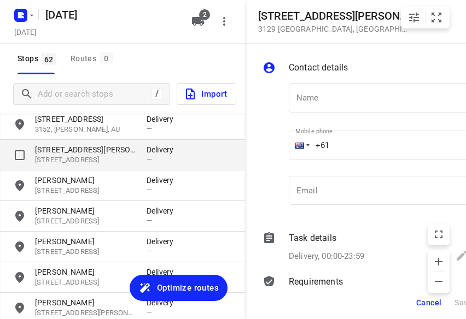
scroll to position [0, 2]
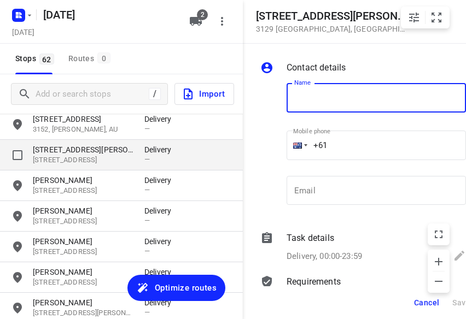
type input "M"
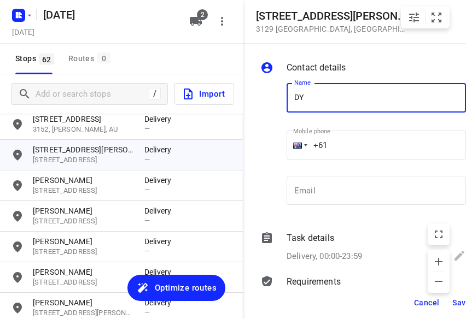
drag, startPoint x: 279, startPoint y: 106, endPoint x: 289, endPoint y: 101, distance: 10.8
click at [281, 104] on div at bounding box center [271, 146] width 26 height 144
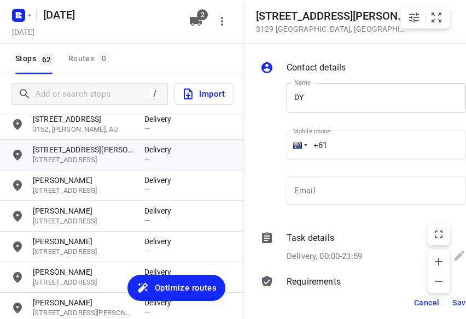
click at [291, 100] on input "DY" at bounding box center [376, 98] width 179 height 30
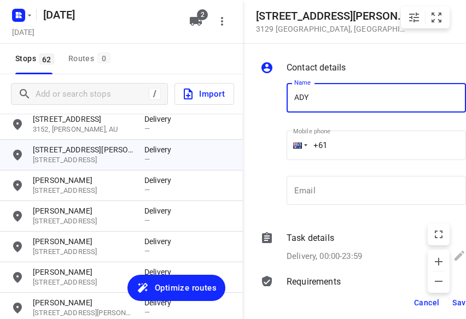
click at [325, 99] on input "ADY" at bounding box center [376, 98] width 179 height 30
click at [313, 100] on input "ADY" at bounding box center [376, 98] width 179 height 30
click at [300, 100] on input "ADY" at bounding box center [376, 98] width 179 height 30
drag, startPoint x: 349, startPoint y: 99, endPoint x: 348, endPoint y: 113, distance: 13.7
click at [348, 99] on input "[PERSON_NAME]" at bounding box center [376, 98] width 179 height 30
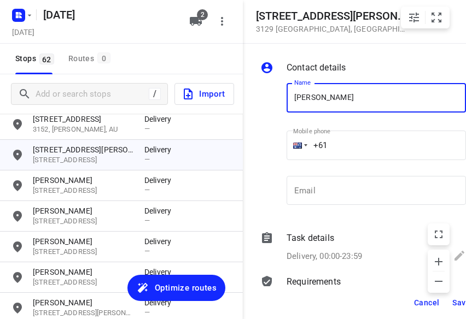
type input "[PERSON_NAME]"
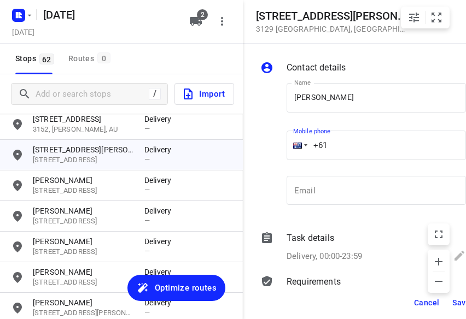
drag, startPoint x: 336, startPoint y: 147, endPoint x: 284, endPoint y: 152, distance: 51.6
click at [287, 152] on div "+61" at bounding box center [376, 146] width 179 height 30
paste
type input "[PHONE_NUMBER]"
click at [348, 307] on span "Save" at bounding box center [461, 303] width 18 height 9
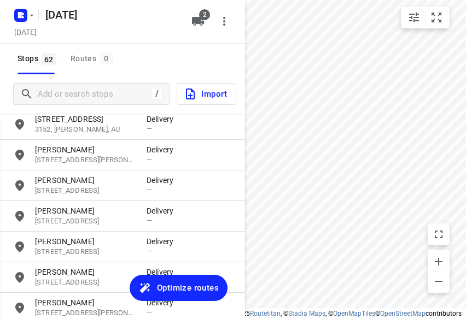
scroll to position [0, 0]
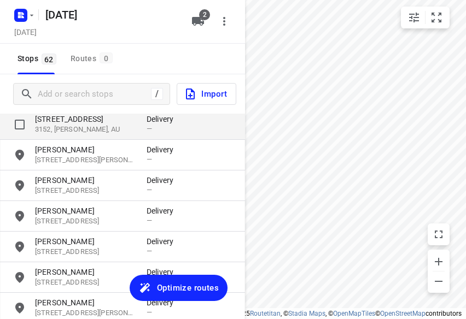
click at [64, 125] on p "3152, [PERSON_NAME], AU" at bounding box center [85, 130] width 101 height 10
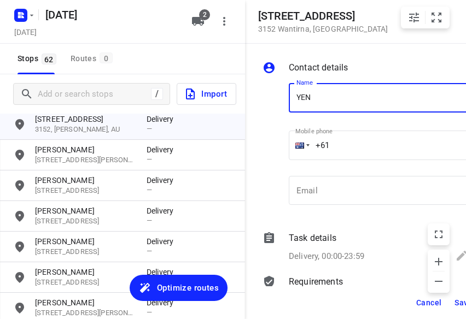
type input "[PERSON_NAME]"
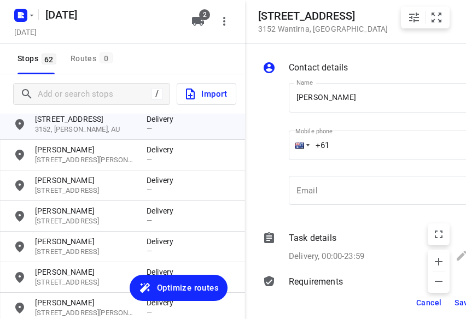
drag, startPoint x: 362, startPoint y: 160, endPoint x: 301, endPoint y: 160, distance: 60.7
click at [301, 160] on div "Mobile phone +61 ​" at bounding box center [378, 148] width 179 height 44
drag, startPoint x: 353, startPoint y: 139, endPoint x: 242, endPoint y: 143, distance: 111.6
click at [242, 143] on div "[STREET_ADDRESS] Contact details Name [PERSON_NAME] Name Mobile phone +61 ​ Ema…" at bounding box center [122, 159] width 245 height 319
type input "[PHONE_NUMBER]"
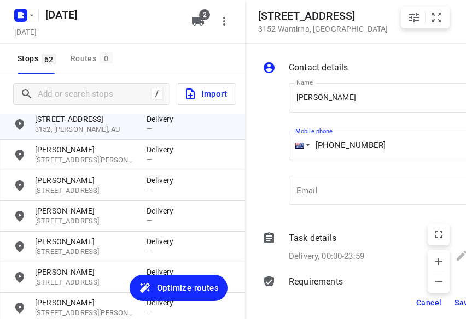
click at [348, 308] on button "Save" at bounding box center [463, 303] width 27 height 20
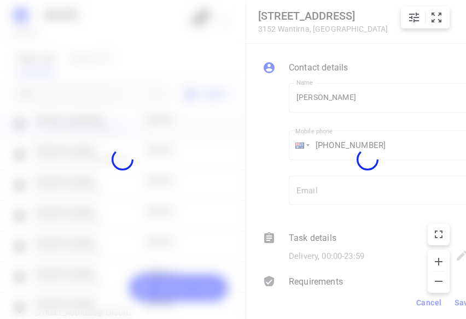
click at [348, 307] on div at bounding box center [367, 159] width 245 height 319
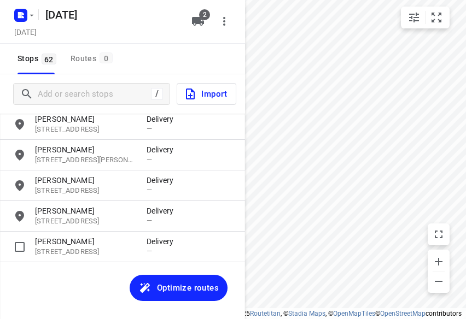
scroll to position [835, 0]
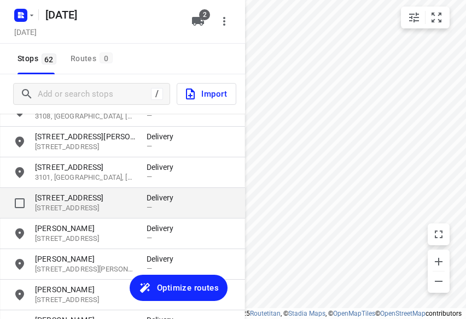
click at [77, 197] on p "[STREET_ADDRESS]" at bounding box center [85, 198] width 101 height 11
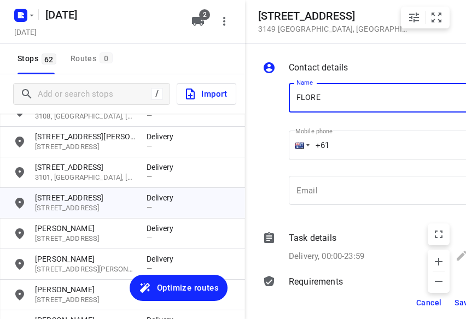
type input "[PERSON_NAME] 3/436"
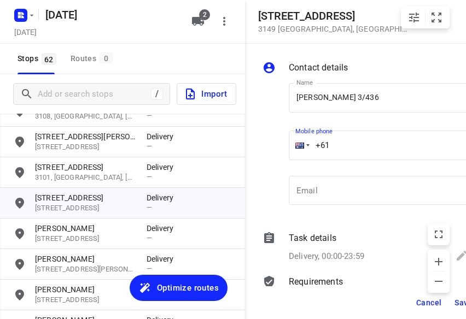
drag, startPoint x: 313, startPoint y: 146, endPoint x: 275, endPoint y: 148, distance: 38.9
click at [275, 148] on div "Name [PERSON_NAME] 3/436 Name Mobile phone +61 ​ Email Email" at bounding box center [365, 146] width 210 height 144
type input "[PHONE_NUMBER]"
click at [348, 304] on span "Save" at bounding box center [464, 303] width 18 height 9
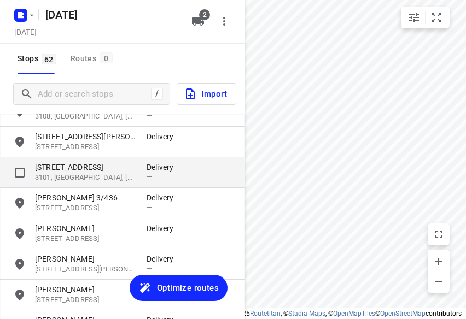
click at [86, 174] on p "3101, [GEOGRAPHIC_DATA], [GEOGRAPHIC_DATA]" at bounding box center [85, 178] width 101 height 10
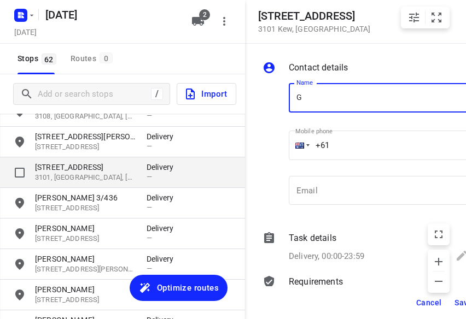
scroll to position [0, 2]
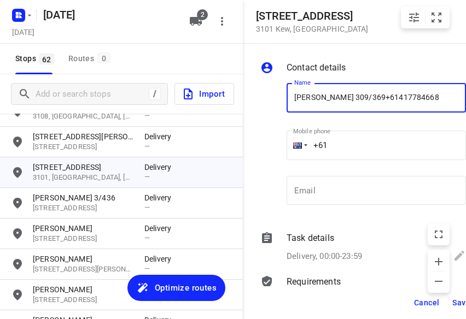
type input "[PERSON_NAME] 309/369+61417784668"
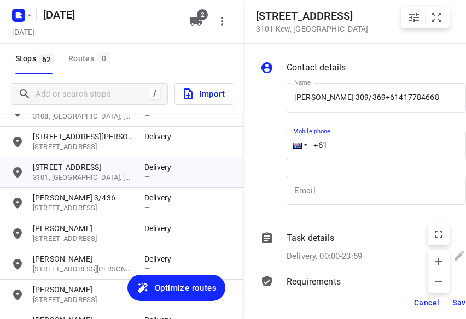
drag, startPoint x: 336, startPoint y: 147, endPoint x: 295, endPoint y: 152, distance: 40.7
click at [295, 152] on div "+61" at bounding box center [376, 146] width 179 height 30
type input "[PHONE_NUMBER]"
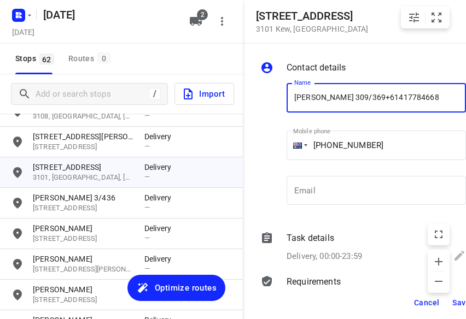
drag, startPoint x: 420, startPoint y: 102, endPoint x: 364, endPoint y: 100, distance: 56.4
click at [348, 100] on input "[PERSON_NAME] 309/369+61417784668" at bounding box center [376, 98] width 179 height 30
type input "[PERSON_NAME] 309/369"
click at [348, 303] on span "Save" at bounding box center [461, 303] width 18 height 9
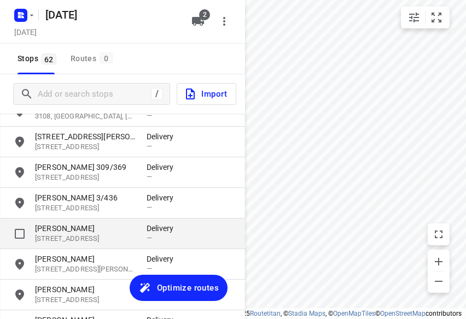
scroll to position [0, 0]
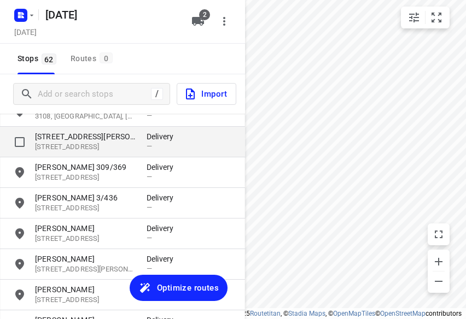
click at [91, 142] on p "[STREET_ADDRESS][PERSON_NAME]" at bounding box center [85, 136] width 101 height 11
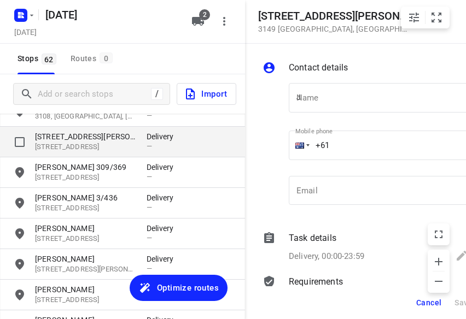
scroll to position [0, 2]
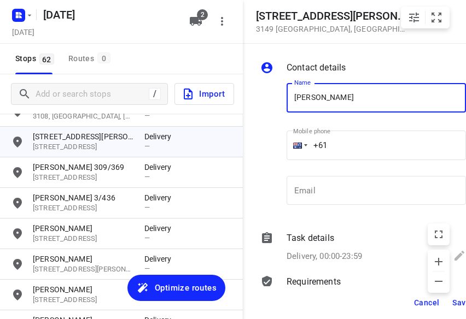
type input "[PERSON_NAME] 1/56"
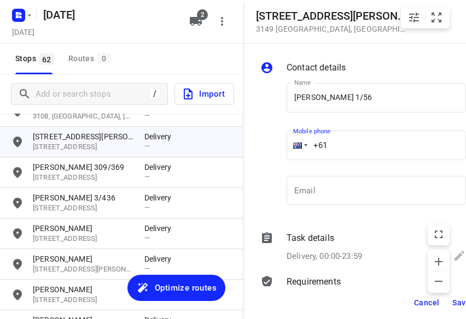
drag, startPoint x: 356, startPoint y: 147, endPoint x: 287, endPoint y: 148, distance: 68.9
click at [289, 148] on div "+61" at bounding box center [376, 146] width 179 height 30
type input "[PHONE_NUMBER]"
click at [348, 302] on span "Save" at bounding box center [461, 303] width 18 height 9
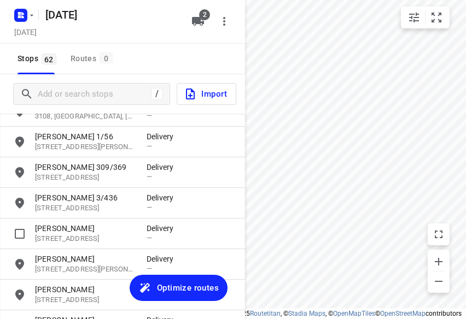
scroll to position [726, 0]
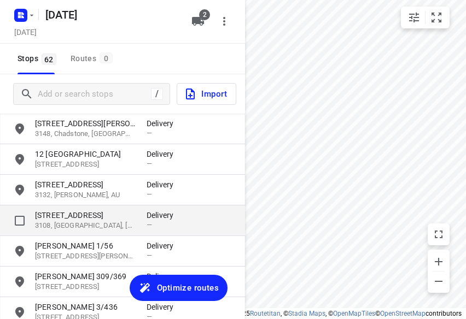
click at [62, 219] on p "[STREET_ADDRESS]" at bounding box center [85, 215] width 101 height 11
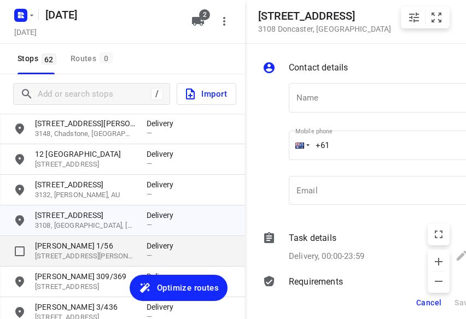
click at [63, 248] on p "[PERSON_NAME] 1/56" at bounding box center [85, 246] width 101 height 11
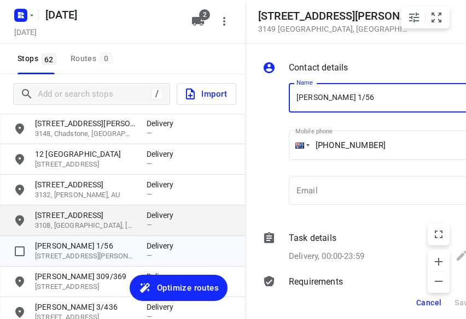
click at [67, 216] on p "[STREET_ADDRESS]" at bounding box center [85, 215] width 101 height 11
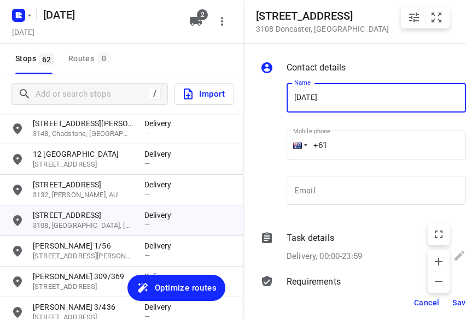
type input "[PERSON_NAME]"
click at [277, 152] on div "Name [PERSON_NAME] Name Mobile phone +61 ​ Email Email" at bounding box center [363, 146] width 210 height 144
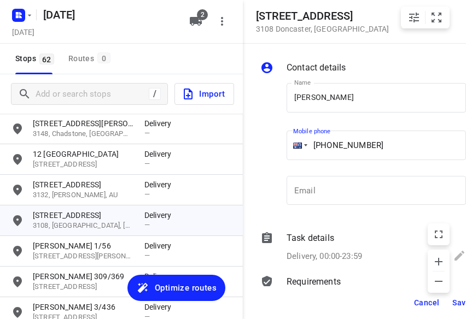
type input "[PHONE_NUMBER]"
click at [348, 299] on span "Save" at bounding box center [461, 303] width 18 height 9
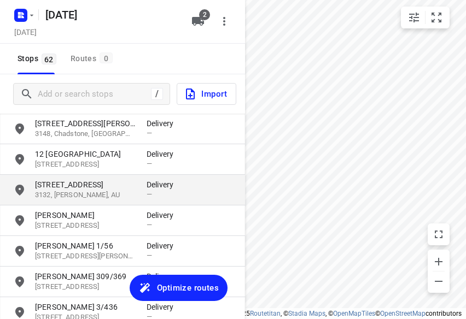
scroll to position [0, 0]
click at [86, 184] on p "[STREET_ADDRESS]" at bounding box center [85, 184] width 101 height 11
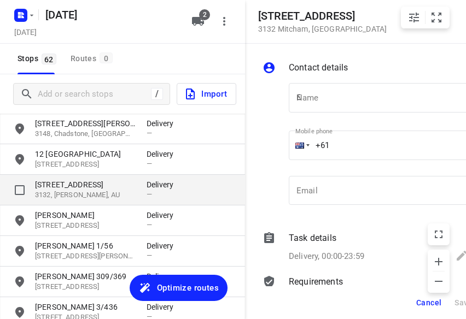
scroll to position [0, 2]
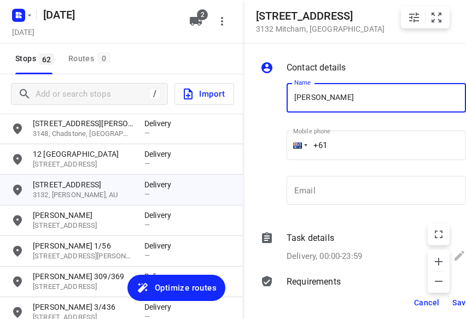
type input "[PERSON_NAME] 3/28"
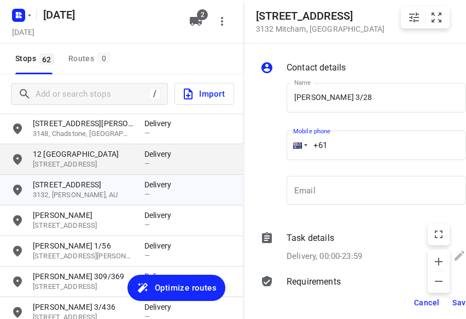
drag, startPoint x: 324, startPoint y: 139, endPoint x: 197, endPoint y: 147, distance: 127.1
click at [197, 147] on div "[STREET_ADDRESS] Contact details Name [PERSON_NAME] 3/28 Name Mobile phone +61 …" at bounding box center [120, 159] width 245 height 319
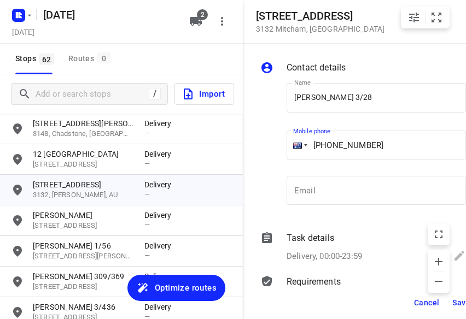
type input "[PHONE_NUMBER]"
click at [348, 300] on button "Save" at bounding box center [461, 303] width 27 height 20
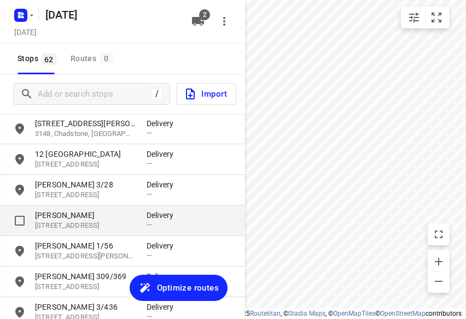
scroll to position [0, 0]
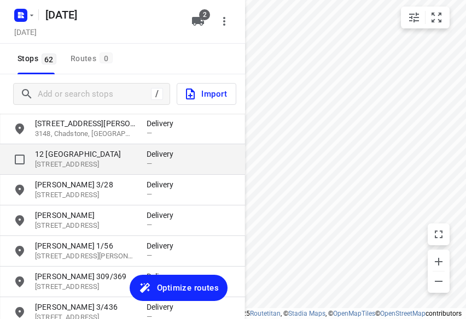
click at [73, 162] on p "[STREET_ADDRESS]" at bounding box center [85, 165] width 101 height 10
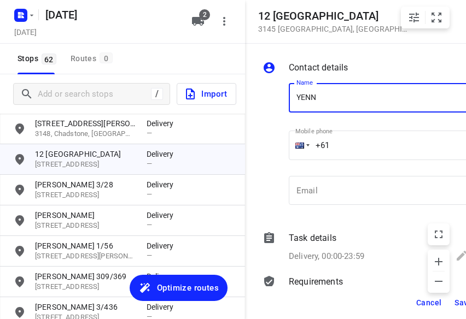
type input "[PERSON_NAME]"
click at [257, 144] on div "Contact details Name [PERSON_NAME] Name Mobile phone +61 ​ Email Email Task det…" at bounding box center [367, 165] width 245 height 243
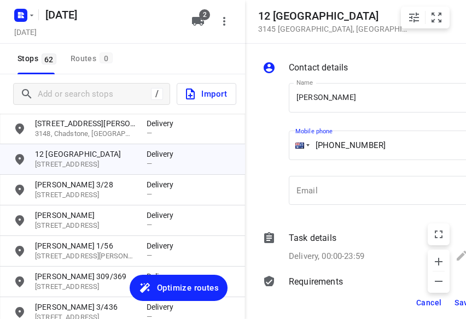
type input "[PHONE_NUMBER]"
click at [348, 300] on button "Save" at bounding box center [463, 303] width 27 height 20
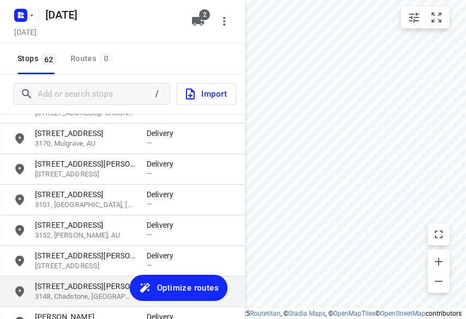
scroll to position [562, 0]
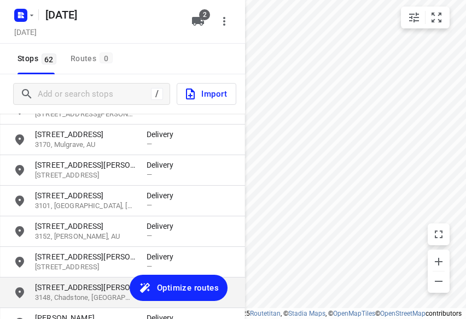
click at [80, 278] on div "[STREET_ADDRESS][PERSON_NAME] Delivery —" at bounding box center [122, 293] width 245 height 31
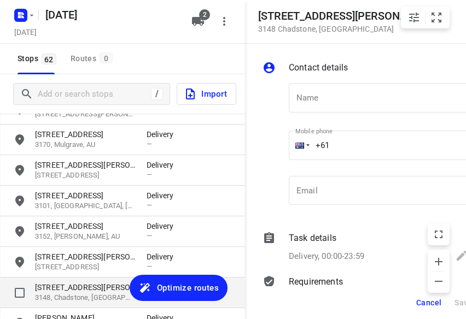
click at [80, 290] on p "[STREET_ADDRESS][PERSON_NAME]" at bounding box center [85, 287] width 101 height 11
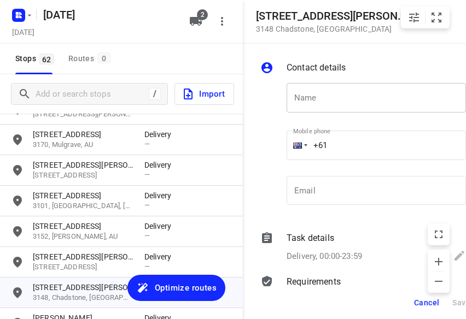
click at [322, 106] on input "text" at bounding box center [376, 98] width 179 height 30
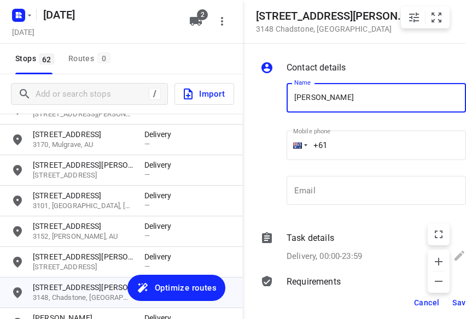
type input "JO CAS"
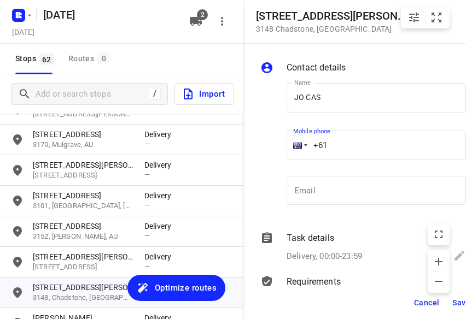
click at [247, 148] on div "Contact details Name JO CAS Name Mobile phone +61 ​ Email Email Task details De…" at bounding box center [365, 165] width 245 height 243
type input "[PHONE_NUMBER]"
click at [348, 297] on button "Save" at bounding box center [461, 303] width 27 height 20
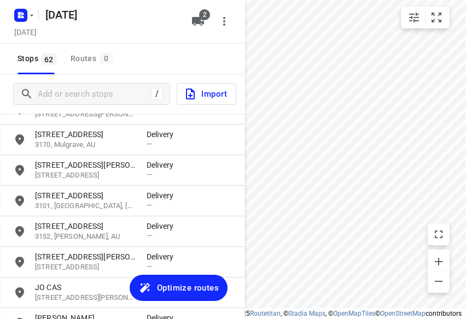
scroll to position [0, 0]
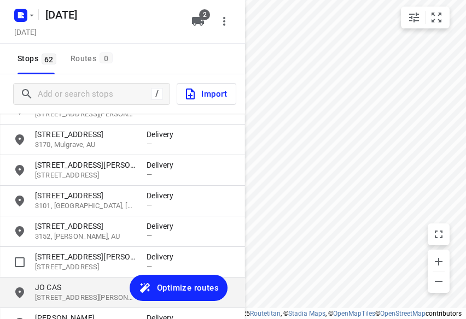
click at [77, 283] on p "JO CAS" at bounding box center [85, 287] width 101 height 11
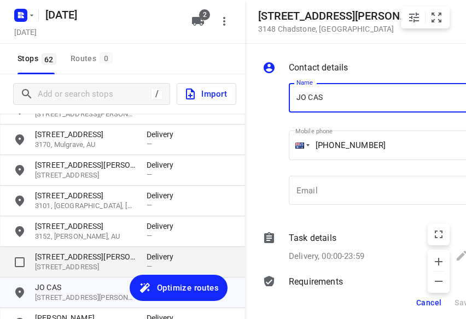
click at [63, 253] on p "[STREET_ADDRESS][PERSON_NAME]" at bounding box center [85, 257] width 101 height 11
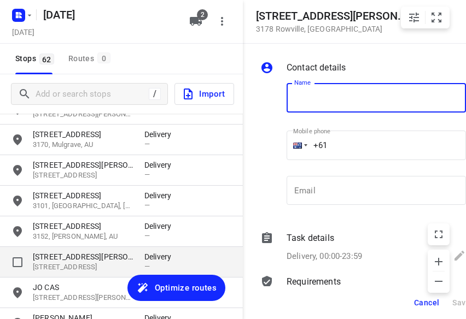
type input "L"
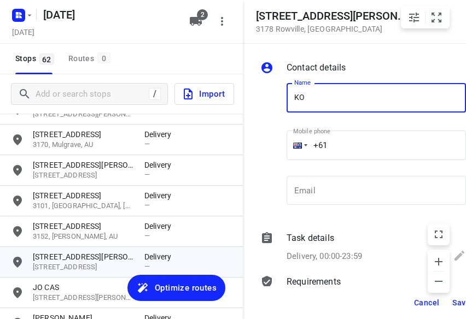
click at [319, 94] on input "KO" at bounding box center [376, 98] width 179 height 30
type input "[PERSON_NAME] 4/15"
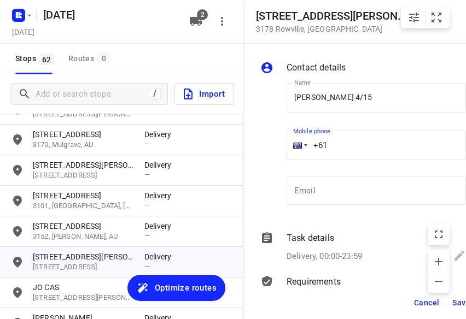
drag, startPoint x: 329, startPoint y: 145, endPoint x: 296, endPoint y: 148, distance: 33.5
click at [296, 147] on div "+61" at bounding box center [376, 146] width 179 height 30
click at [348, 145] on input "+61" at bounding box center [376, 146] width 179 height 30
type input "[PHONE_NUMBER]"
click at [348, 300] on span "Save" at bounding box center [461, 303] width 18 height 9
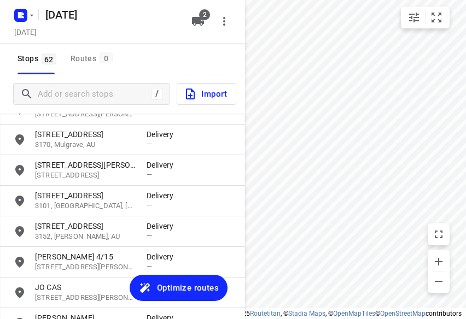
scroll to position [0, 0]
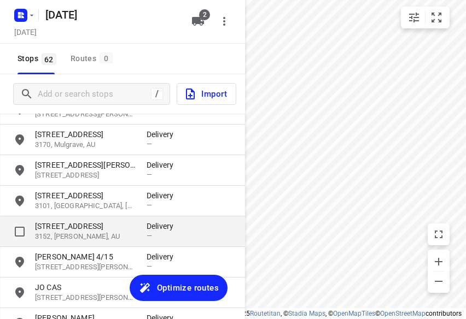
click at [62, 223] on p "[STREET_ADDRESS]" at bounding box center [85, 226] width 101 height 11
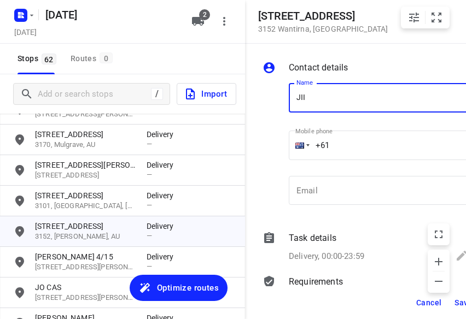
type input "JIINI NG"
click at [348, 141] on input "+61" at bounding box center [378, 146] width 179 height 30
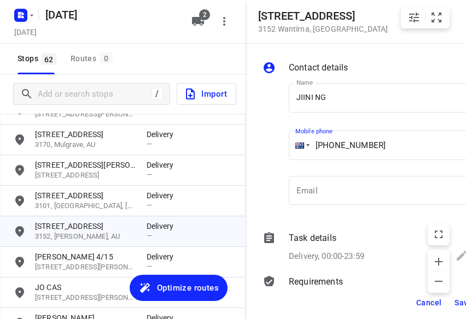
type input "[PHONE_NUMBER]"
click at [348, 302] on button "Save" at bounding box center [463, 303] width 27 height 20
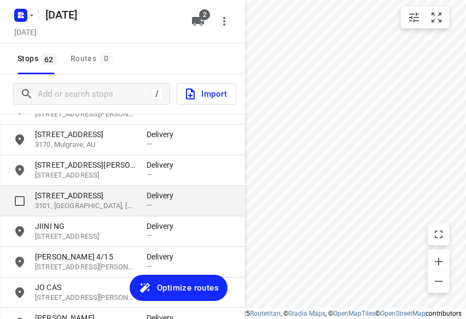
click at [73, 194] on p "[STREET_ADDRESS]" at bounding box center [85, 195] width 101 height 11
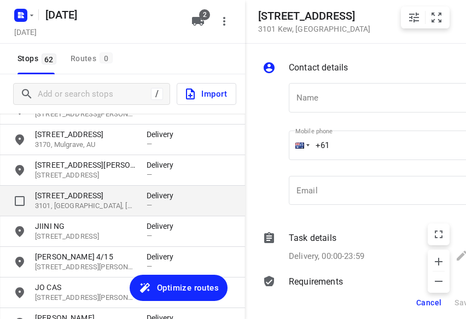
scroll to position [0, 2]
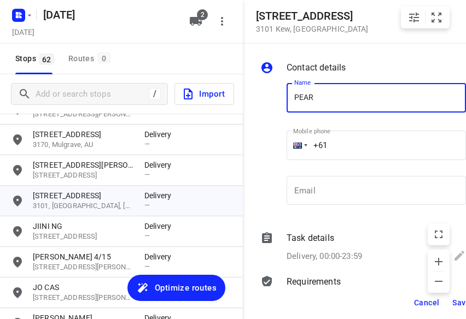
type input "[PERSON_NAME] 302/369"
click at [331, 149] on input "+61" at bounding box center [376, 146] width 179 height 30
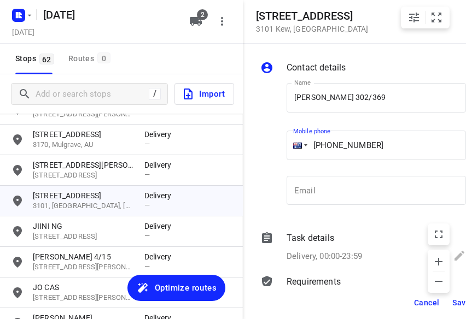
type input "[PHONE_NUMBER]"
click at [348, 299] on button "Save" at bounding box center [461, 303] width 27 height 20
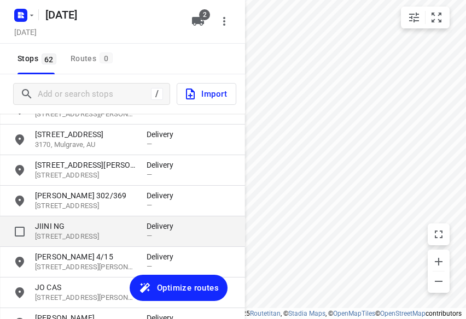
scroll to position [0, 0]
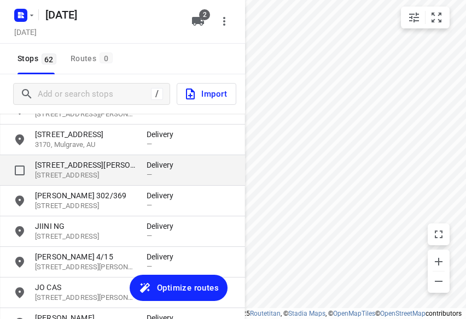
click at [69, 167] on p "[STREET_ADDRESS][PERSON_NAME]" at bounding box center [85, 165] width 101 height 11
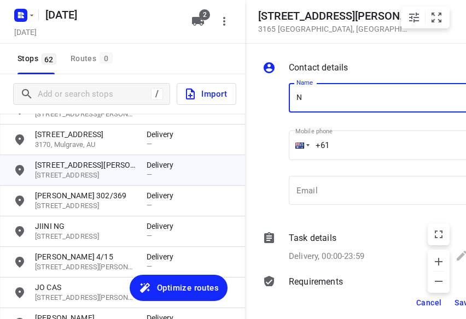
click at [301, 98] on input "N" at bounding box center [378, 98] width 179 height 30
click at [296, 98] on input "N" at bounding box center [378, 98] width 179 height 30
drag, startPoint x: 316, startPoint y: 97, endPoint x: 322, endPoint y: 111, distance: 15.4
click at [316, 97] on input "AN" at bounding box center [378, 98] width 179 height 30
type input "[PERSON_NAME]"
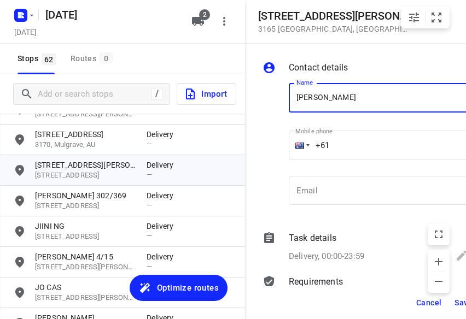
click at [344, 144] on input "+61" at bounding box center [378, 146] width 179 height 30
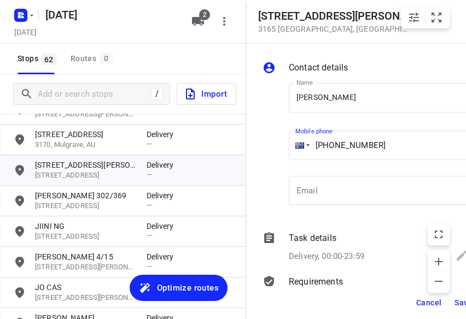
type input "[PHONE_NUMBER]"
click at [348, 301] on button "Save" at bounding box center [463, 303] width 27 height 20
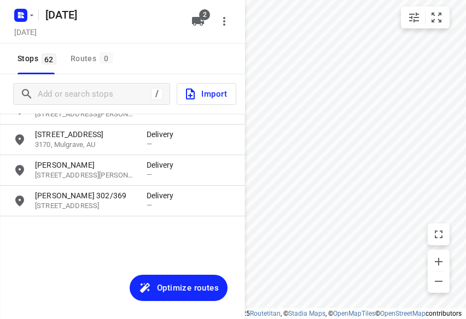
scroll to position [398, 0]
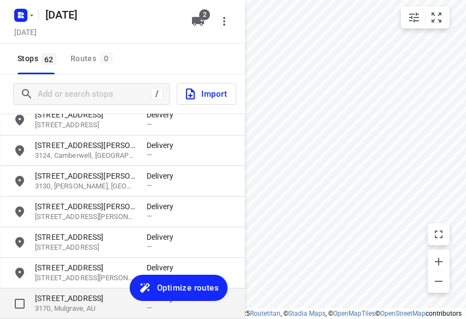
click at [79, 293] on p "[STREET_ADDRESS]" at bounding box center [85, 298] width 101 height 11
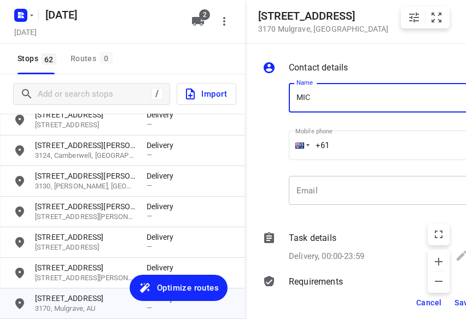
type input "[PERSON_NAME]"
click at [348, 158] on input "+61" at bounding box center [378, 146] width 179 height 30
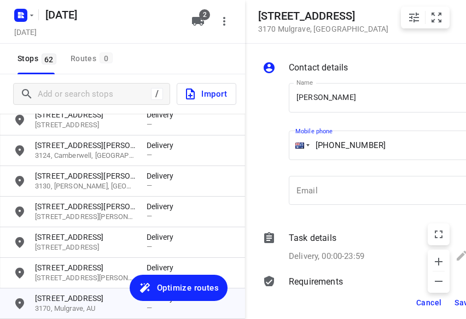
type input "[PHONE_NUMBER]"
click at [348, 302] on span "Save" at bounding box center [464, 303] width 18 height 9
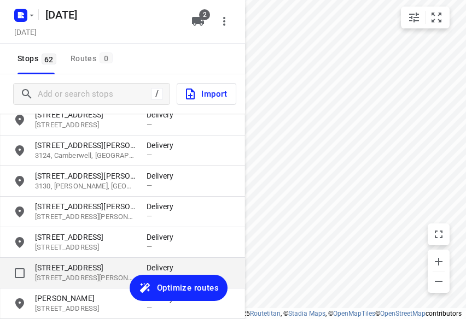
click at [73, 277] on p "[STREET_ADDRESS][PERSON_NAME]" at bounding box center [85, 278] width 101 height 10
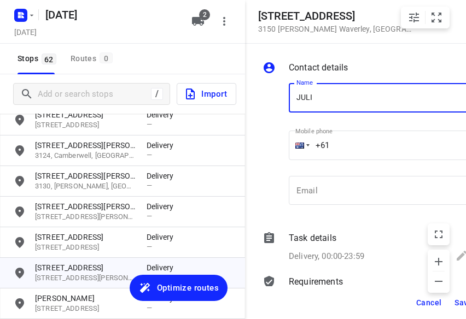
type input "[PERSON_NAME]"
click at [348, 147] on input "+61" at bounding box center [378, 146] width 179 height 30
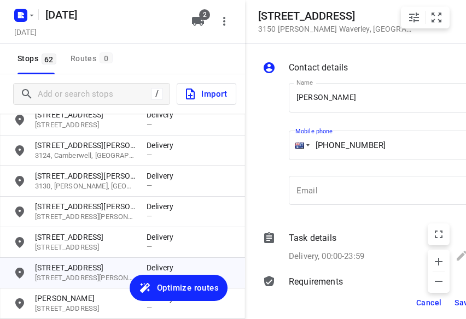
click at [336, 143] on input "[PHONE_NUMBER]" at bounding box center [378, 146] width 179 height 30
type input "[PHONE_NUMBER]"
click at [348, 300] on span "Save" at bounding box center [464, 303] width 18 height 9
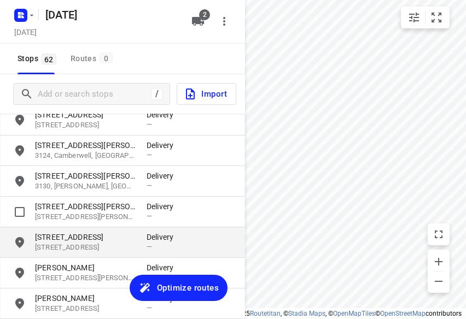
click at [69, 241] on p "[STREET_ADDRESS]" at bounding box center [85, 237] width 101 height 11
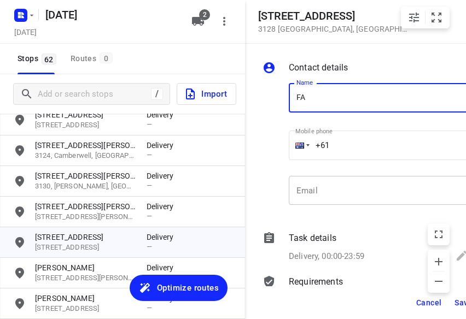
type input "[PERSON_NAME] 2/421"
click at [348, 140] on input "+61" at bounding box center [378, 146] width 179 height 30
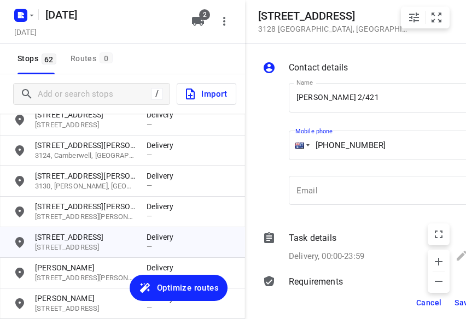
type input "[PHONE_NUMBER]"
click at [348, 305] on button "Save" at bounding box center [463, 303] width 27 height 20
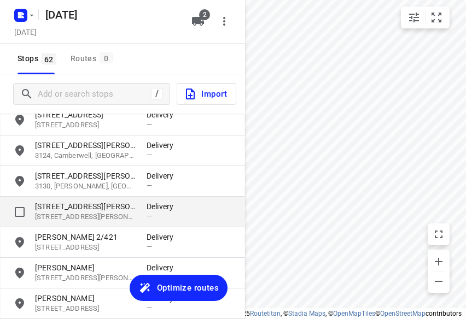
click at [65, 220] on p "[STREET_ADDRESS][PERSON_NAME][PERSON_NAME]" at bounding box center [85, 217] width 101 height 10
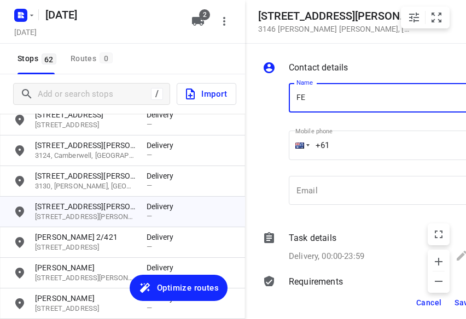
type input "FEIFEI LI 3/8"
click at [348, 150] on input "+61" at bounding box center [378, 146] width 179 height 30
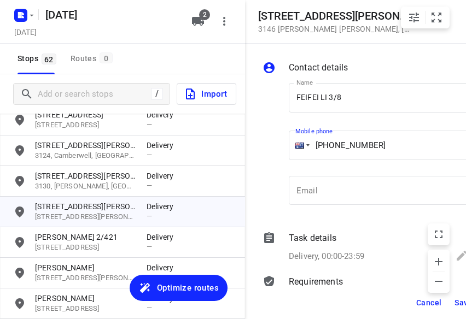
type input "[PHONE_NUMBER]"
click at [348, 304] on span "Save" at bounding box center [464, 303] width 18 height 9
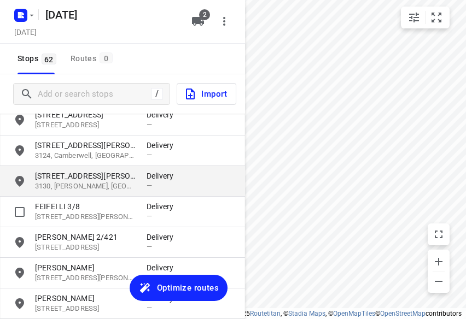
click at [75, 177] on p "[STREET_ADDRESS][PERSON_NAME]" at bounding box center [85, 176] width 101 height 11
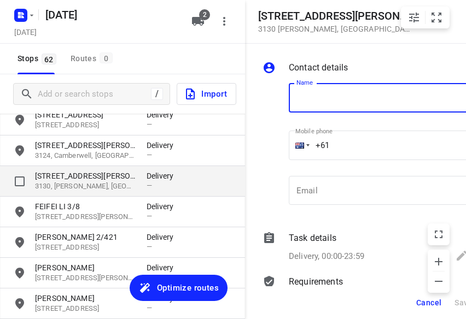
scroll to position [0, 2]
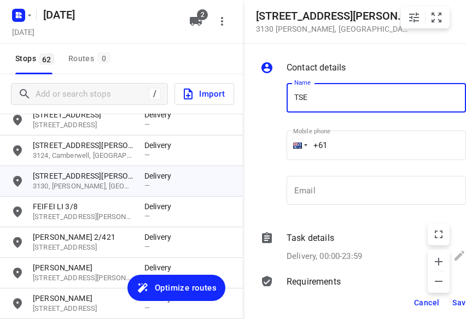
type input "TSEN"
click at [348, 144] on input "+61" at bounding box center [376, 146] width 179 height 30
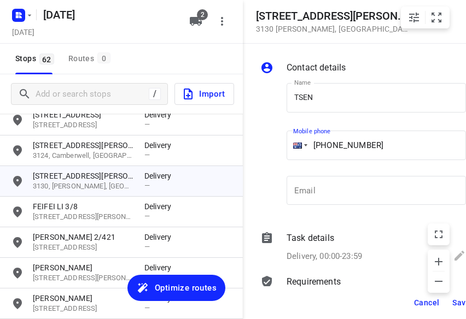
type input "[PHONE_NUMBER]"
click at [348, 306] on span "Save" at bounding box center [461, 303] width 18 height 9
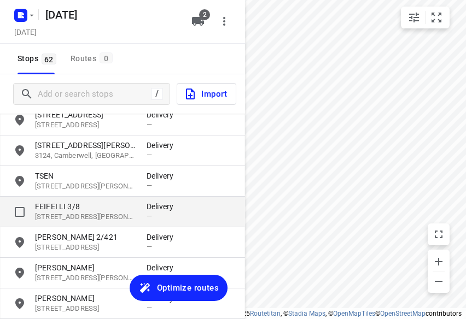
scroll to position [0, 0]
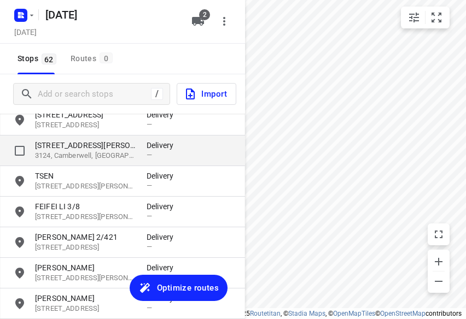
click at [73, 141] on p "[STREET_ADDRESS][PERSON_NAME]" at bounding box center [85, 145] width 101 height 11
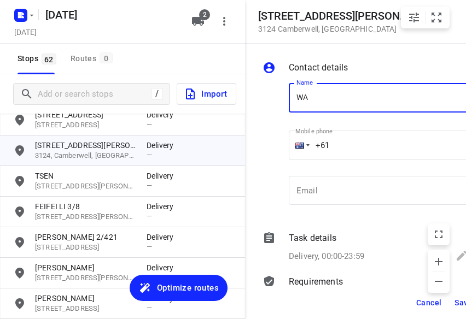
type input "WA [PERSON_NAME]"
click at [348, 146] on input "+61" at bounding box center [378, 146] width 179 height 30
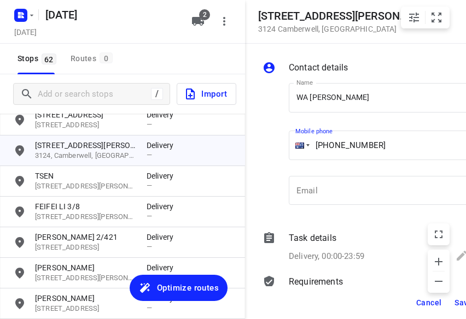
type input "[PHONE_NUMBER]"
click at [348, 302] on span "Save" at bounding box center [464, 303] width 18 height 9
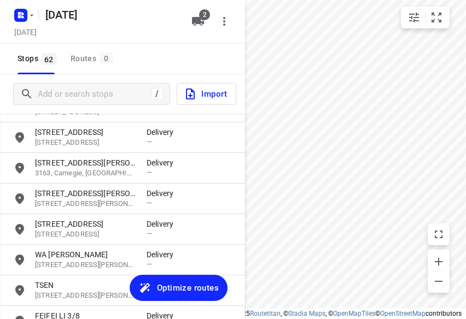
scroll to position [234, 0]
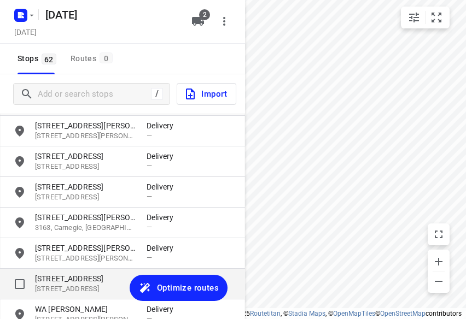
click at [61, 287] on p "[STREET_ADDRESS]" at bounding box center [85, 289] width 101 height 10
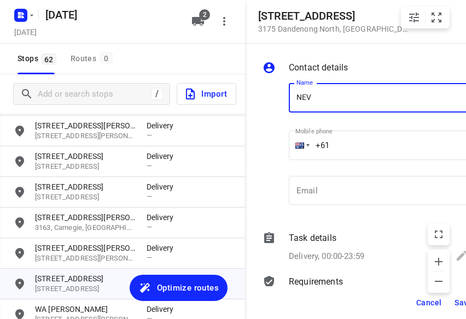
type input "[PERSON_NAME]"
click at [348, 149] on input "+61" at bounding box center [378, 146] width 179 height 30
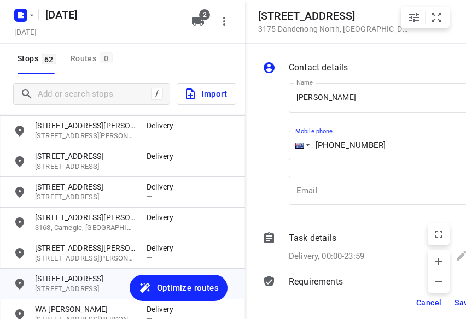
type input "[PHONE_NUMBER]"
click at [348, 310] on ul "© 2025 Routetitan , © Stadia Maps , © OpenMapTiles © OpenStreetMap contributors" at bounding box center [345, 314] width 240 height 9
click at [348, 308] on button "Save" at bounding box center [463, 303] width 27 height 20
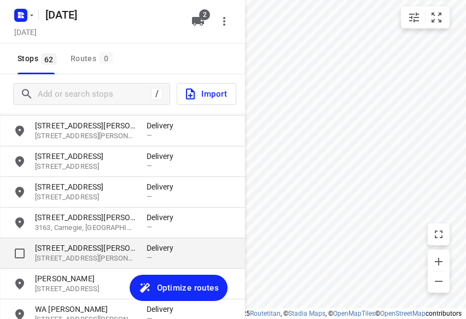
click at [77, 255] on p "[STREET_ADDRESS][PERSON_NAME]" at bounding box center [85, 259] width 101 height 10
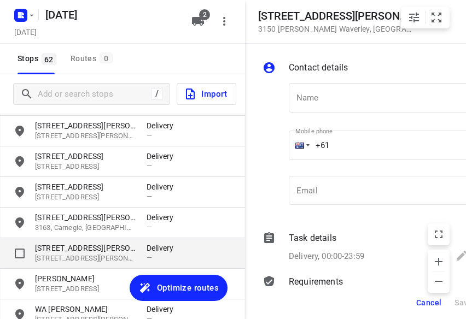
scroll to position [0, 2]
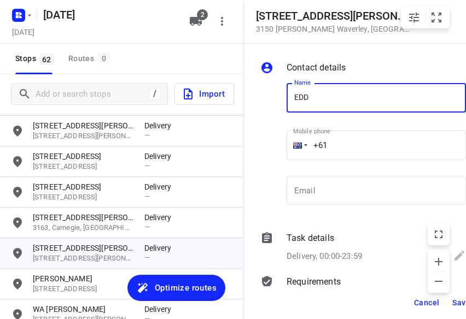
type input "[PERSON_NAME] 17/2-4"
drag, startPoint x: 366, startPoint y: 112, endPoint x: 366, endPoint y: 153, distance: 40.5
click at [348, 153] on input "+61" at bounding box center [376, 146] width 179 height 30
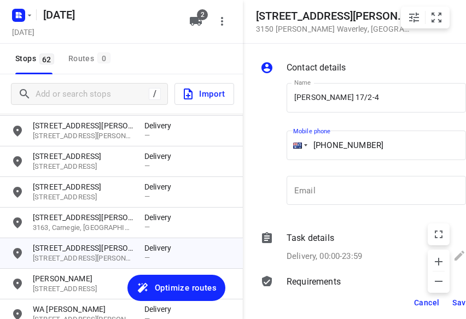
type input "[PHONE_NUMBER]"
click at [348, 306] on span "Save" at bounding box center [461, 303] width 18 height 9
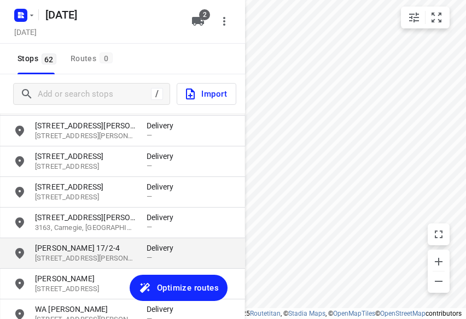
scroll to position [0, 0]
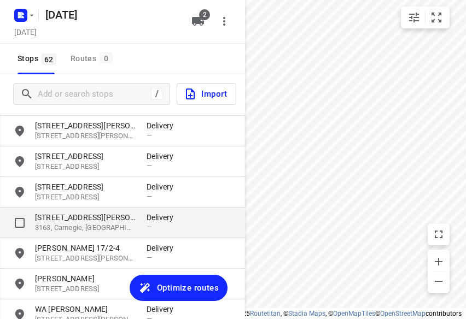
click at [86, 220] on p "[STREET_ADDRESS][PERSON_NAME]" at bounding box center [85, 217] width 101 height 11
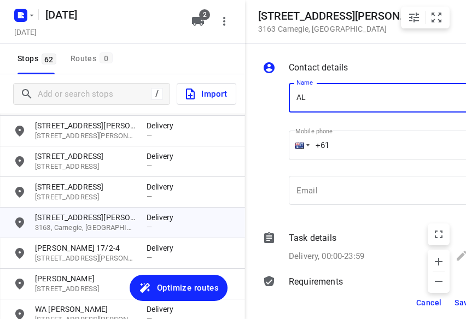
type input "[PERSON_NAME]"
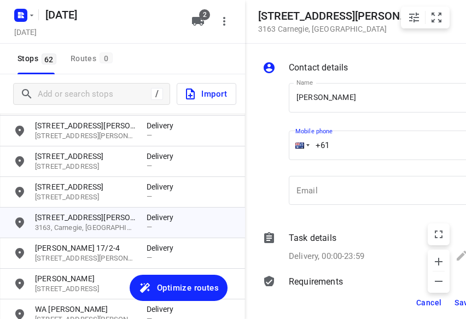
click at [345, 154] on input "+61" at bounding box center [378, 146] width 179 height 30
type input "[PHONE_NUMBER]"
click at [348, 301] on span "Save" at bounding box center [464, 303] width 18 height 9
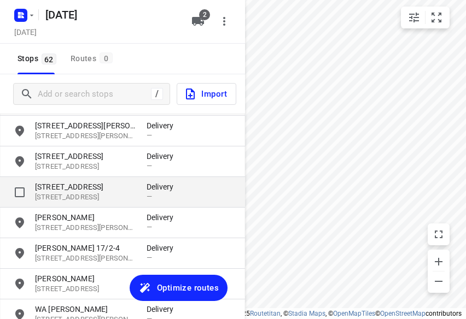
click at [73, 192] on p "[STREET_ADDRESS]" at bounding box center [85, 187] width 101 height 11
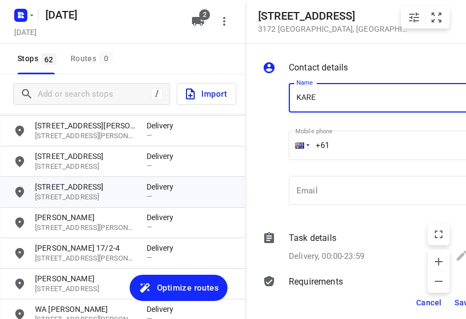
type input "[PERSON_NAME]"
click at [348, 152] on input "+61" at bounding box center [378, 146] width 179 height 30
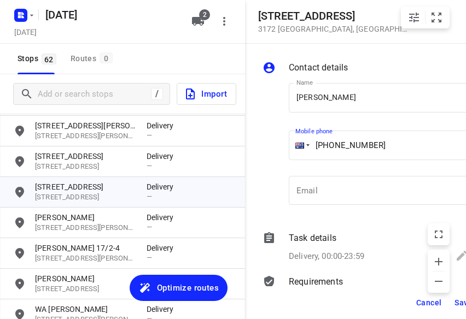
type input "[PHONE_NUMBER]"
click at [348, 306] on span "Save" at bounding box center [464, 303] width 18 height 9
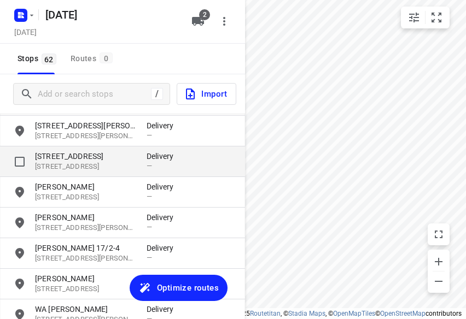
click at [68, 156] on p "[STREET_ADDRESS]" at bounding box center [85, 156] width 101 height 11
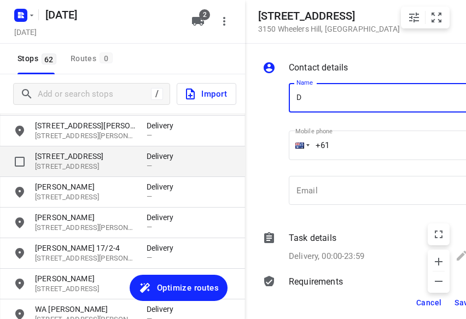
scroll to position [0, 2]
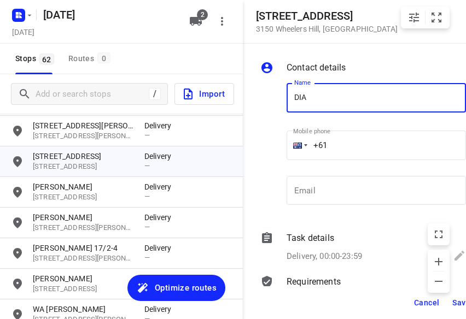
type input "[PERSON_NAME]"
drag, startPoint x: 368, startPoint y: 113, endPoint x: 352, endPoint y: 142, distance: 32.8
click at [348, 142] on input "+61" at bounding box center [376, 146] width 179 height 30
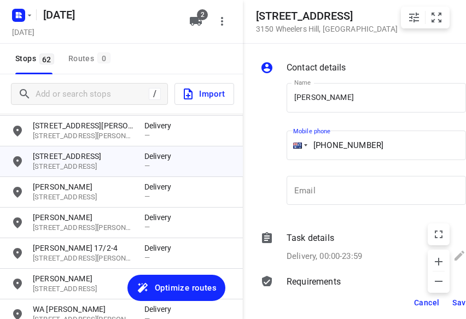
type input "[PHONE_NUMBER]"
click at [348, 298] on button "Save" at bounding box center [461, 303] width 27 height 20
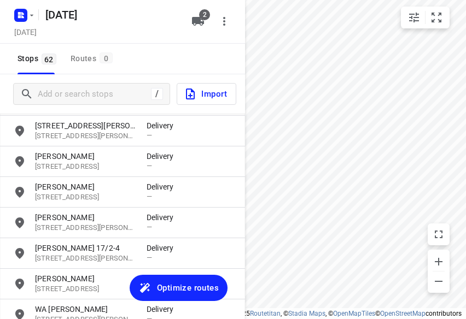
scroll to position [0, 0]
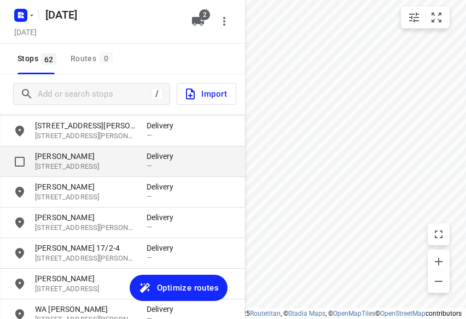
click at [76, 162] on p "[STREET_ADDRESS]" at bounding box center [85, 167] width 101 height 10
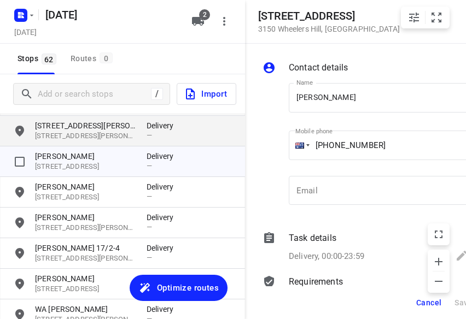
click at [85, 130] on p "[STREET_ADDRESS][PERSON_NAME]" at bounding box center [85, 125] width 101 height 11
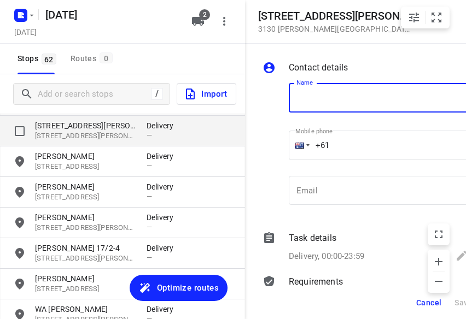
scroll to position [0, 2]
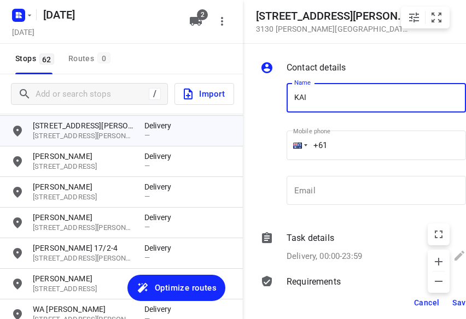
type input "[PERSON_NAME] [PERSON_NAME]"
click at [343, 144] on input "+61" at bounding box center [376, 146] width 179 height 30
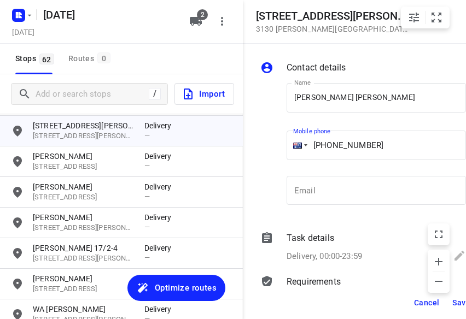
type input "[PHONE_NUMBER]"
click at [348, 305] on span "Save" at bounding box center [461, 303] width 18 height 9
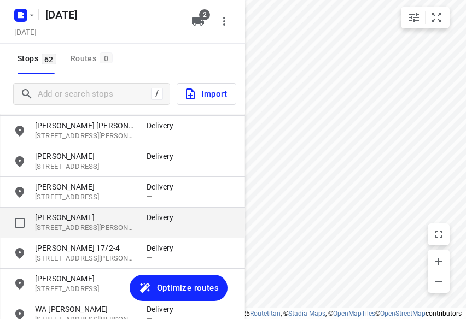
scroll to position [0, 0]
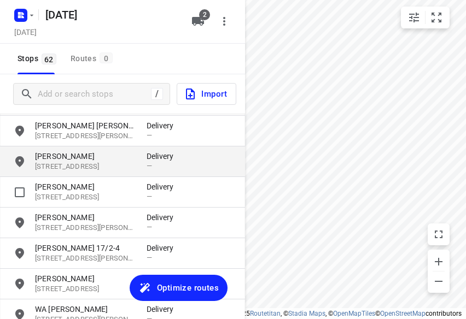
click at [71, 154] on p "[PERSON_NAME]" at bounding box center [85, 156] width 101 height 11
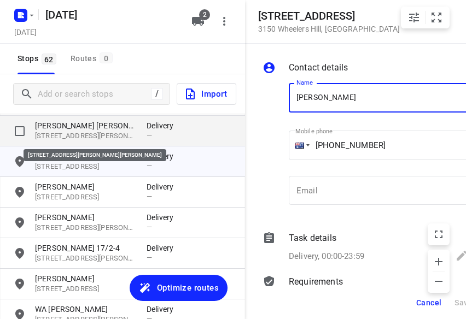
click at [69, 135] on p "[STREET_ADDRESS][PERSON_NAME][PERSON_NAME]" at bounding box center [85, 136] width 101 height 10
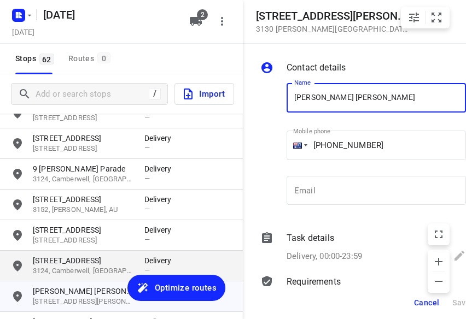
scroll to position [69, 0]
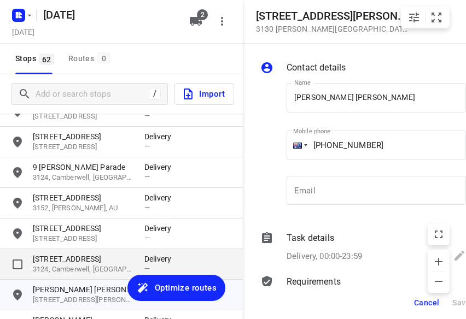
click at [62, 262] on p "[STREET_ADDRESS]" at bounding box center [83, 259] width 101 height 11
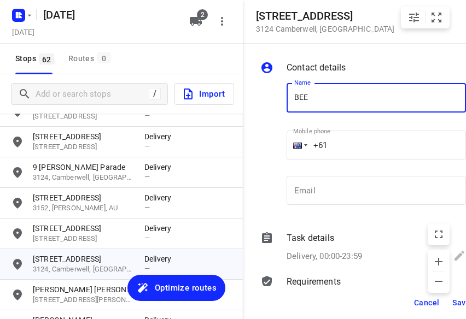
type input "BEE [PERSON_NAME]"
click at [335, 143] on input "+61" at bounding box center [376, 146] width 179 height 30
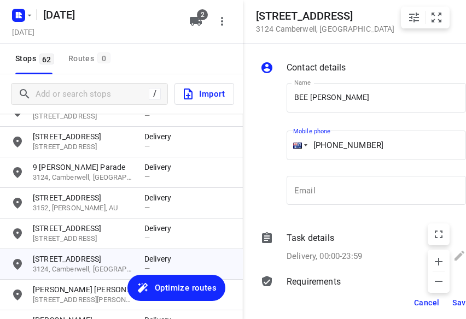
type input "[PHONE_NUMBER]"
click at [348, 306] on span "Save" at bounding box center [461, 303] width 18 height 9
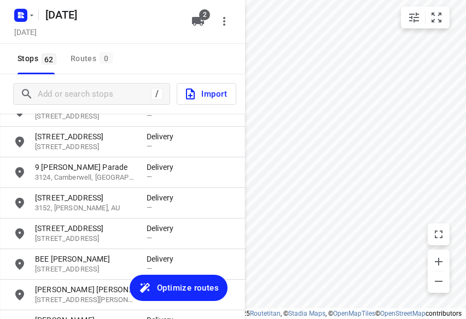
scroll to position [0, 0]
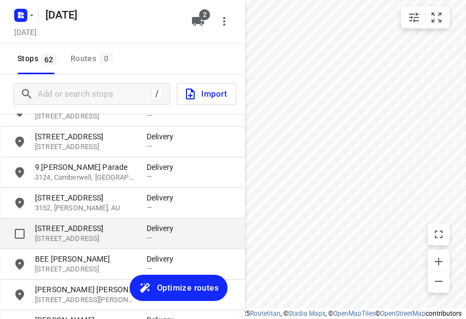
click at [77, 225] on p "[STREET_ADDRESS]" at bounding box center [85, 228] width 101 height 11
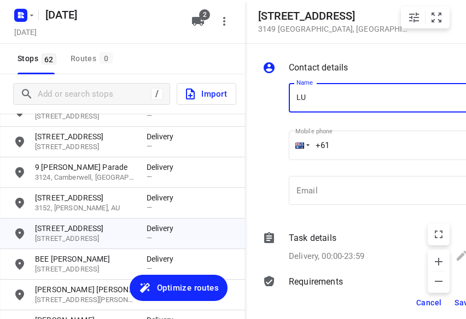
type input "[PERSON_NAME]"
click at [346, 141] on input "+61" at bounding box center [378, 146] width 179 height 30
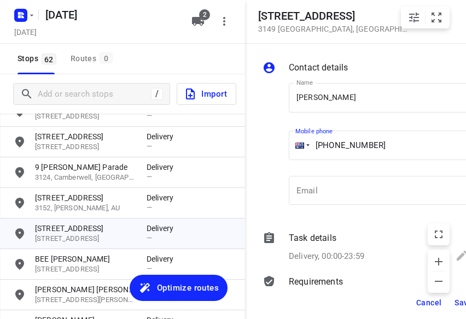
type input "[PHONE_NUMBER]"
click at [348, 301] on button "Save" at bounding box center [463, 303] width 27 height 20
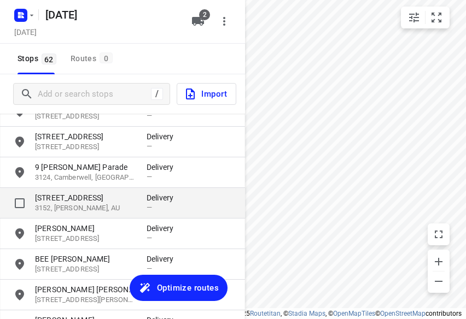
click at [62, 204] on div "[STREET_ADDRESS]" at bounding box center [91, 203] width 112 height 21
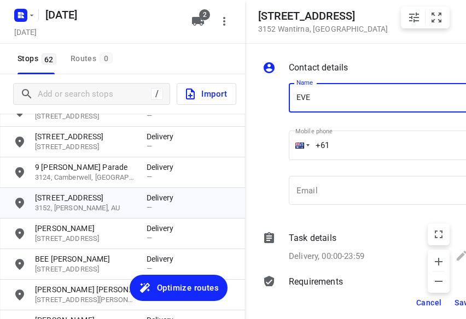
type input "[PERSON_NAME]"
click at [348, 146] on input "+61" at bounding box center [378, 146] width 179 height 30
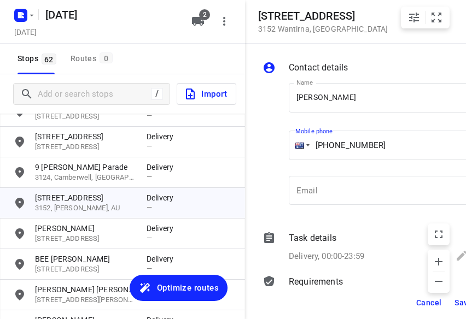
type input "[PHONE_NUMBER]"
click at [348, 307] on button "Save" at bounding box center [463, 303] width 27 height 20
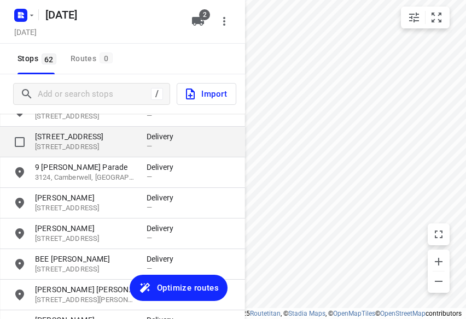
click at [80, 157] on div "[STREET_ADDRESS] Delivery —" at bounding box center [122, 142] width 245 height 31
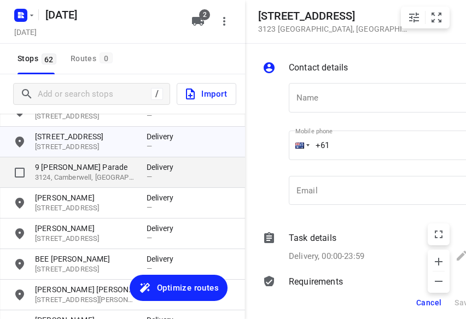
scroll to position [0, 2]
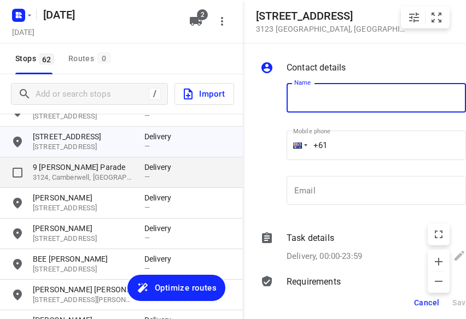
click at [77, 164] on p "9 [PERSON_NAME] Parade" at bounding box center [83, 167] width 101 height 11
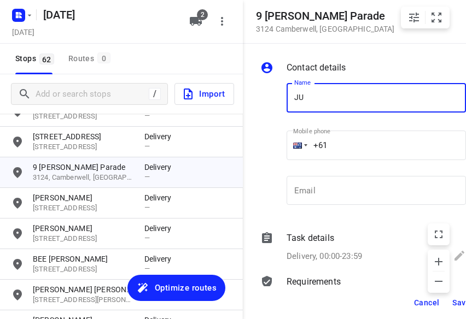
type input "[PERSON_NAME]"
click at [341, 147] on input "+61" at bounding box center [376, 146] width 179 height 30
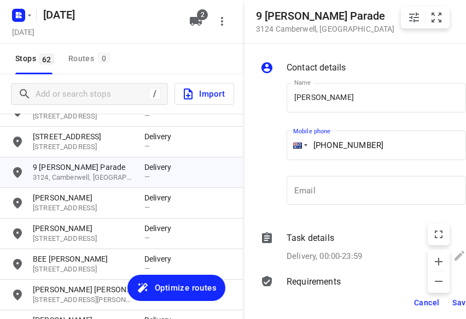
type input "[PHONE_NUMBER]"
click at [348, 301] on span "Save" at bounding box center [461, 303] width 18 height 9
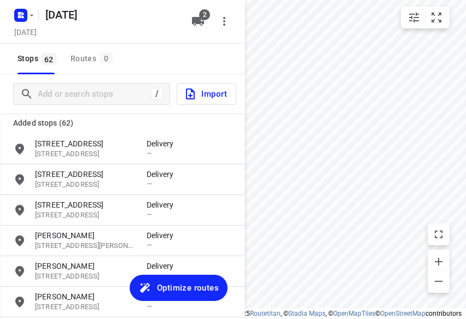
scroll to position [0, 0]
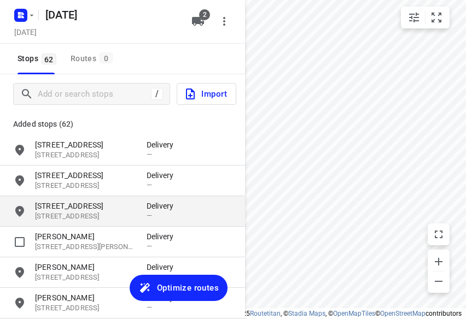
click at [68, 207] on p "[STREET_ADDRESS]" at bounding box center [85, 206] width 101 height 11
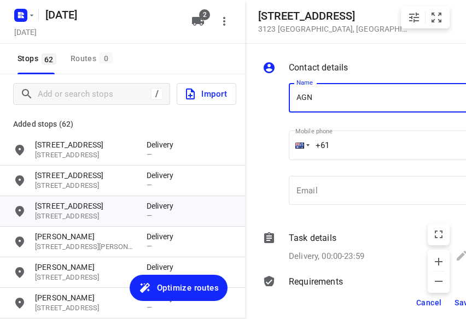
type input "[PERSON_NAME]"
click at [348, 142] on input "+61" at bounding box center [378, 146] width 179 height 30
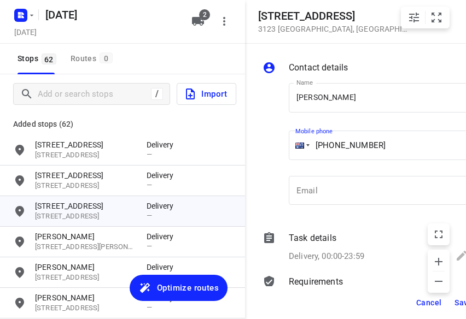
type input "[PHONE_NUMBER]"
click at [348, 305] on button "Save" at bounding box center [463, 303] width 27 height 20
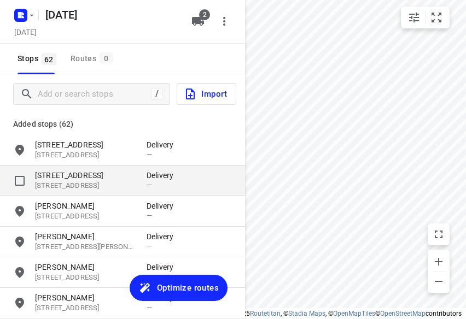
click at [120, 167] on div "[STREET_ADDRESS] Delivery —" at bounding box center [122, 181] width 245 height 31
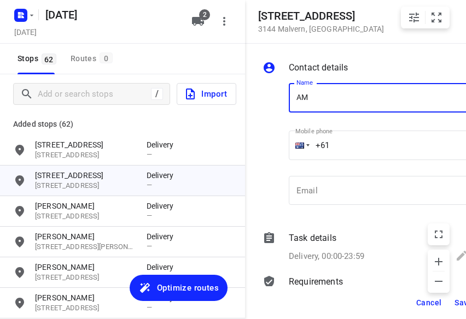
type input "[PERSON_NAME]"
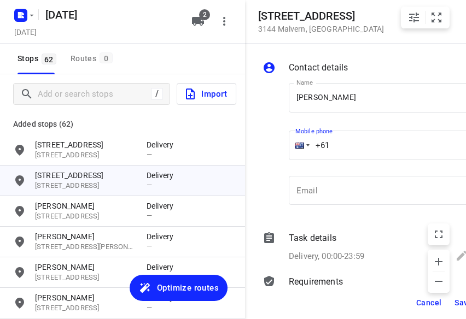
drag, startPoint x: 351, startPoint y: 111, endPoint x: 354, endPoint y: 144, distance: 33.0
click at [348, 144] on input "+61" at bounding box center [378, 146] width 179 height 30
type input "[PHONE_NUMBER]"
click at [348, 304] on button "Save" at bounding box center [463, 303] width 27 height 20
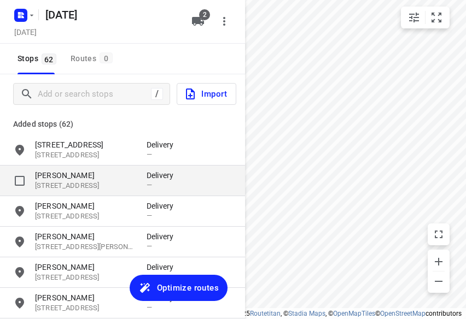
click at [100, 173] on p "[PERSON_NAME]" at bounding box center [85, 175] width 101 height 11
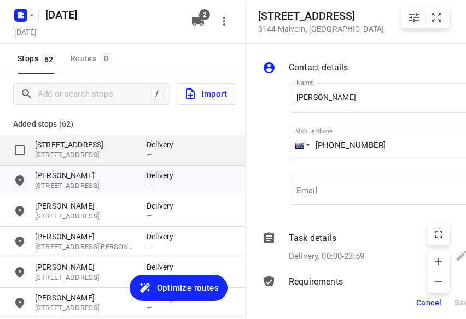
click at [95, 153] on p "[STREET_ADDRESS]" at bounding box center [85, 155] width 101 height 10
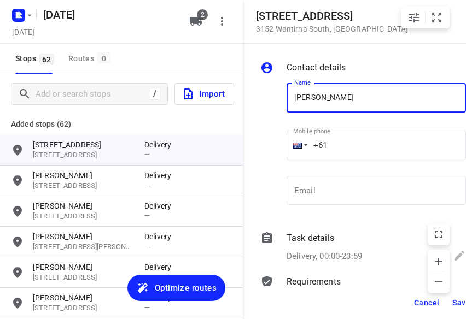
type input "[PERSON_NAME]"
click at [345, 145] on input "+61" at bounding box center [376, 146] width 179 height 30
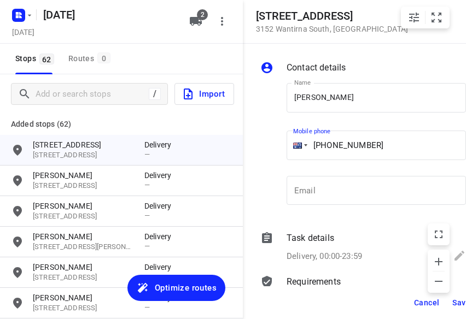
type input "[PHONE_NUMBER]"
click at [348, 299] on div "Cancel Save" at bounding box center [365, 303] width 245 height 33
click at [348, 302] on button "Save" at bounding box center [461, 303] width 27 height 20
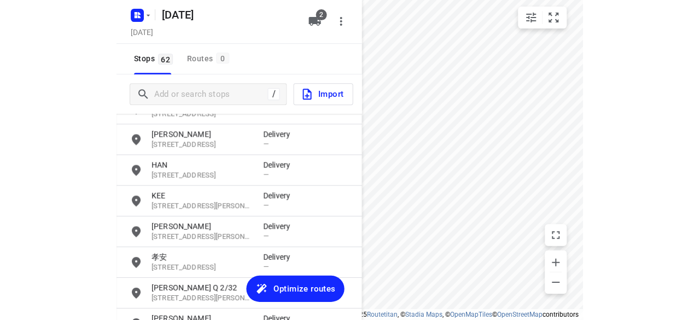
scroll to position [1765, 0]
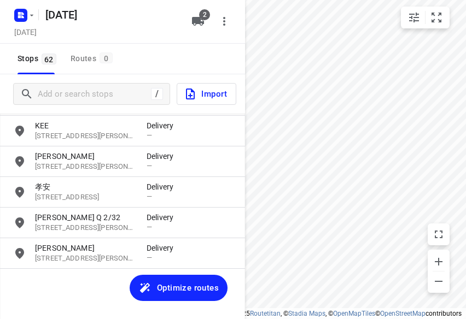
click at [177, 285] on span "Optimize routes" at bounding box center [188, 288] width 62 height 14
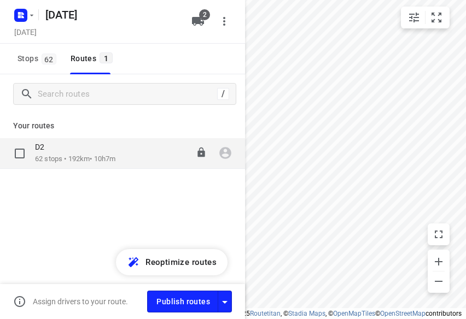
click at [51, 161] on p "62 stops • 192km • 10h7m" at bounding box center [75, 159] width 80 height 10
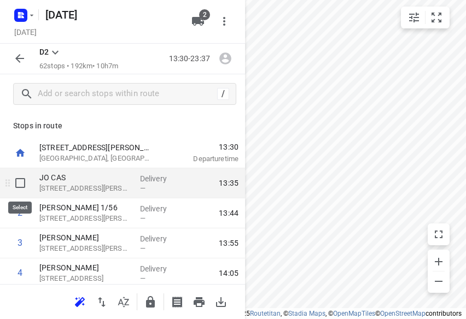
click at [21, 188] on input "checkbox" at bounding box center [20, 183] width 22 height 22
checkbox input "true"
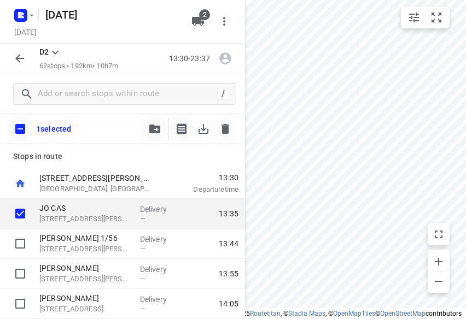
click at [19, 133] on input "checkbox" at bounding box center [20, 129] width 23 height 23
checkbox input "true"
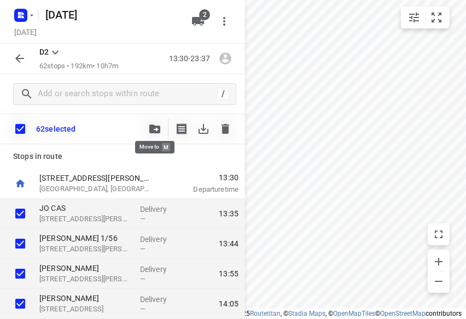
click at [151, 127] on icon "button" at bounding box center [154, 129] width 11 height 9
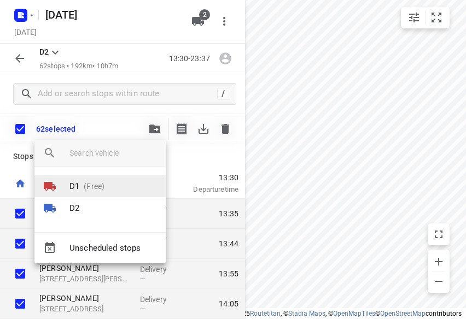
click at [86, 189] on p "(Free)" at bounding box center [91, 186] width 25 height 11
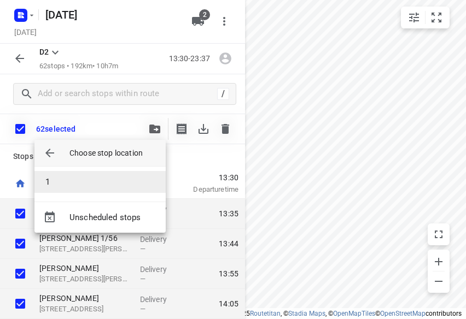
click at [77, 176] on li "1" at bounding box center [99, 182] width 131 height 22
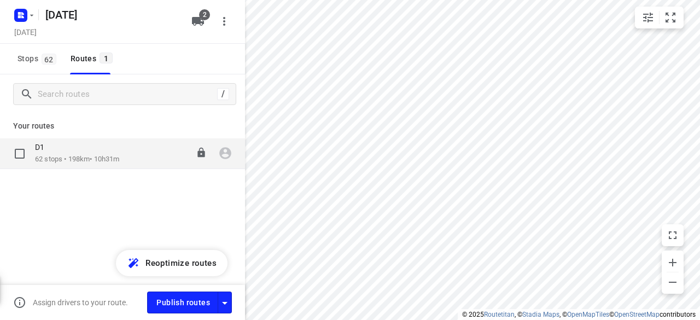
click at [76, 147] on div "D1" at bounding box center [77, 148] width 84 height 12
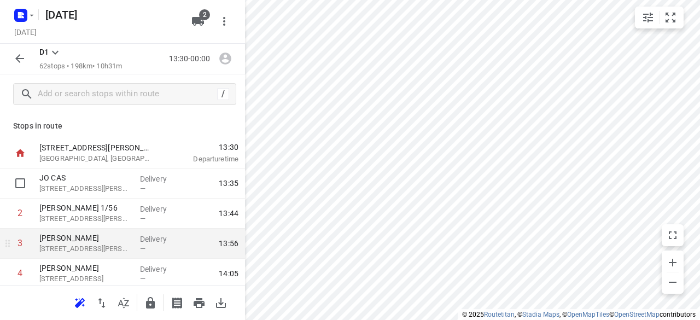
scroll to position [55, 0]
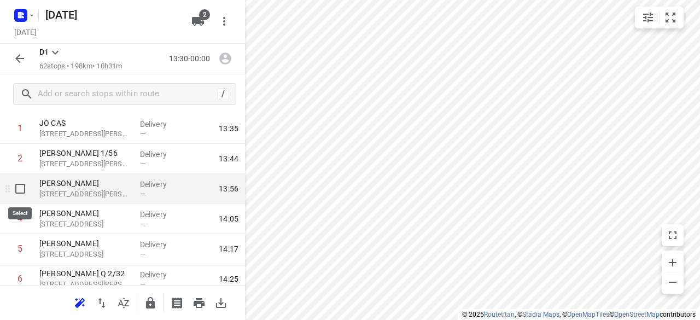
drag, startPoint x: 21, startPoint y: 192, endPoint x: 12, endPoint y: 214, distance: 23.6
click at [20, 192] on input "checkbox" at bounding box center [20, 189] width 22 height 22
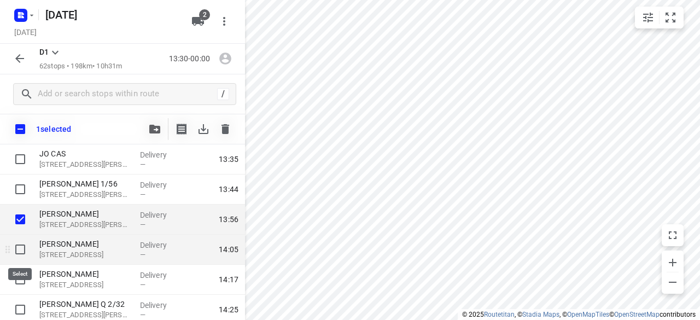
click at [19, 252] on input "checkbox" at bounding box center [20, 249] width 22 height 22
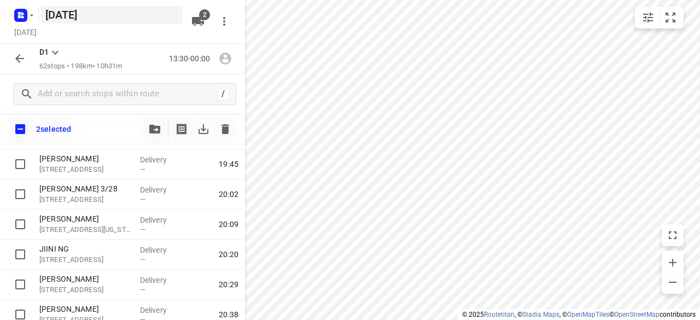
scroll to position [1203, 0]
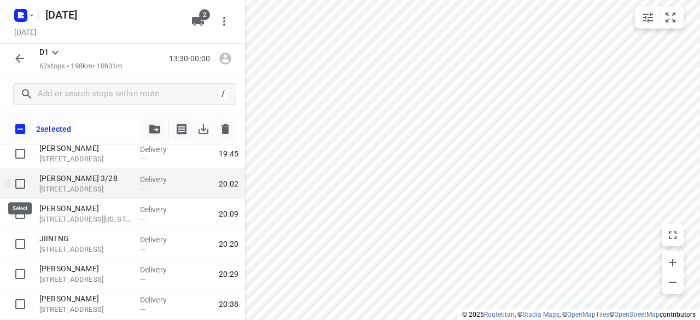
click at [24, 189] on input "checkbox" at bounding box center [20, 184] width 22 height 22
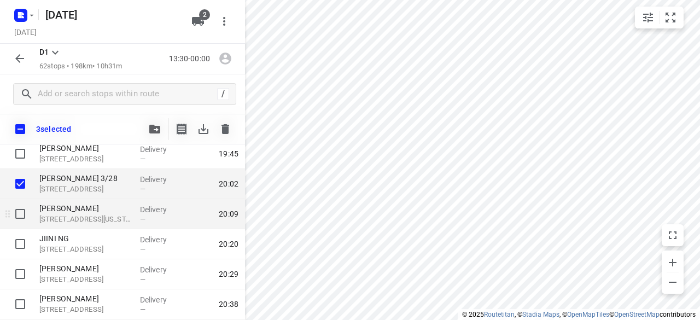
click at [19, 215] on input "checkbox" at bounding box center [20, 214] width 22 height 22
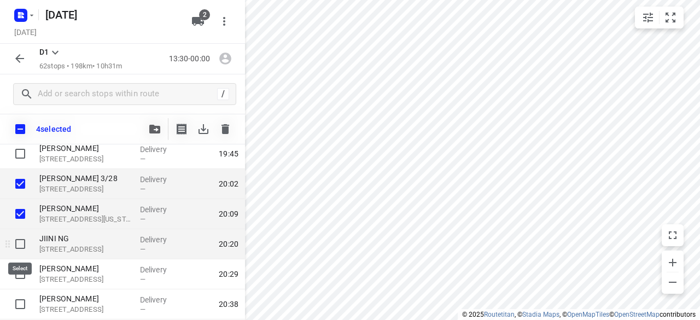
click at [18, 242] on input "checkbox" at bounding box center [20, 244] width 22 height 22
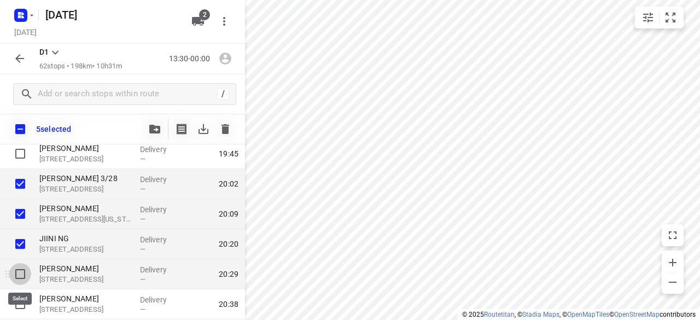
click at [20, 277] on input "checkbox" at bounding box center [20, 274] width 22 height 22
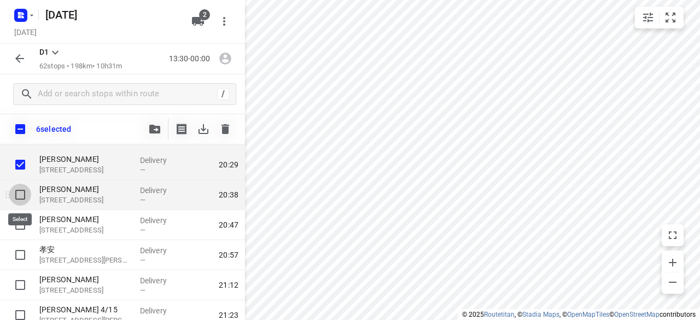
click at [22, 199] on input "checkbox" at bounding box center [20, 195] width 22 height 22
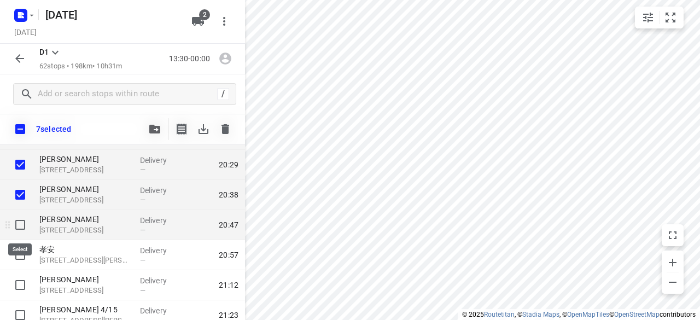
click at [19, 224] on input "checkbox" at bounding box center [20, 225] width 22 height 22
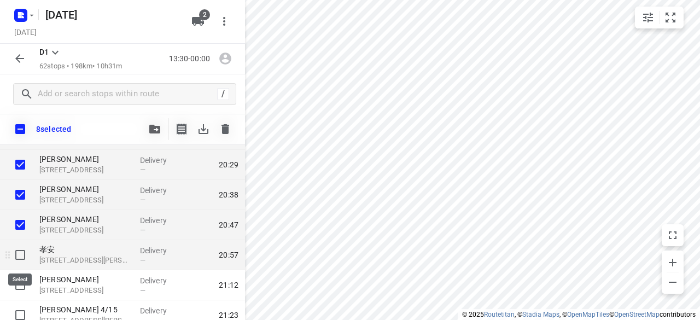
click at [18, 249] on input "checkbox" at bounding box center [20, 255] width 22 height 22
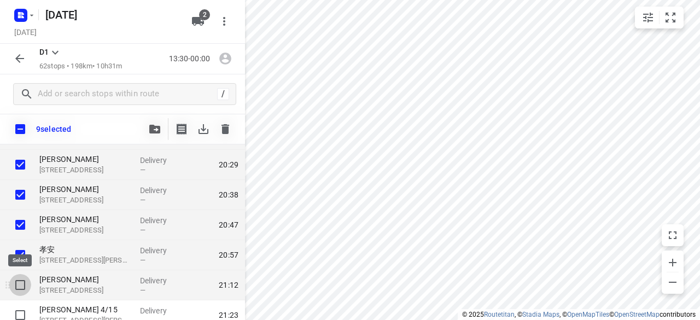
click at [19, 277] on input "checkbox" at bounding box center [20, 285] width 22 height 22
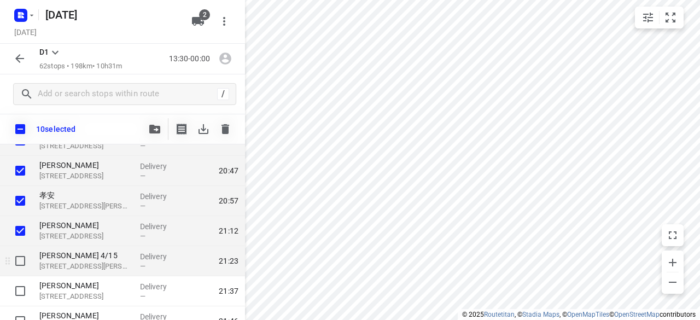
scroll to position [1367, 0]
click at [19, 255] on input "checkbox" at bounding box center [20, 260] width 22 height 22
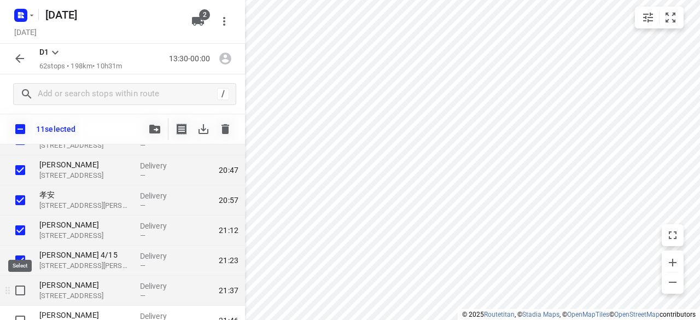
click at [19, 283] on input "checkbox" at bounding box center [20, 290] width 22 height 22
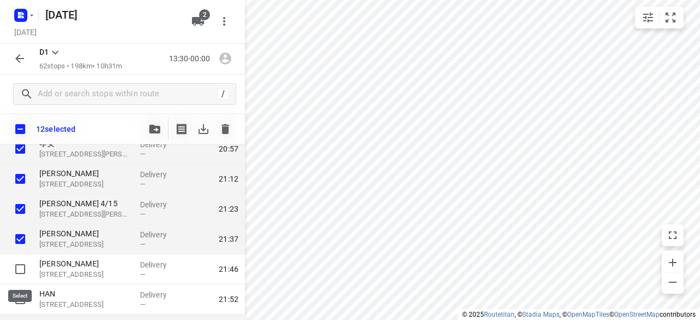
scroll to position [1477, 0]
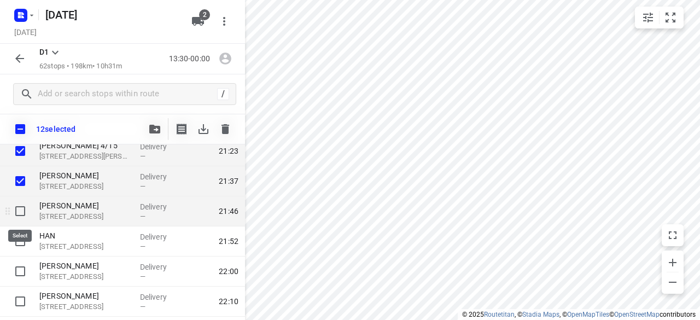
click at [25, 211] on input "checkbox" at bounding box center [20, 211] width 22 height 22
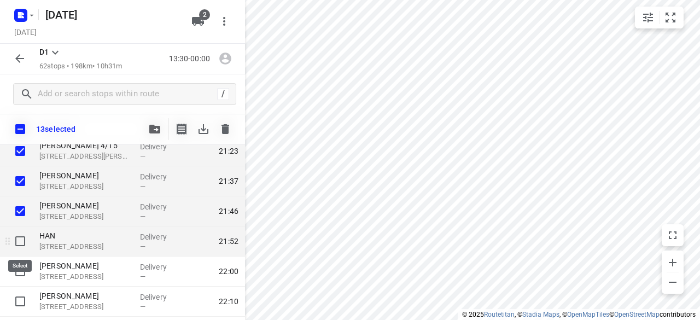
click at [19, 241] on input "checkbox" at bounding box center [20, 241] width 22 height 22
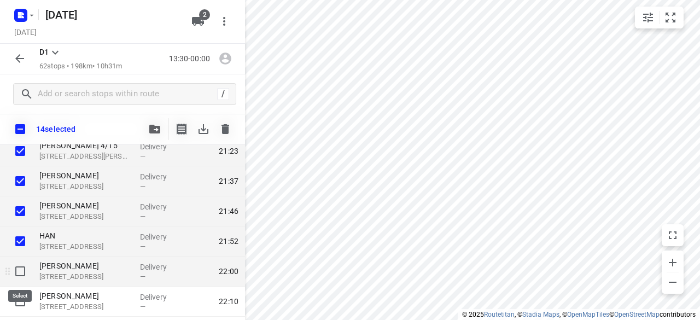
click at [18, 271] on input "checkbox" at bounding box center [20, 271] width 22 height 22
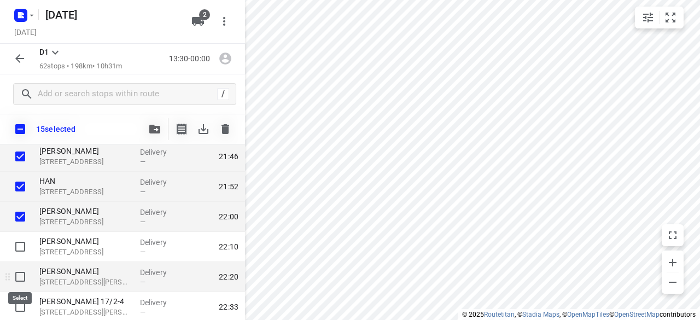
scroll to position [1641, 0]
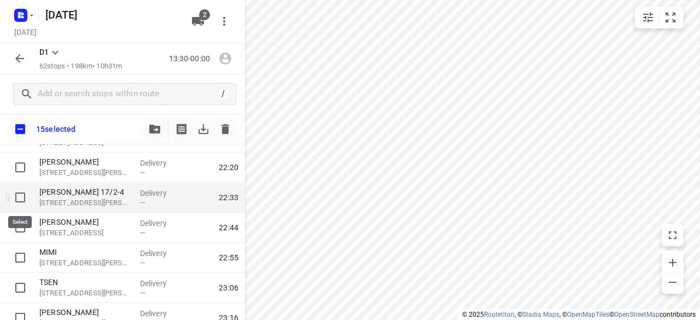
click at [22, 200] on input "checkbox" at bounding box center [20, 198] width 22 height 22
click at [156, 126] on icon "button" at bounding box center [154, 129] width 11 height 9
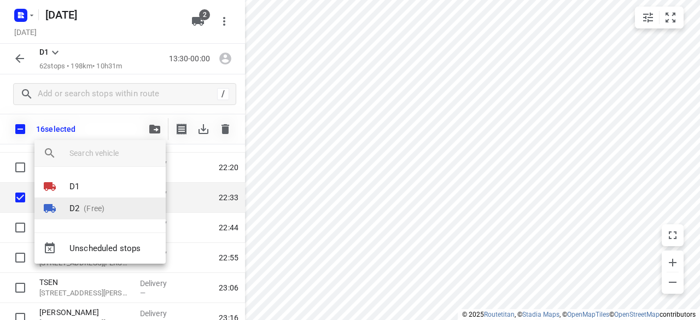
click at [80, 213] on p "(Free)" at bounding box center [91, 208] width 25 height 11
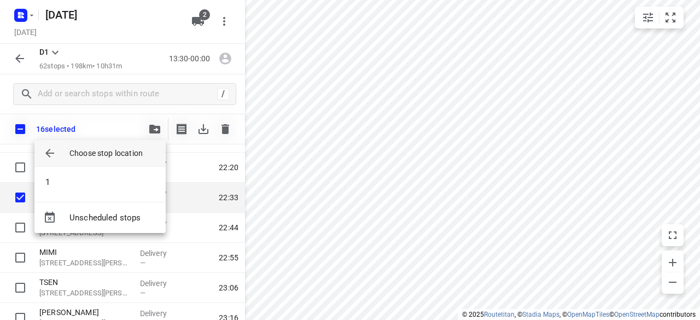
click at [55, 170] on div "1" at bounding box center [99, 184] width 131 height 35
click at [59, 173] on li "1" at bounding box center [99, 182] width 131 height 22
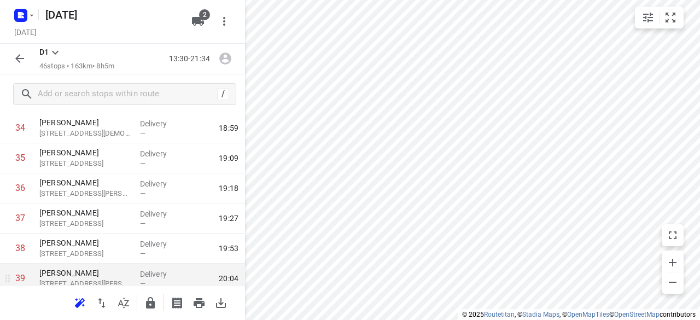
scroll to position [1051, 0]
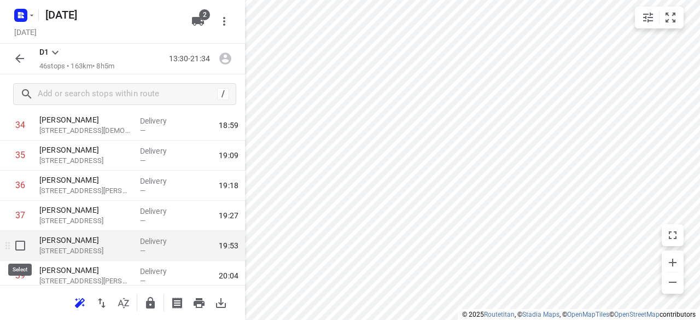
click at [21, 244] on input "checkbox" at bounding box center [20, 246] width 22 height 22
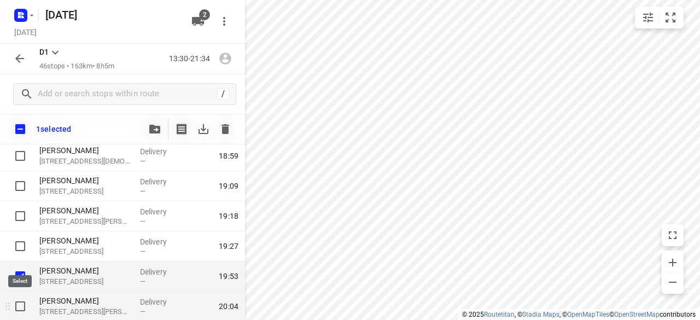
click at [22, 310] on input "checkbox" at bounding box center [20, 306] width 22 height 22
click at [152, 133] on button "button" at bounding box center [155, 129] width 22 height 22
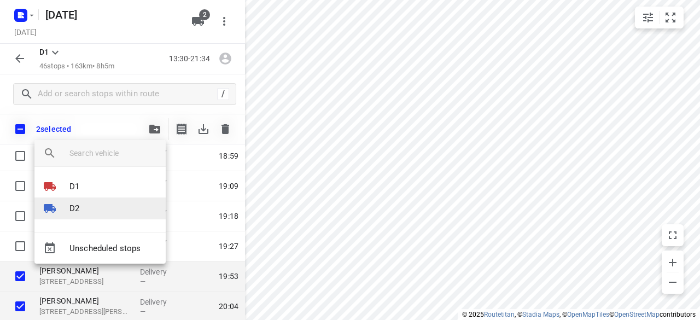
click at [82, 206] on li "D2" at bounding box center [99, 208] width 131 height 22
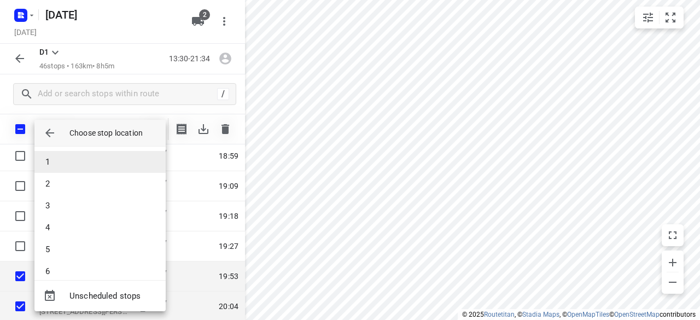
click at [68, 162] on li "1" at bounding box center [99, 162] width 131 height 22
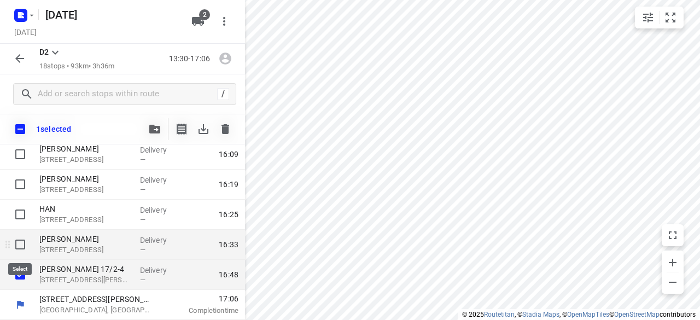
scroll to position [450, 0]
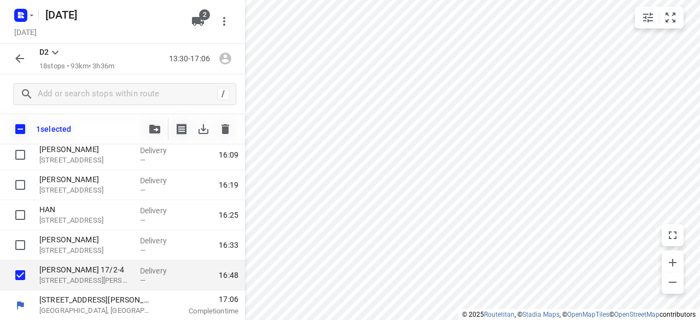
click at [164, 130] on button "button" at bounding box center [155, 129] width 22 height 22
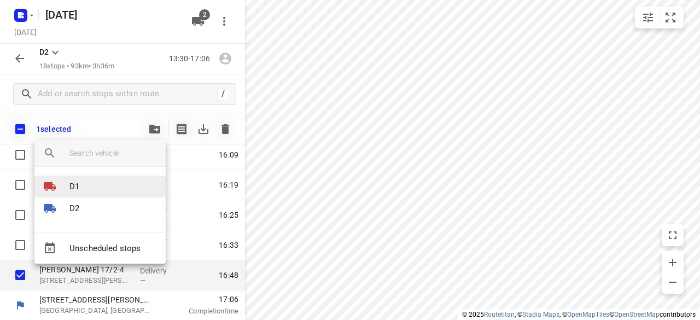
click at [79, 195] on li "D1" at bounding box center [99, 187] width 131 height 22
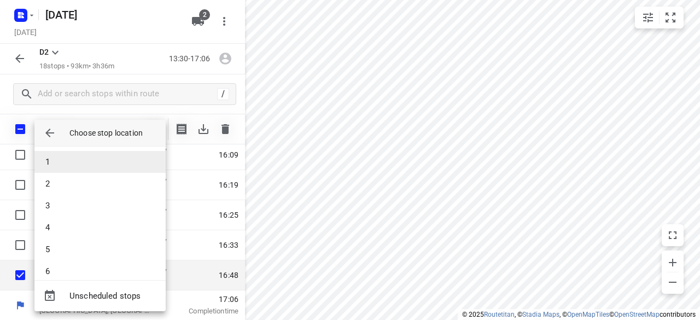
click at [75, 161] on li "1" at bounding box center [99, 162] width 131 height 22
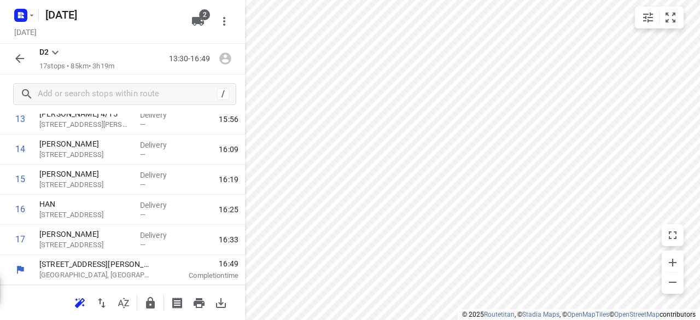
scroll to position [424, 0]
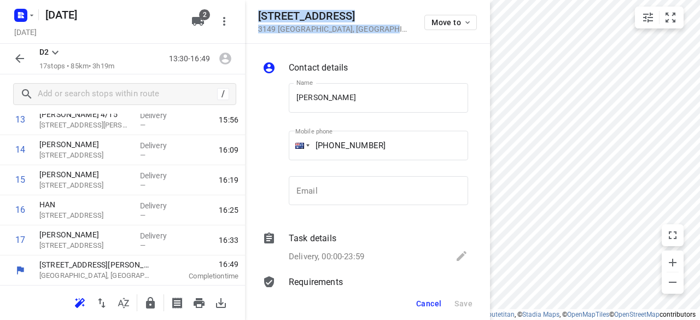
drag, startPoint x: 383, startPoint y: 33, endPoint x: 258, endPoint y: 9, distance: 127.0
click at [258, 9] on div "[STREET_ADDRESS] Move to" at bounding box center [367, 22] width 245 height 44
copy div "[STREET_ADDRESS]"
click at [209, 22] on div "2" at bounding box center [200, 21] width 26 height 22
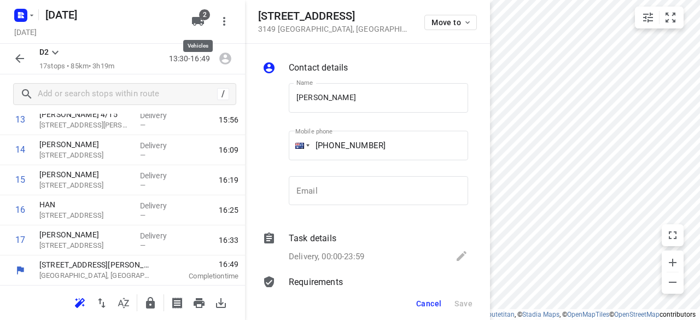
click at [195, 22] on icon "button" at bounding box center [198, 21] width 12 height 9
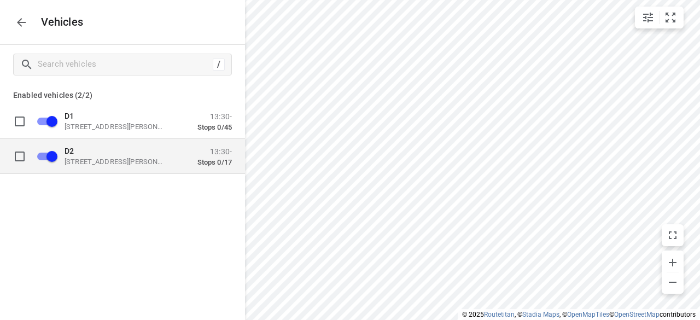
click at [112, 155] on div "D2 [STREET_ADDRESS][PERSON_NAME]" at bounding box center [119, 156] width 109 height 20
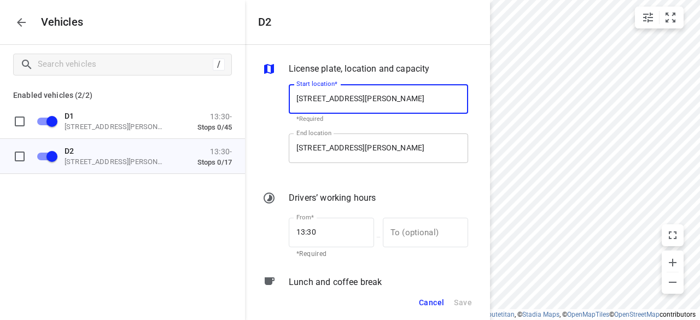
click at [305, 148] on input "[STREET_ADDRESS][PERSON_NAME]" at bounding box center [378, 148] width 179 height 30
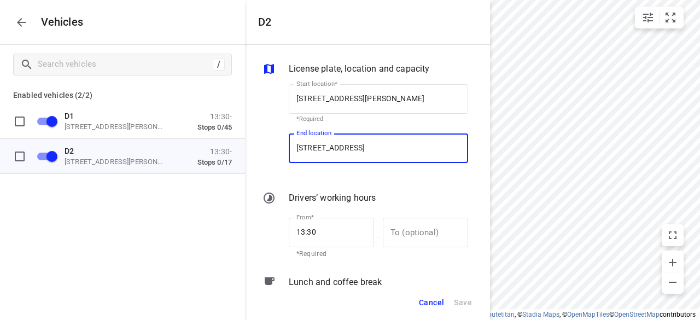
scroll to position [0, 38]
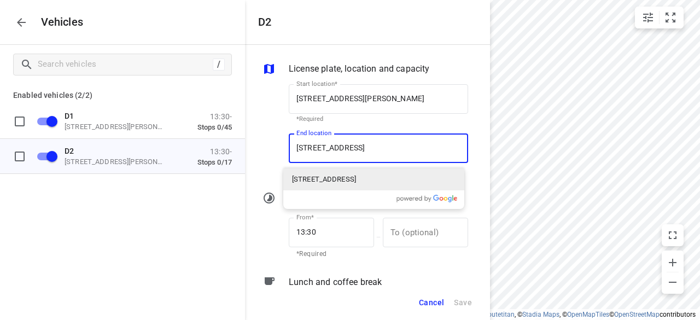
click at [348, 177] on p "[STREET_ADDRESS]" at bounding box center [324, 179] width 64 height 11
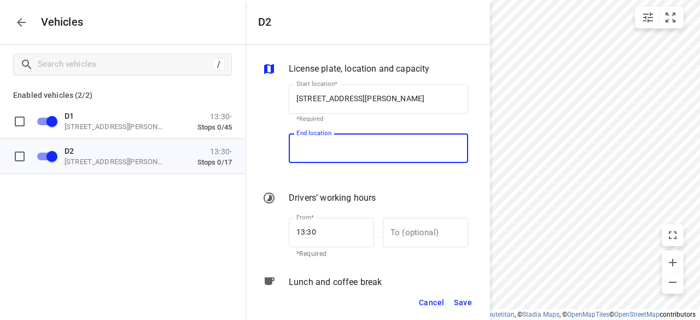
scroll to position [0, 0]
click at [348, 303] on span "Save" at bounding box center [463, 303] width 18 height 14
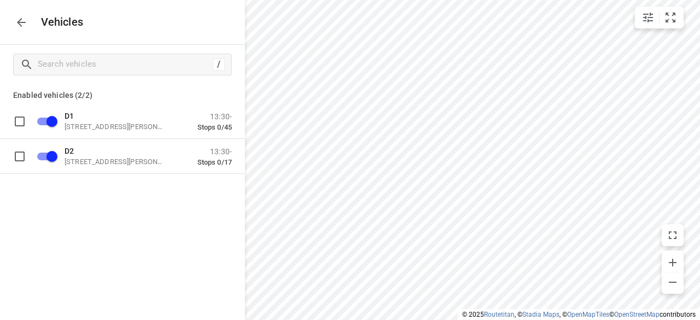
click at [21, 19] on icon "button" at bounding box center [21, 22] width 9 height 9
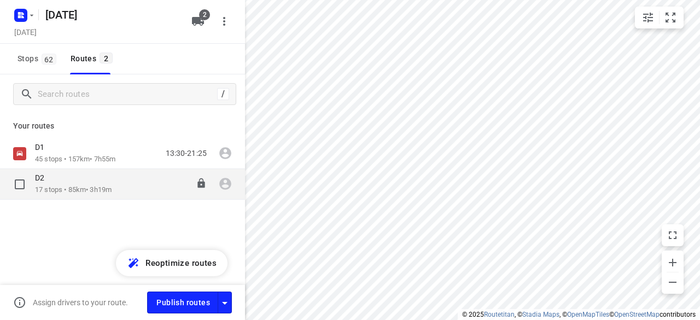
click at [61, 183] on div "D2" at bounding box center [73, 179] width 77 height 12
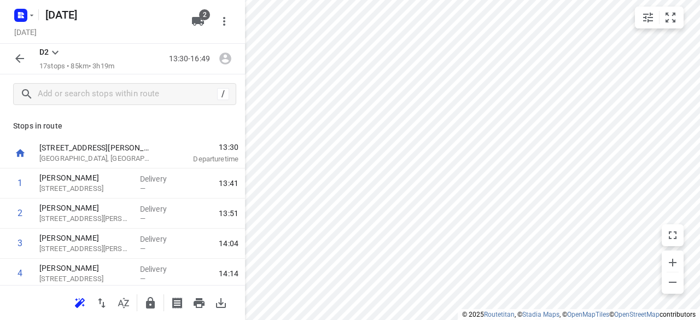
click at [80, 306] on icon "button" at bounding box center [79, 302] width 13 height 13
click at [17, 60] on icon "button" at bounding box center [19, 58] width 13 height 13
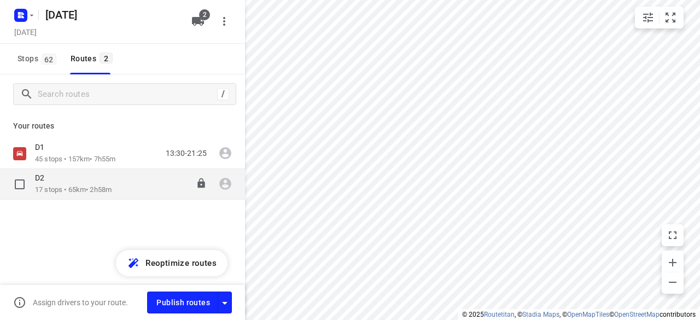
click at [22, 181] on input "checkbox" at bounding box center [20, 184] width 22 height 22
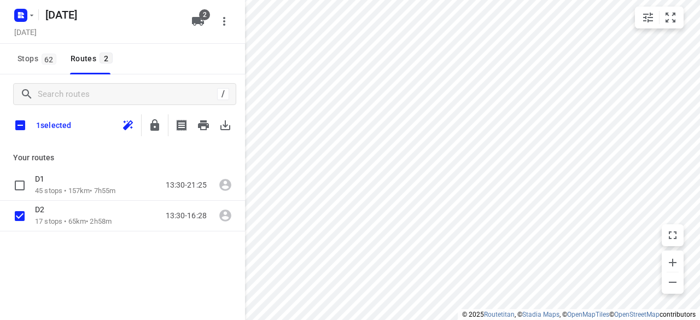
click at [219, 138] on div "/ 1 selected" at bounding box center [122, 109] width 245 height 71
click at [226, 131] on icon "button" at bounding box center [225, 125] width 13 height 13
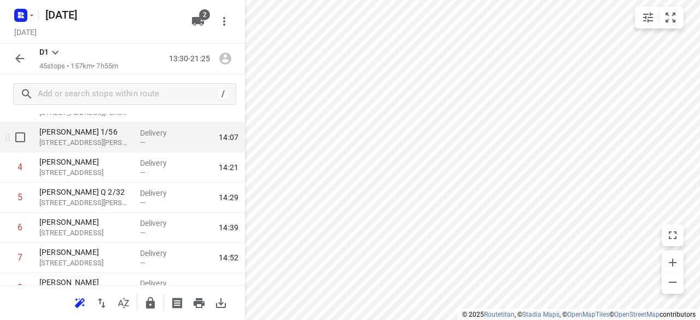
scroll to position [109, 0]
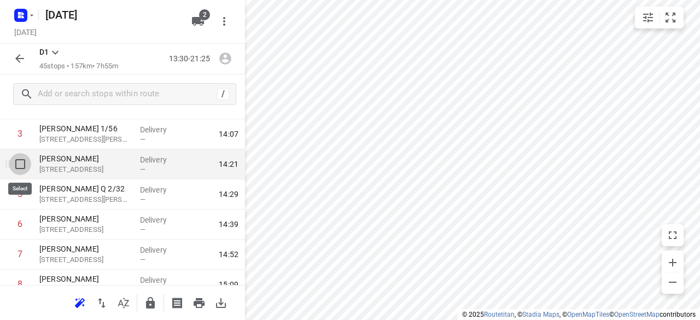
click at [20, 168] on input "checkbox" at bounding box center [20, 164] width 22 height 22
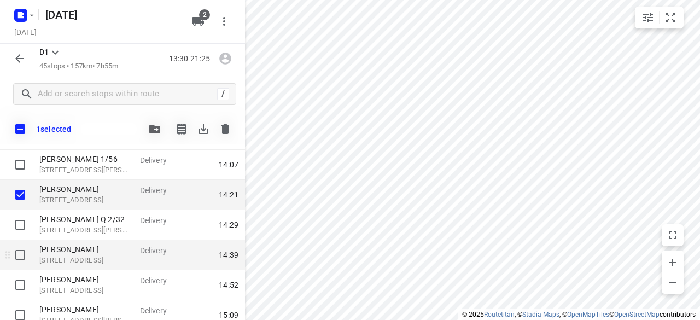
click at [24, 242] on div at bounding box center [17, 255] width 35 height 30
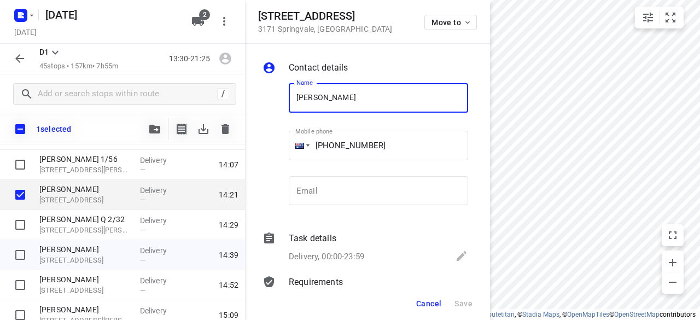
click at [348, 304] on span "Cancel" at bounding box center [428, 303] width 25 height 9
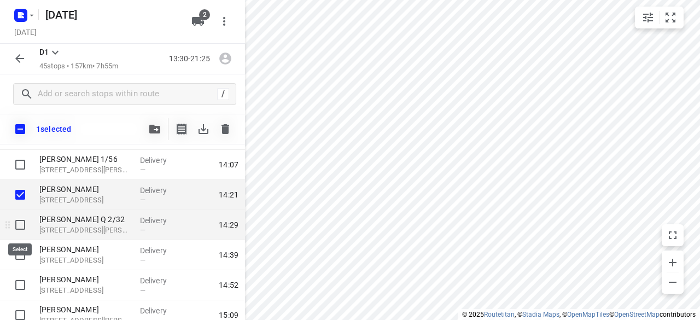
click at [25, 228] on input "checkbox" at bounding box center [20, 225] width 22 height 22
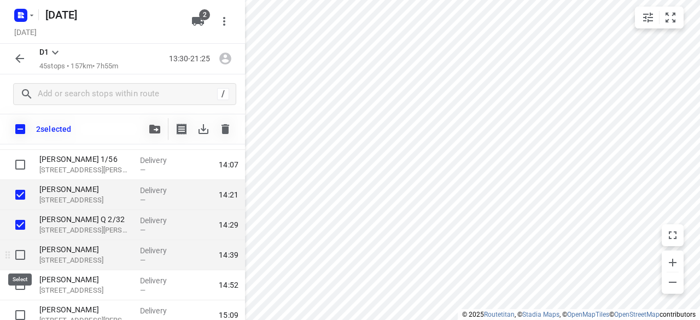
click at [21, 254] on input "checkbox" at bounding box center [20, 255] width 22 height 22
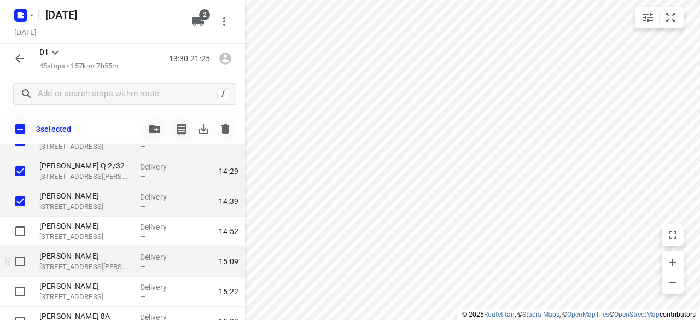
scroll to position [164, 0]
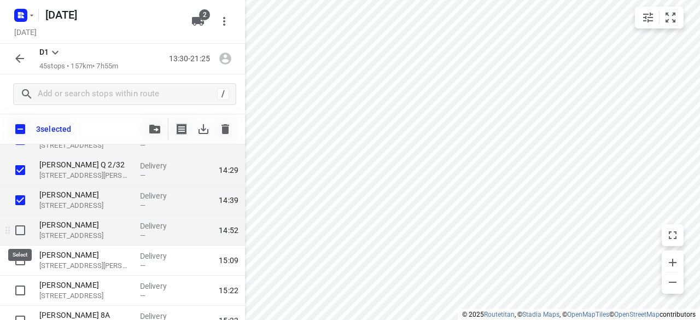
click at [21, 235] on input "checkbox" at bounding box center [20, 230] width 22 height 22
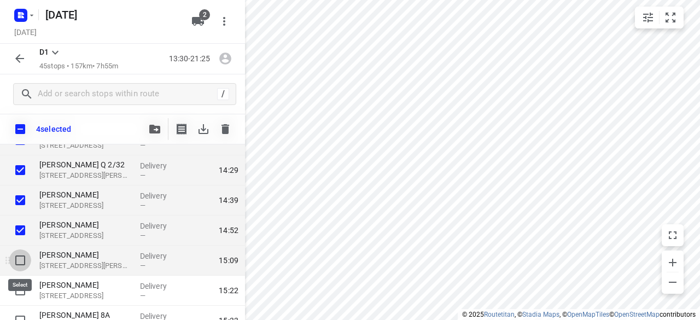
click at [23, 263] on input "checkbox" at bounding box center [20, 260] width 22 height 22
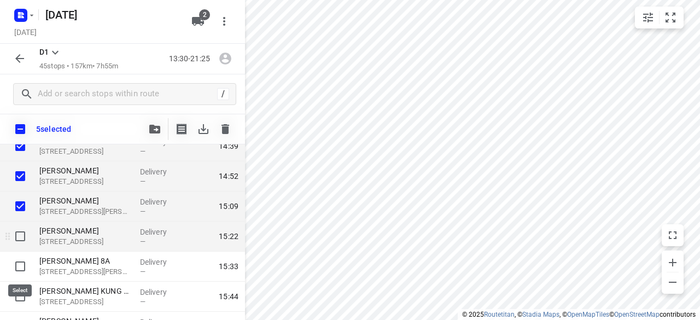
scroll to position [219, 0]
click at [26, 234] on input "checkbox" at bounding box center [20, 236] width 22 height 22
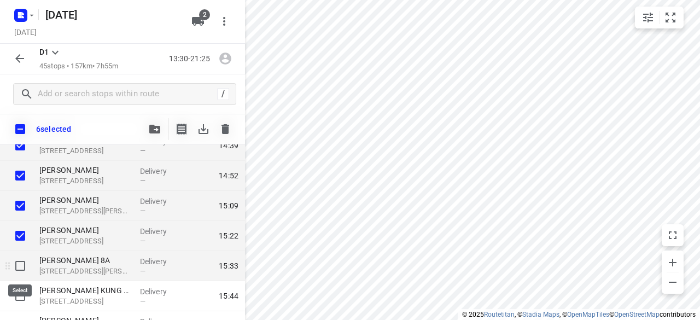
click at [25, 270] on input "checkbox" at bounding box center [20, 266] width 22 height 22
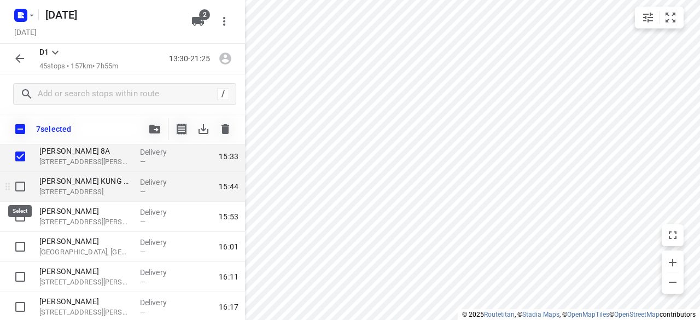
click at [25, 191] on input "checkbox" at bounding box center [20, 187] width 22 height 22
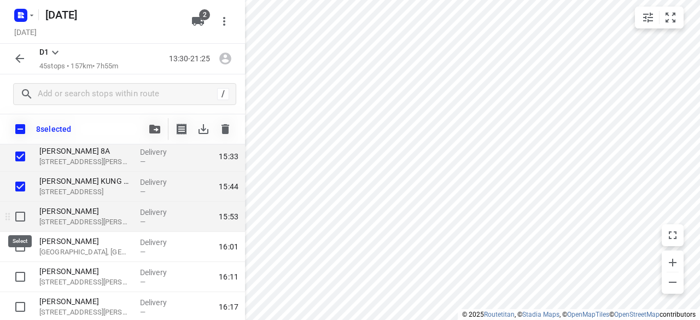
click at [21, 214] on input "checkbox" at bounding box center [20, 217] width 22 height 22
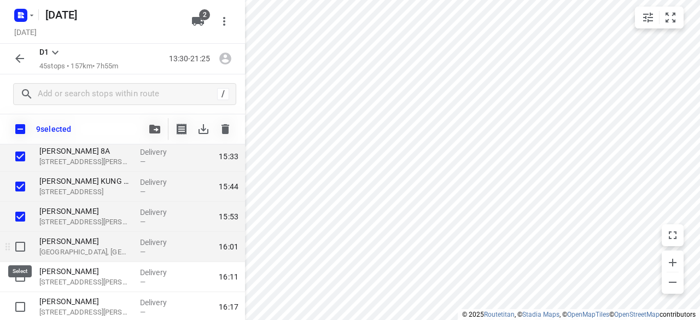
click at [20, 248] on input "checkbox" at bounding box center [20, 247] width 22 height 22
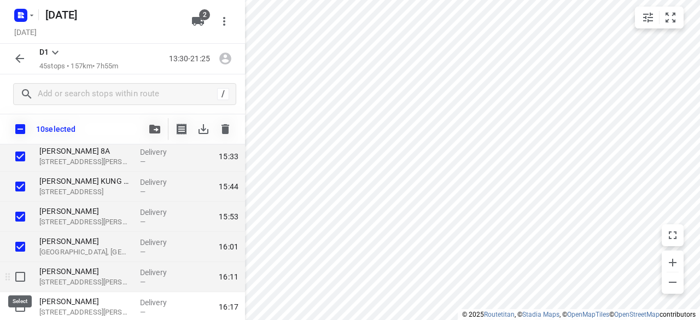
click at [22, 282] on input "checkbox" at bounding box center [20, 277] width 22 height 22
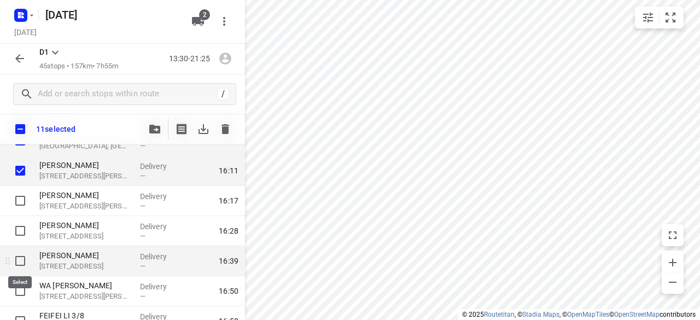
scroll to position [438, 0]
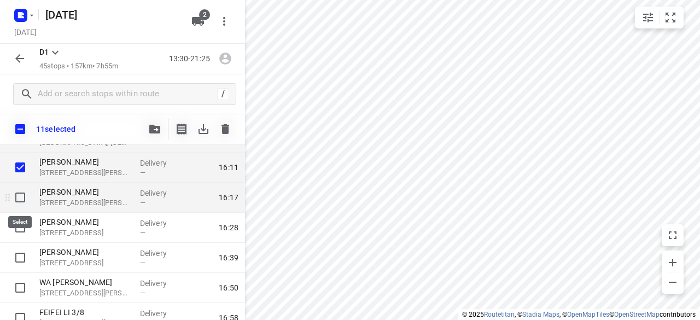
click at [25, 203] on input "checkbox" at bounding box center [20, 198] width 22 height 22
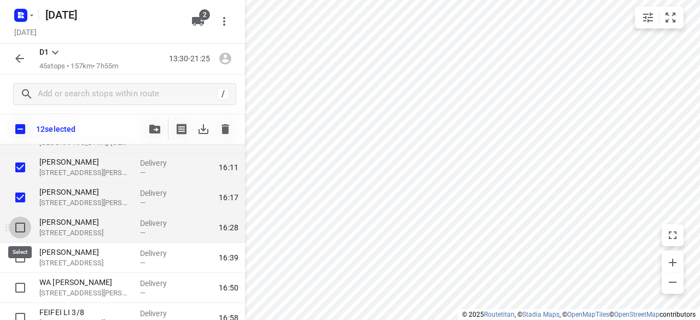
click at [26, 225] on input "checkbox" at bounding box center [20, 228] width 22 height 22
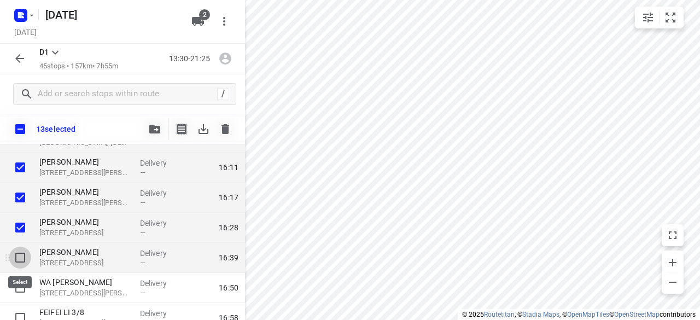
click at [26, 257] on input "checkbox" at bounding box center [20, 258] width 22 height 22
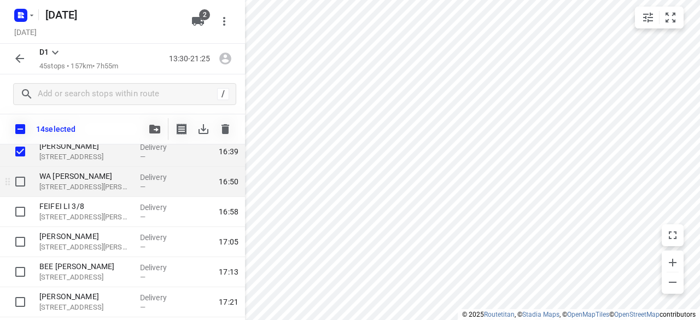
scroll to position [547, 0]
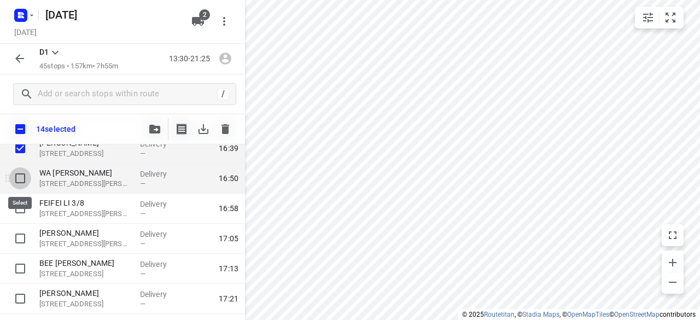
click at [28, 184] on input "checkbox" at bounding box center [20, 178] width 22 height 22
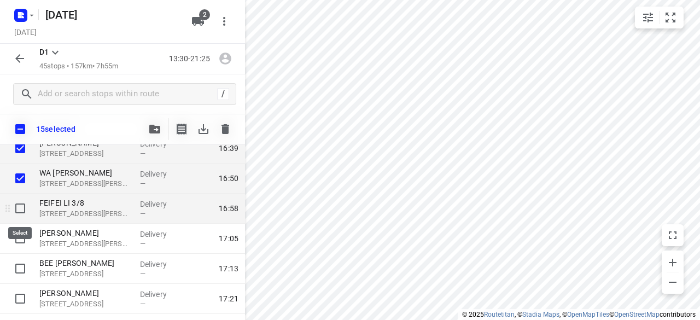
click at [26, 212] on input "checkbox" at bounding box center [20, 208] width 22 height 22
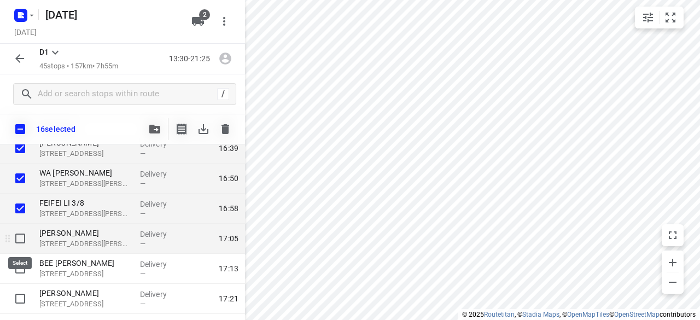
click at [13, 239] on input "checkbox" at bounding box center [20, 239] width 22 height 22
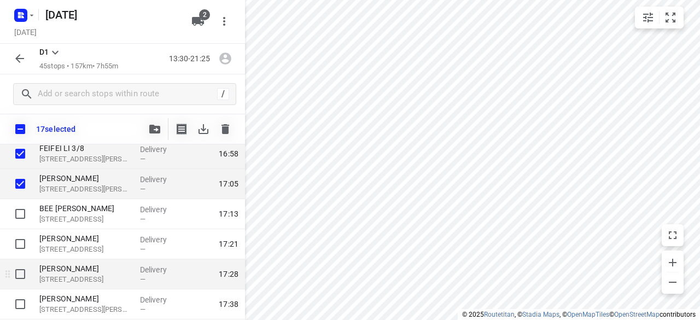
scroll to position [656, 0]
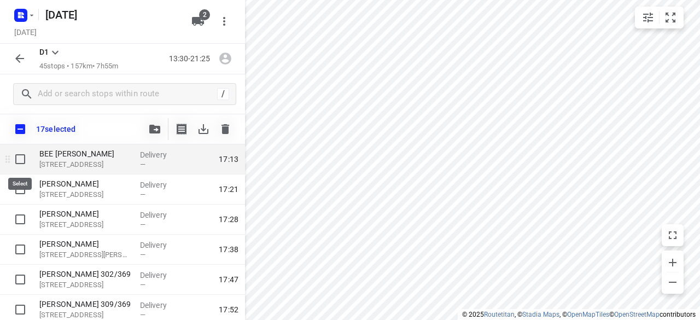
click at [18, 157] on input "checkbox" at bounding box center [20, 159] width 22 height 22
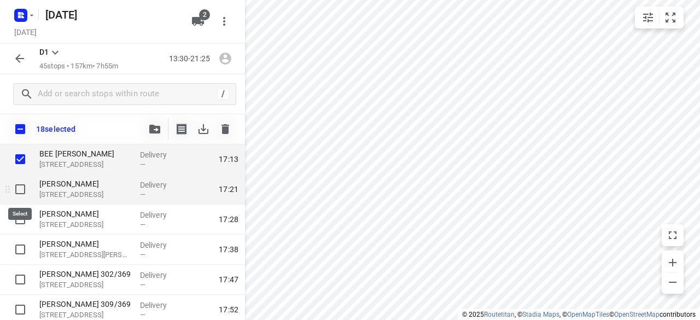
click at [23, 189] on input "checkbox" at bounding box center [20, 189] width 22 height 22
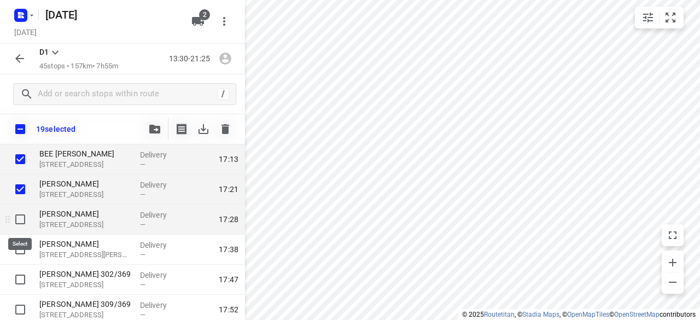
click at [21, 221] on input "checkbox" at bounding box center [20, 219] width 22 height 22
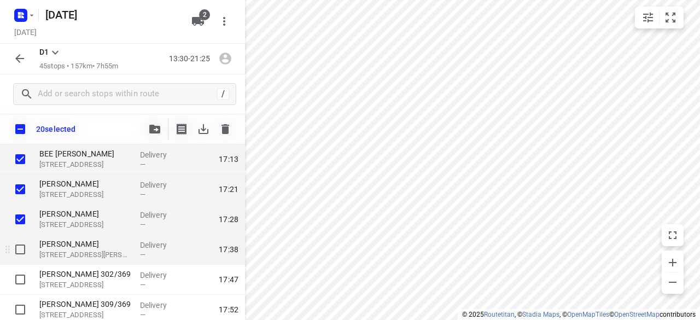
click at [18, 248] on input "checkbox" at bounding box center [20, 249] width 22 height 22
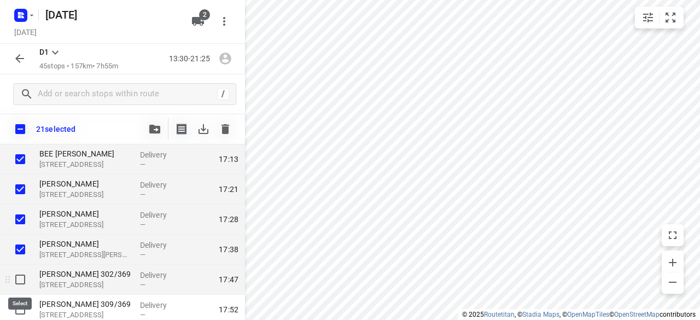
click at [17, 284] on input "checkbox" at bounding box center [20, 280] width 22 height 22
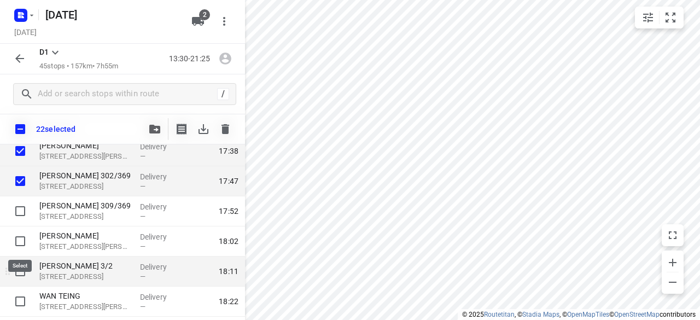
scroll to position [766, 0]
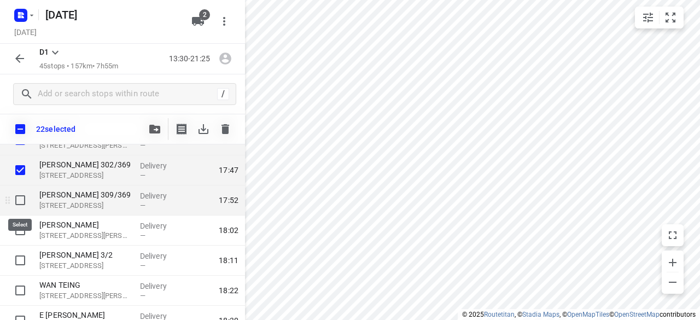
click at [21, 201] on input "checkbox" at bounding box center [20, 200] width 22 height 22
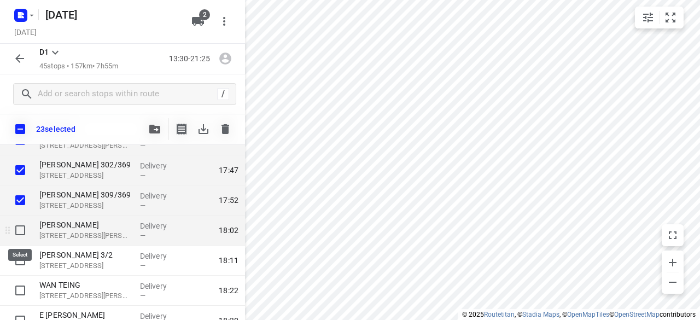
click at [19, 228] on input "checkbox" at bounding box center [20, 230] width 22 height 22
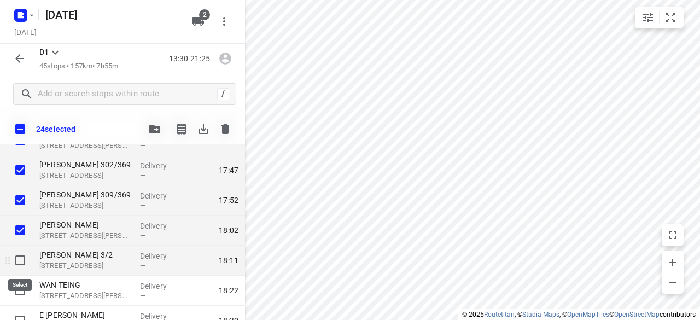
click at [22, 257] on input "checkbox" at bounding box center [20, 260] width 22 height 22
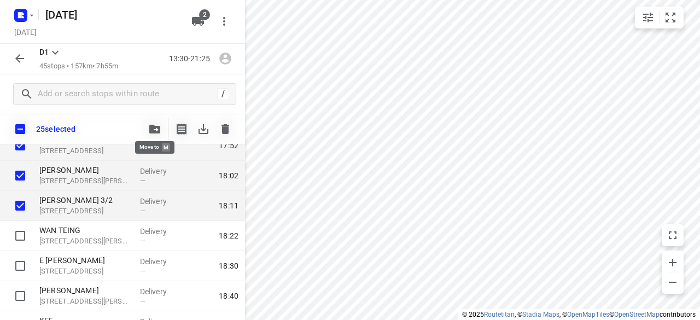
click at [154, 131] on icon "button" at bounding box center [154, 129] width 11 height 9
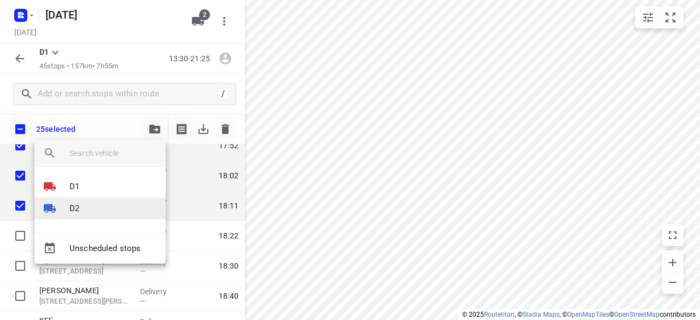
click at [103, 204] on li "D2" at bounding box center [99, 208] width 131 height 22
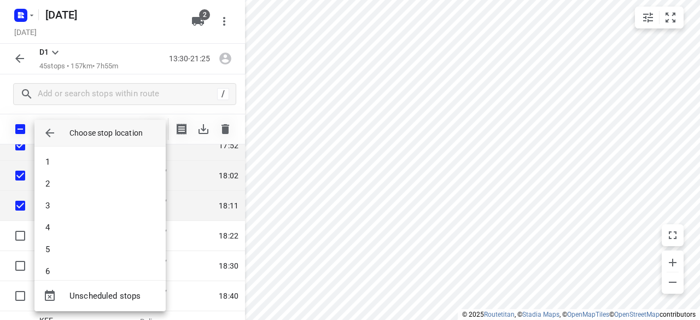
click at [56, 130] on icon "button" at bounding box center [49, 132] width 13 height 13
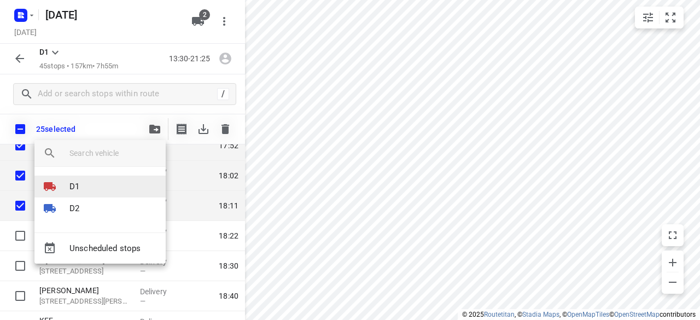
click at [83, 184] on li "D1" at bounding box center [99, 187] width 131 height 22
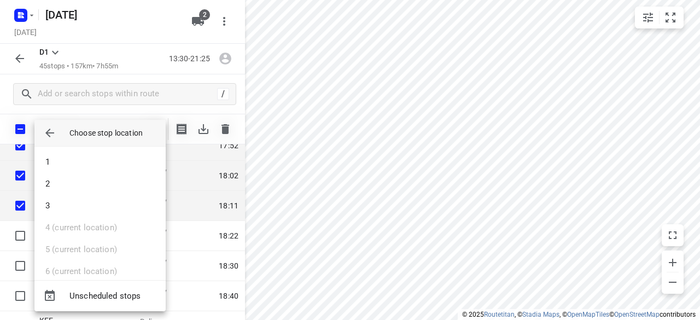
click at [53, 134] on icon "button" at bounding box center [49, 132] width 13 height 13
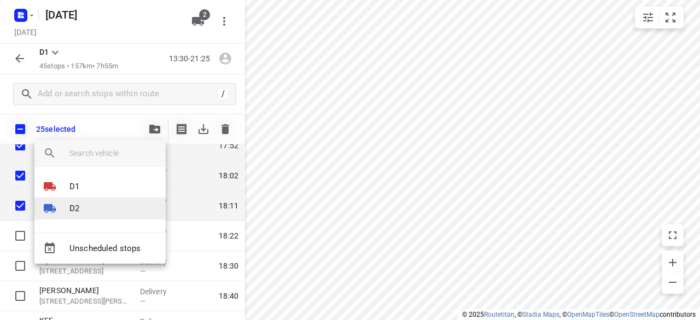
click at [63, 214] on div at bounding box center [56, 208] width 26 height 13
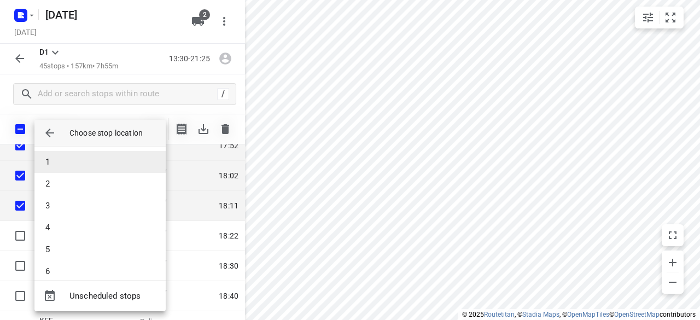
click at [63, 158] on li "1" at bounding box center [99, 162] width 131 height 22
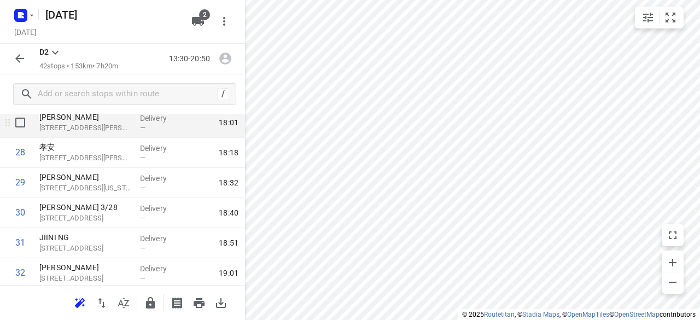
scroll to position [733, 0]
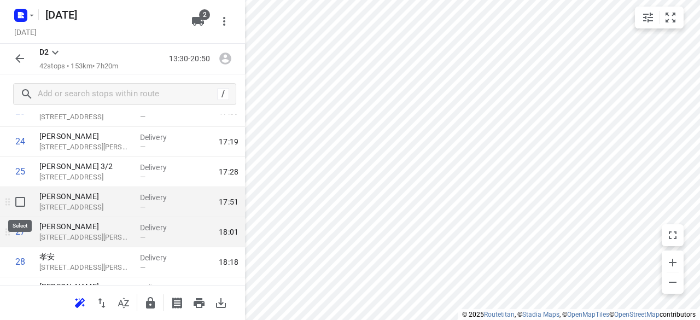
click at [24, 208] on input "checkbox" at bounding box center [20, 202] width 22 height 22
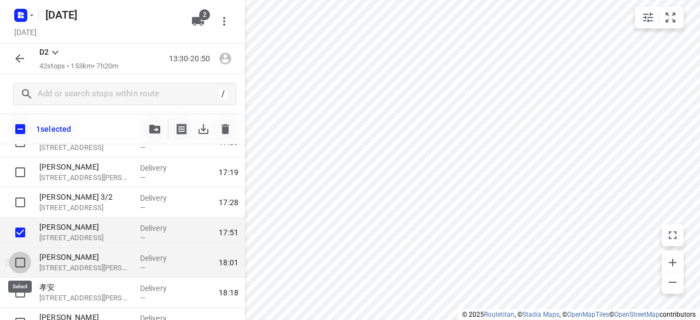
click at [24, 258] on input "checkbox" at bounding box center [20, 263] width 22 height 22
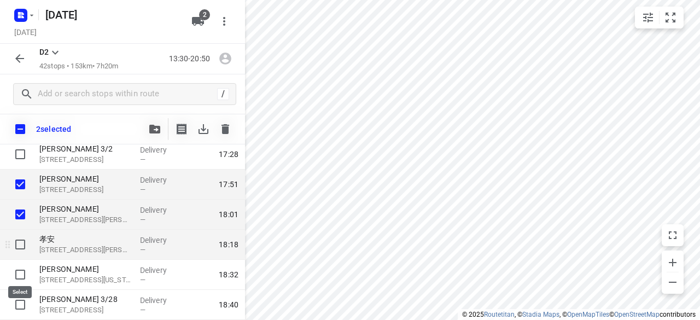
scroll to position [788, 0]
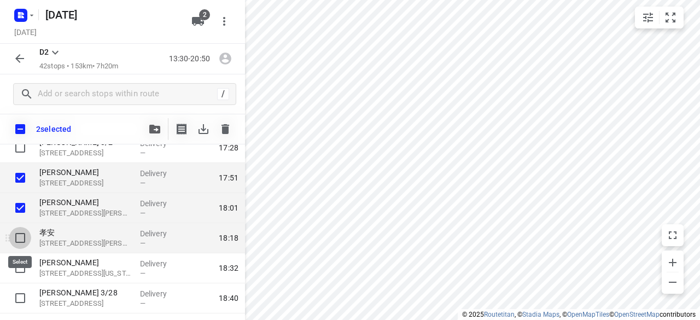
click at [25, 234] on input "checkbox" at bounding box center [20, 238] width 22 height 22
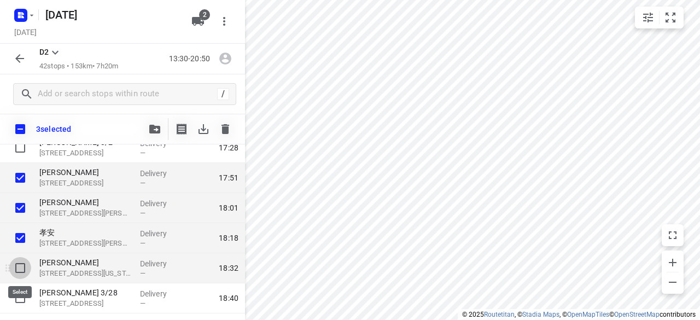
click at [23, 273] on input "checkbox" at bounding box center [20, 268] width 22 height 22
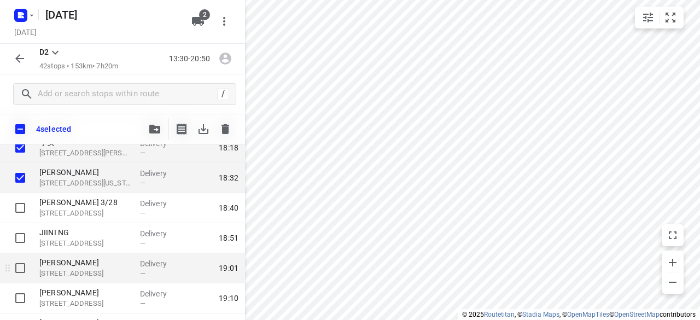
scroll to position [898, 0]
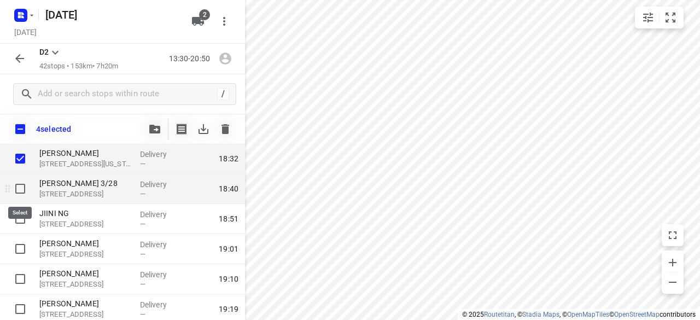
click at [26, 189] on input "checkbox" at bounding box center [20, 189] width 22 height 22
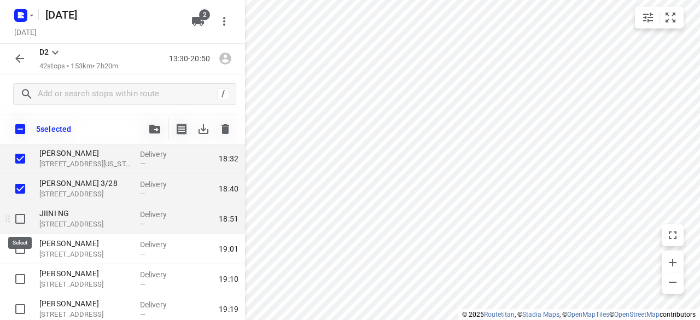
click at [23, 215] on input "checkbox" at bounding box center [20, 219] width 22 height 22
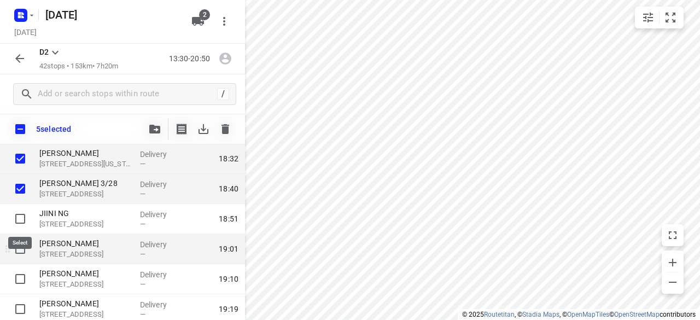
click at [13, 242] on input "checkbox" at bounding box center [20, 249] width 22 height 22
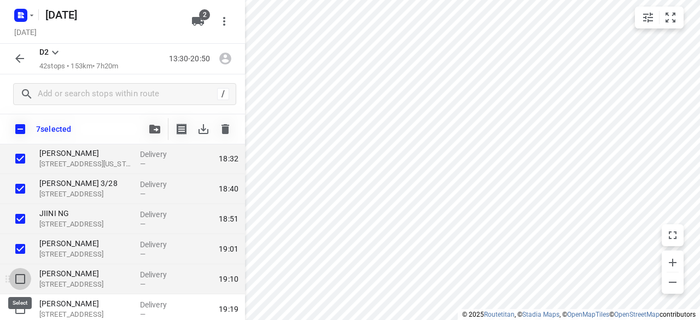
click at [20, 283] on input "checkbox" at bounding box center [20, 279] width 22 height 22
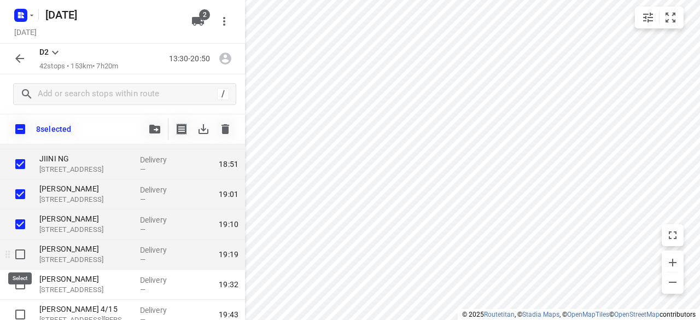
click at [20, 260] on input "checkbox" at bounding box center [20, 254] width 22 height 22
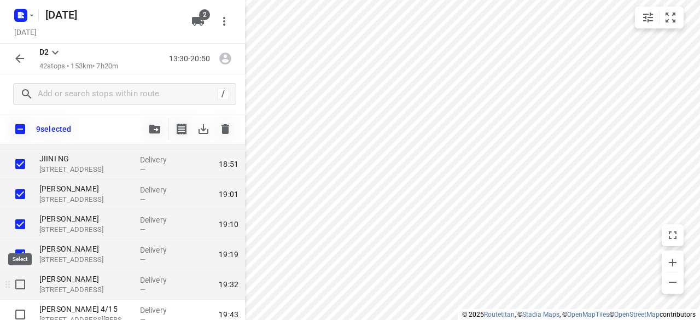
click at [20, 284] on input "checkbox" at bounding box center [20, 284] width 22 height 22
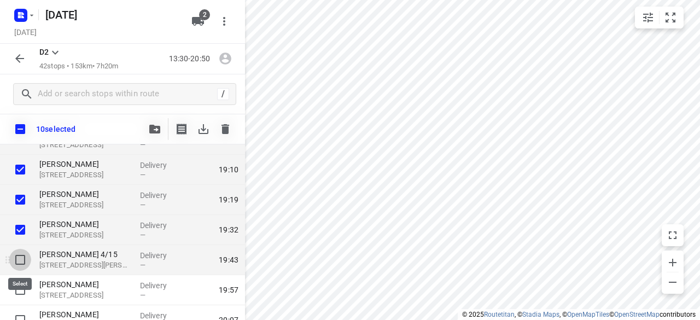
click at [25, 258] on input "checkbox" at bounding box center [20, 260] width 22 height 22
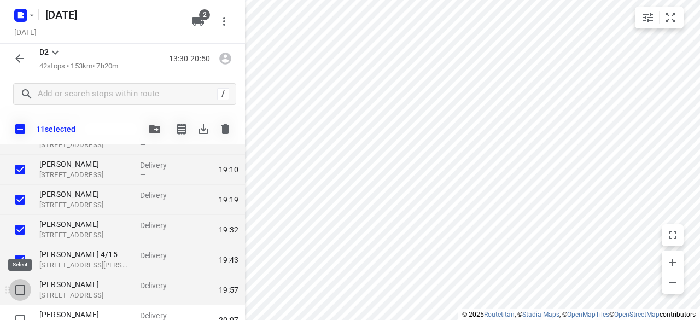
click at [21, 287] on input "checkbox" at bounding box center [20, 290] width 22 height 22
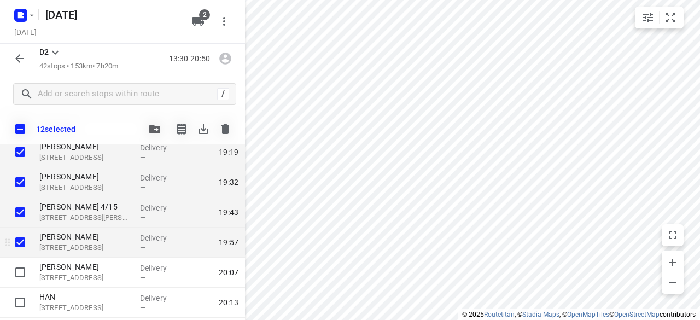
scroll to position [1062, 0]
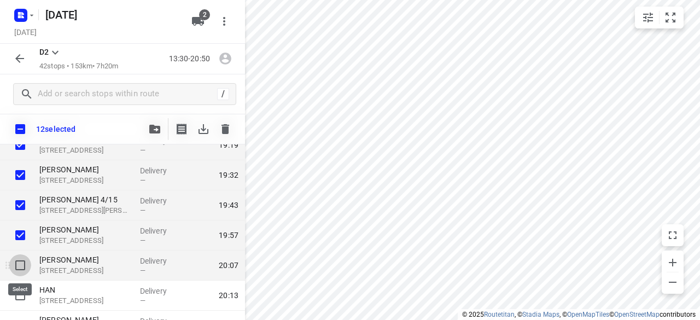
click at [27, 263] on input "checkbox" at bounding box center [20, 265] width 22 height 22
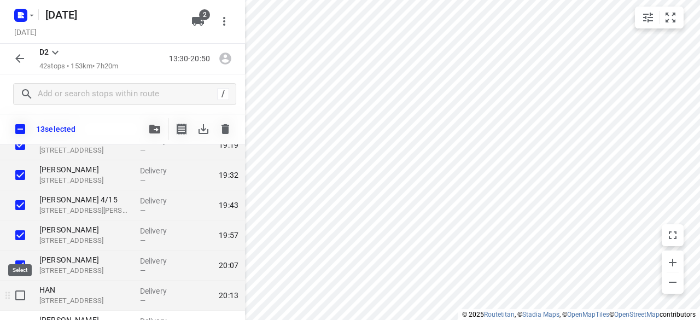
click at [17, 294] on input "checkbox" at bounding box center [20, 295] width 22 height 22
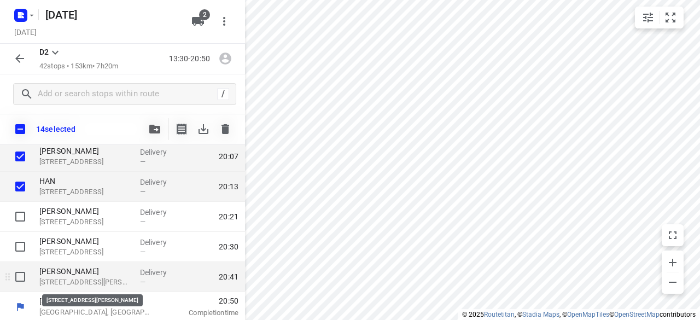
scroll to position [1171, 0]
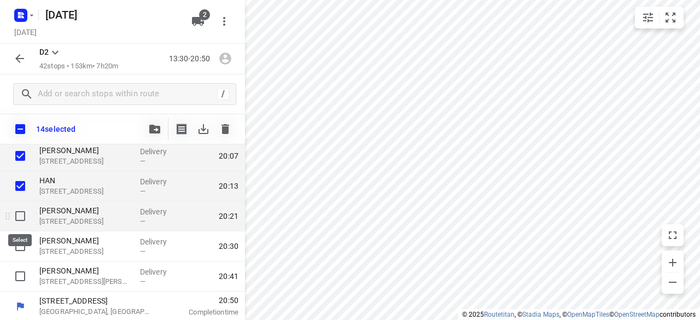
click at [22, 223] on input "checkbox" at bounding box center [20, 216] width 22 height 22
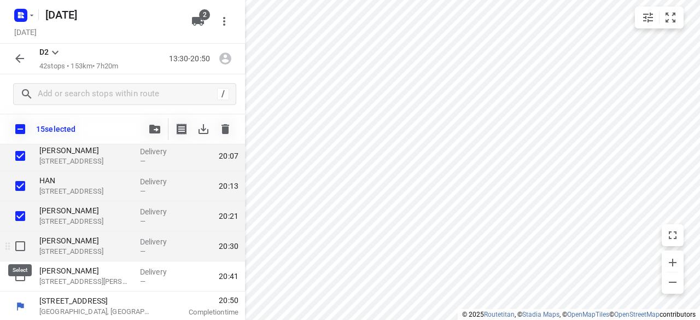
click at [18, 242] on input "checkbox" at bounding box center [20, 246] width 22 height 22
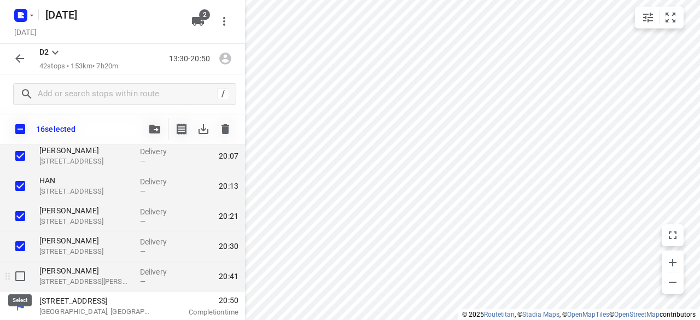
click at [17, 276] on input "checkbox" at bounding box center [20, 276] width 22 height 22
click at [236, 131] on div "17 selected" at bounding box center [122, 129] width 245 height 31
click at [227, 132] on icon "button" at bounding box center [226, 129] width 8 height 10
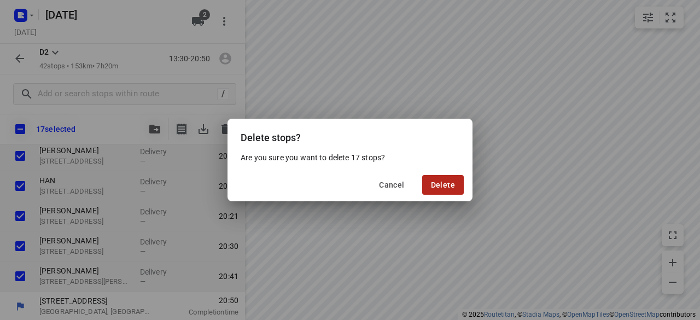
click at [348, 184] on button "Delete" at bounding box center [443, 185] width 42 height 20
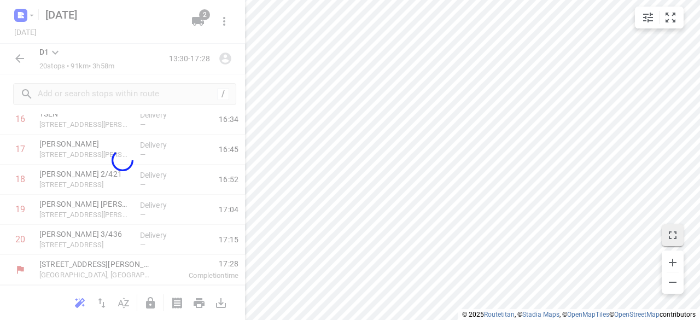
scroll to position [515, 0]
